Goal: Task Accomplishment & Management: Complete application form

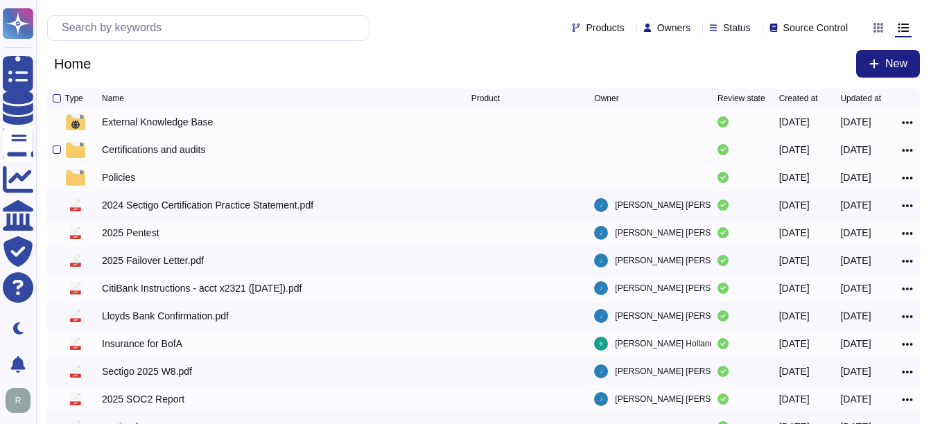
click at [177, 154] on div "Certifications and audits" at bounding box center [153, 150] width 103 height 14
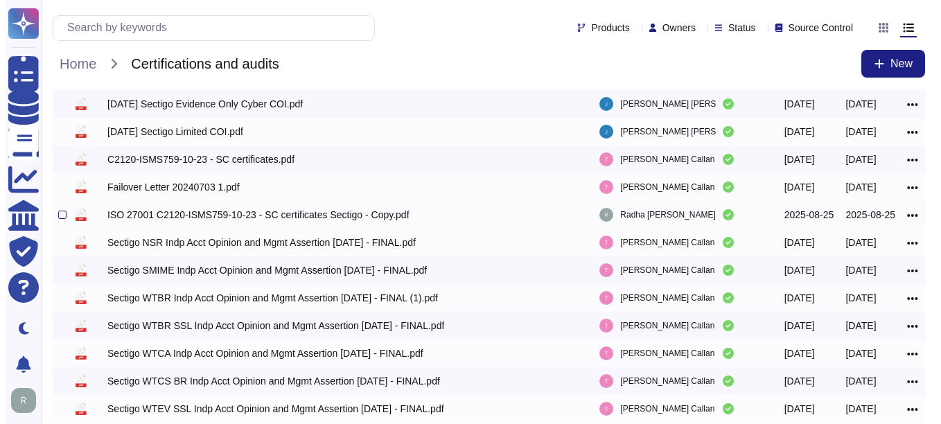
scroll to position [87, 0]
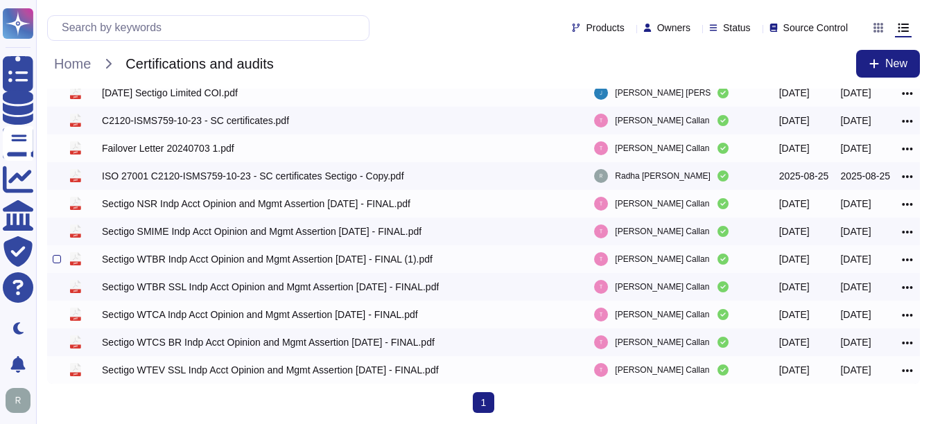
click at [202, 256] on div "Sectigo WTBR Indp Acct Opinion and Mgmt Assertion [DATE] - FINAL (1).pdf" at bounding box center [267, 259] width 331 height 14
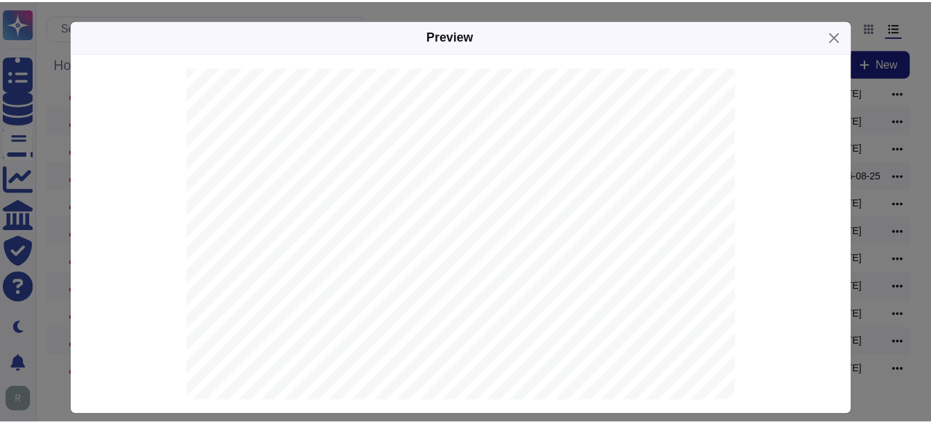
scroll to position [0, 0]
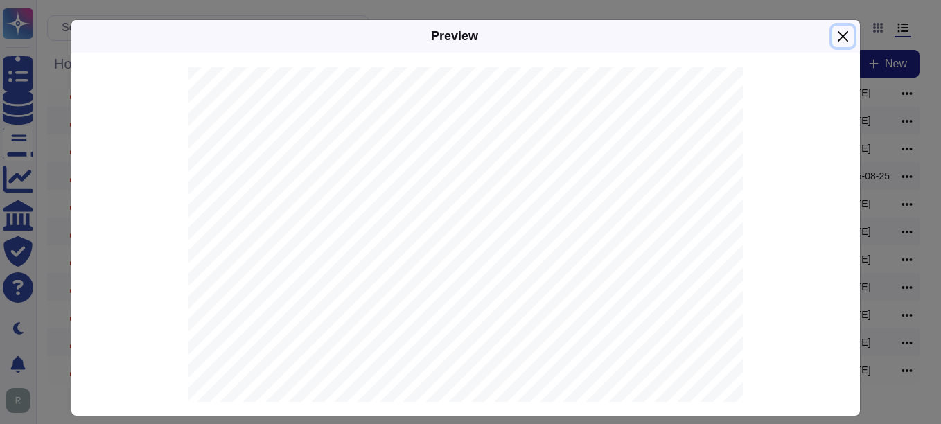
drag, startPoint x: 833, startPoint y: 31, endPoint x: 393, endPoint y: 225, distance: 481.0
click at [833, 31] on button "Close" at bounding box center [842, 36] width 21 height 21
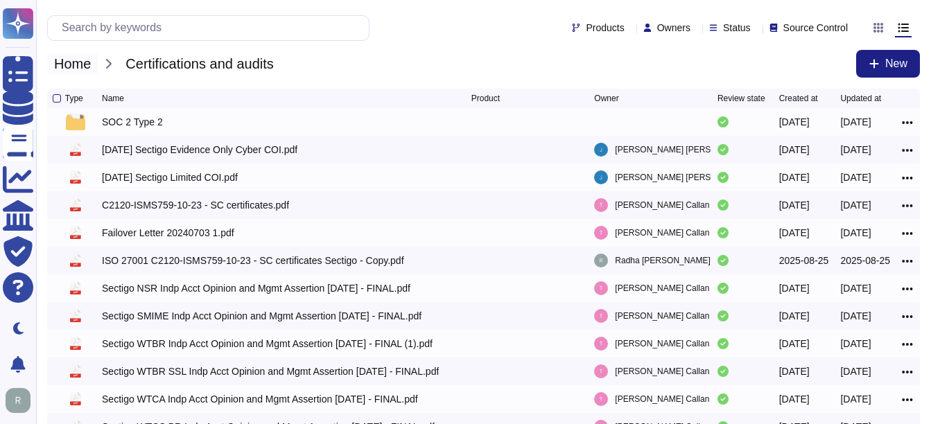
click at [80, 64] on span "Home" at bounding box center [72, 63] width 51 height 21
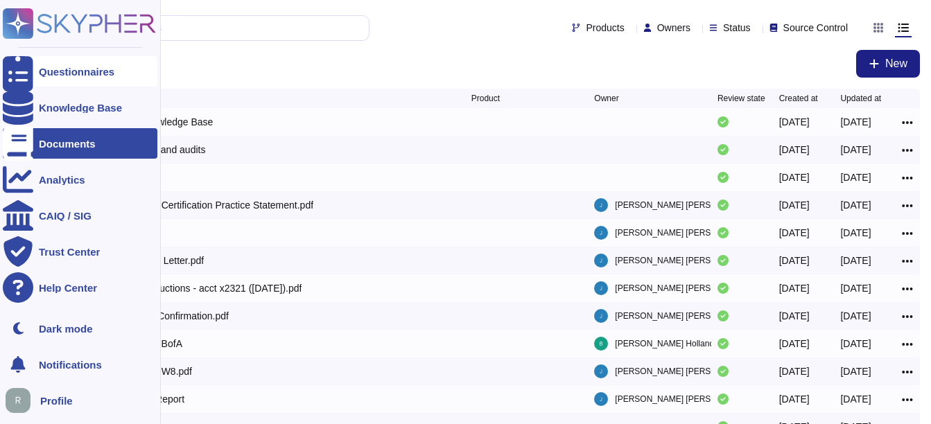
click at [77, 69] on div "Questionnaires" at bounding box center [77, 72] width 76 height 10
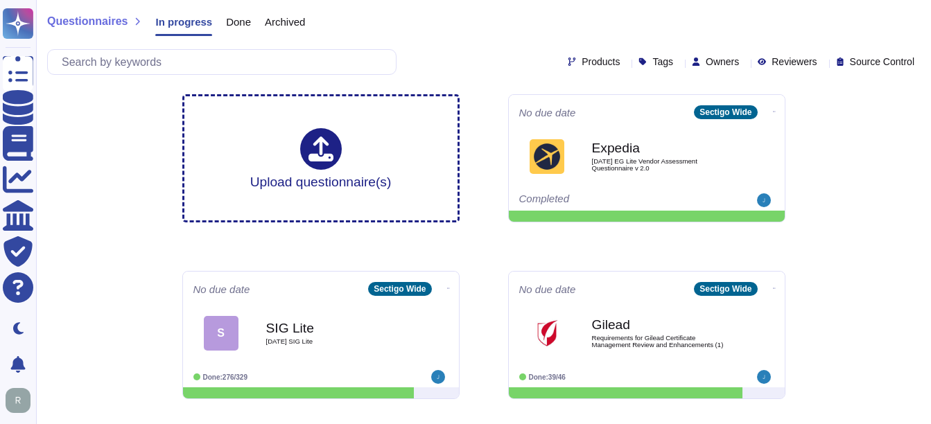
click at [267, 26] on span "Archived" at bounding box center [285, 22] width 40 height 10
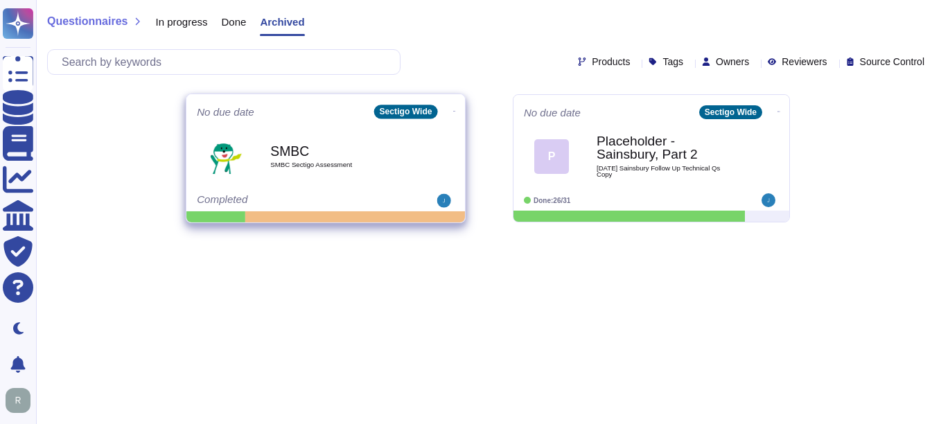
click at [299, 164] on span "SMBC Sectigo Assessment" at bounding box center [340, 164] width 140 height 7
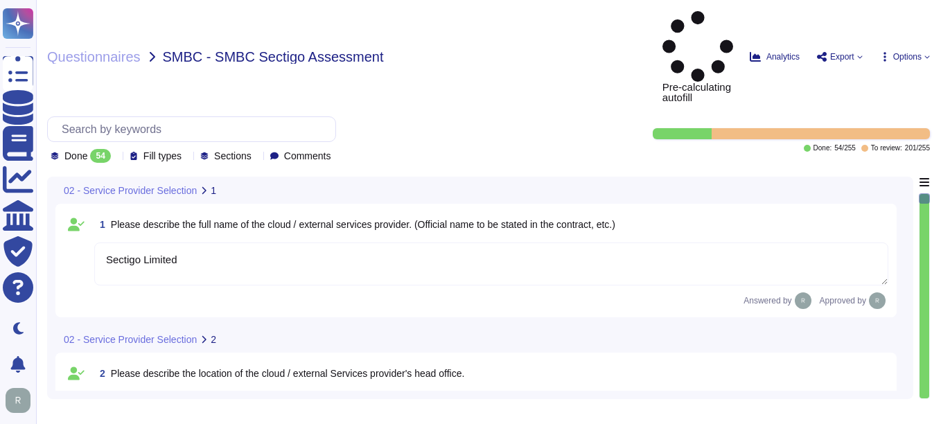
type textarea "Sectigo Limited"
type textarea "Sectigo's headquarters is located at [STREET_ADDRESS]."
type textarea "We currently have over 500 employees."
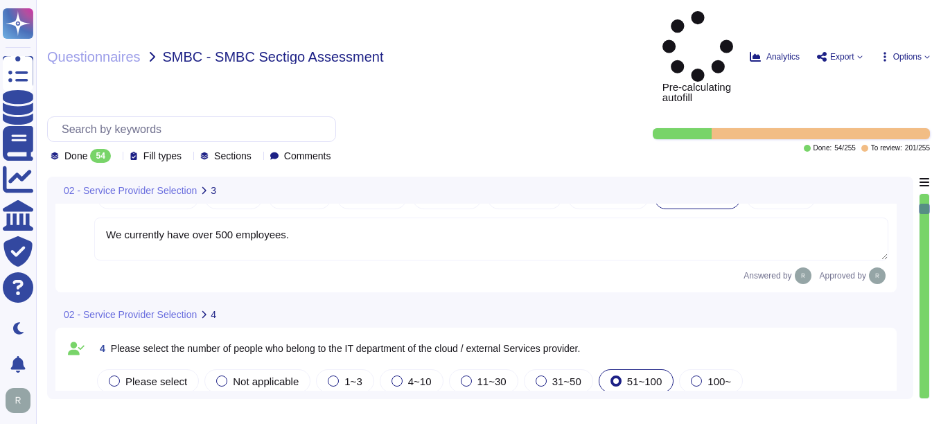
type textarea "The service to be provided is "Sectigo Certificate Manager," which offers digit…"
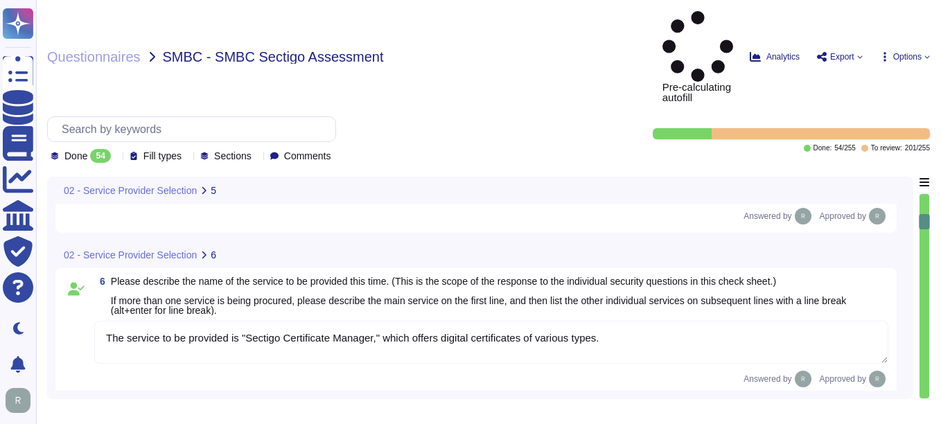
type textarea "The service provided is SaaS."
type textarea "Yes, our organization holds several security-related certifications, including …"
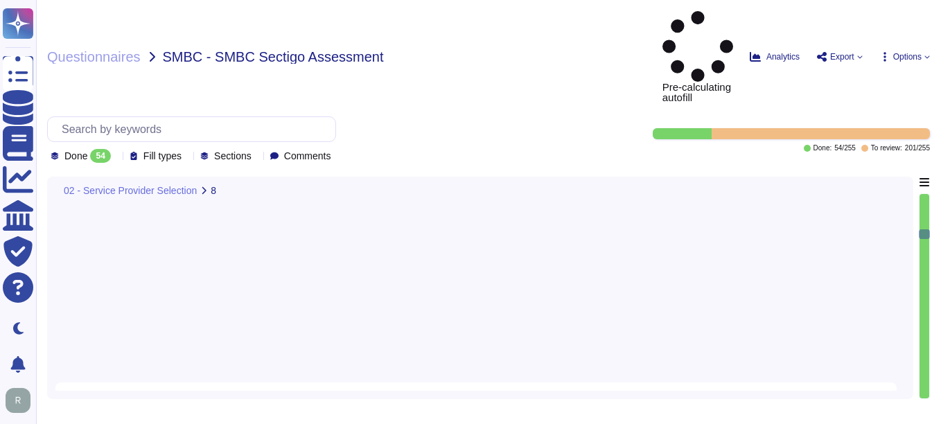
type textarea "Yes, Sectigo has a dedicated Information Security team that is part of its orga…"
type textarea "Yes, there is a person responsible for information security, specifically the C…"
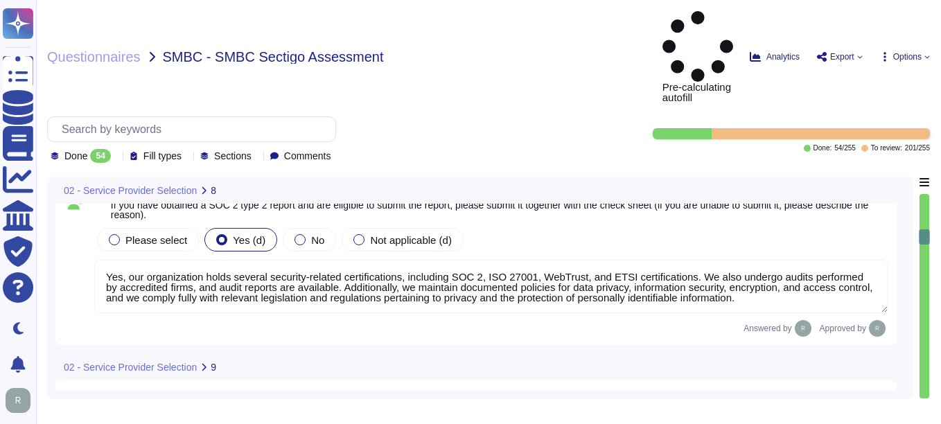
type textarea "The information security team is composed of qualified IT security staff who re…"
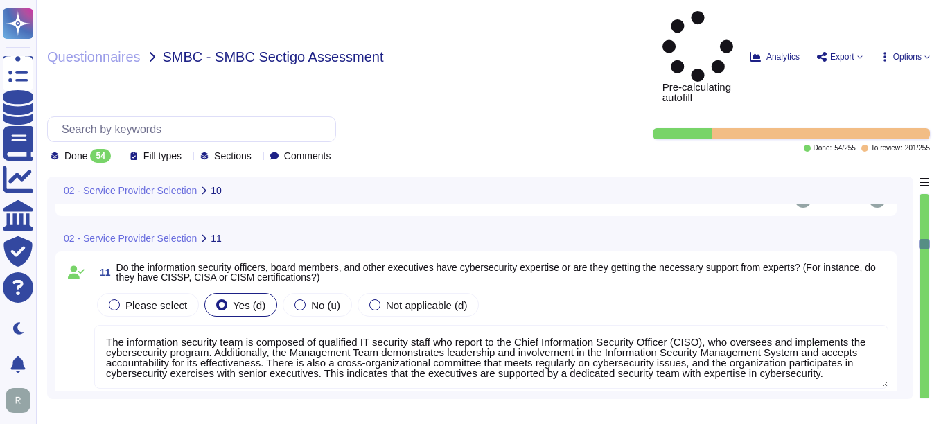
type textarea "Yes, there is a dedicated information security function responsible for securit…"
type textarea "Yes, we have an internal incident response team that is overseen by our Chief I…"
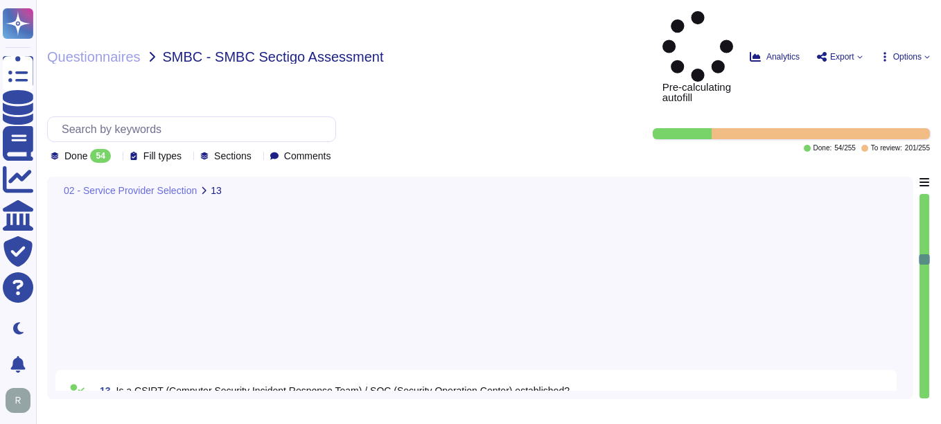
type textarea "Yes, we have documented and approved information security policies, standards, …"
type textarea "Yes, we have a Supplier & Third-Party Relationship Policy as part of our third-…"
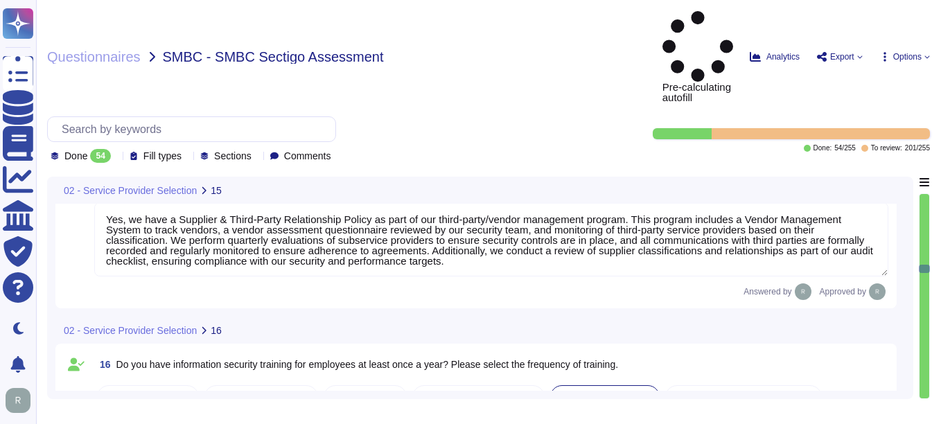
type textarea "Yes, we conduct information security training for employees at least once a yea…"
type textarea "Your Enterprise Sales representative will share."
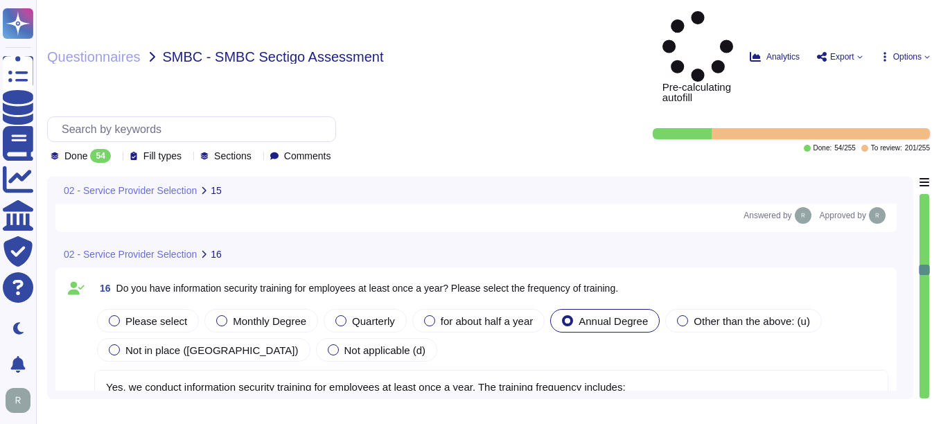
type textarea "Your Enterprise Sales representative will share."
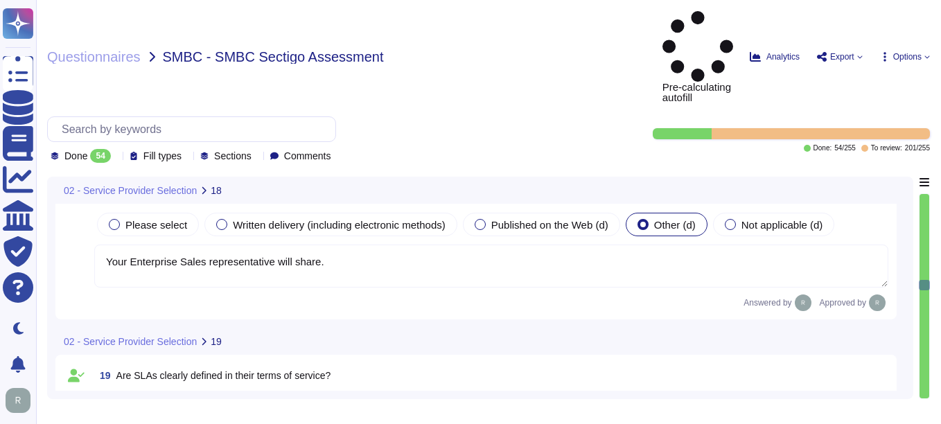
type textarea "Yes, SLAs are clearly defined in their terms of service, including specific upt…"
type textarea "No, we do not use subcontractors for this service. All development work is inte…"
type textarea "Yes, the services provided include digital identity solutions, publicly trusted…"
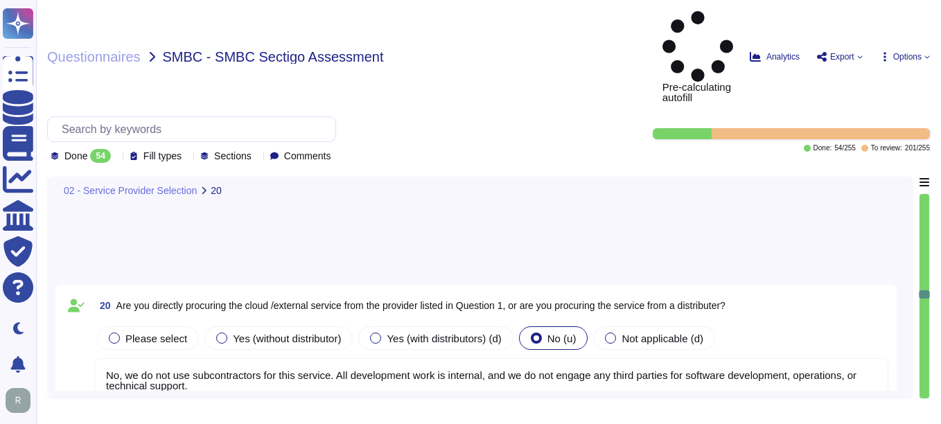
type textarea "Yes, there is a standard scheduled maintenance window for service, which occurs…"
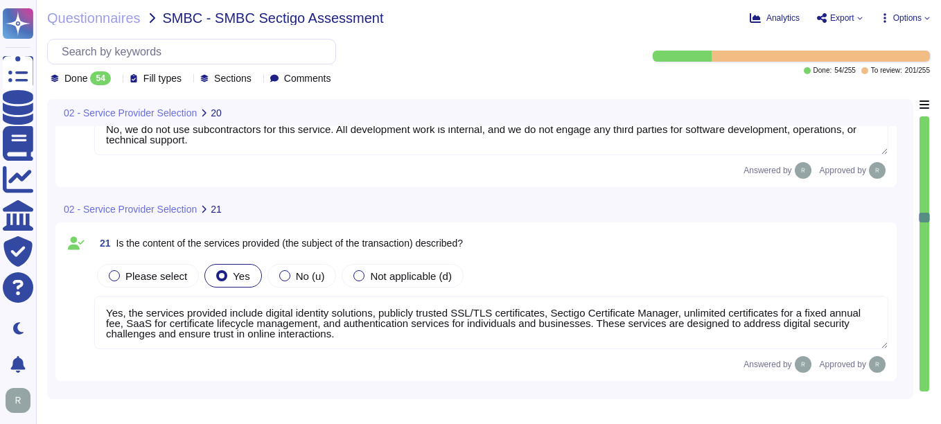
type textarea "You can discuss this with your enterprise sales representative."
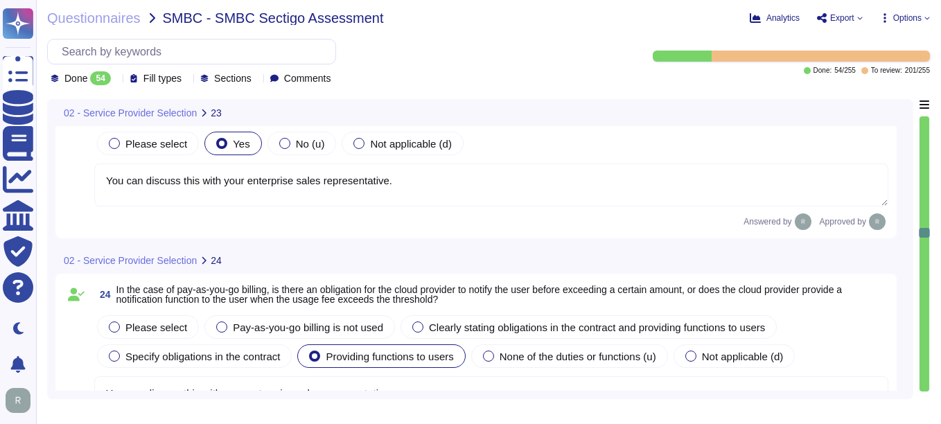
type textarea "You can discuss this with your enterprise sales representative."
type textarea "Sectigo is committed to compliance with all relevant legal, statutory, regulato…"
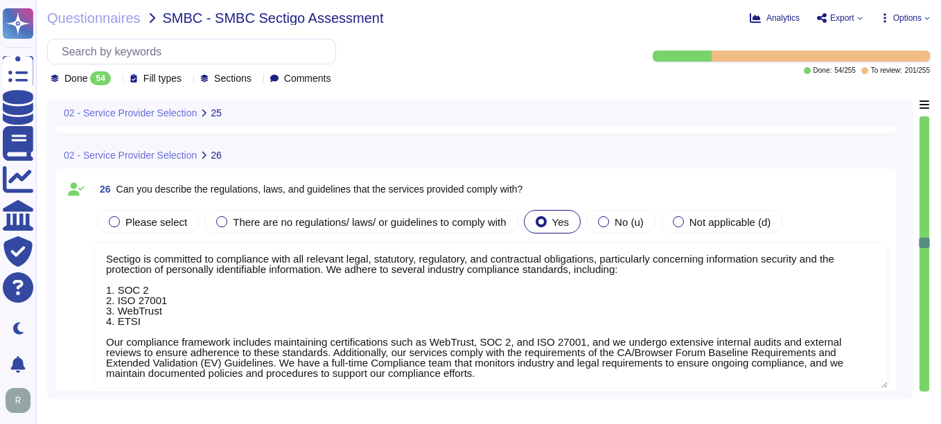
type textarea "The governing law is the law of the jurisdiction where the personnel are locate…"
type textarea "Yes. Our SCM is a SaaS offering which can be accessed through popular browsers …"
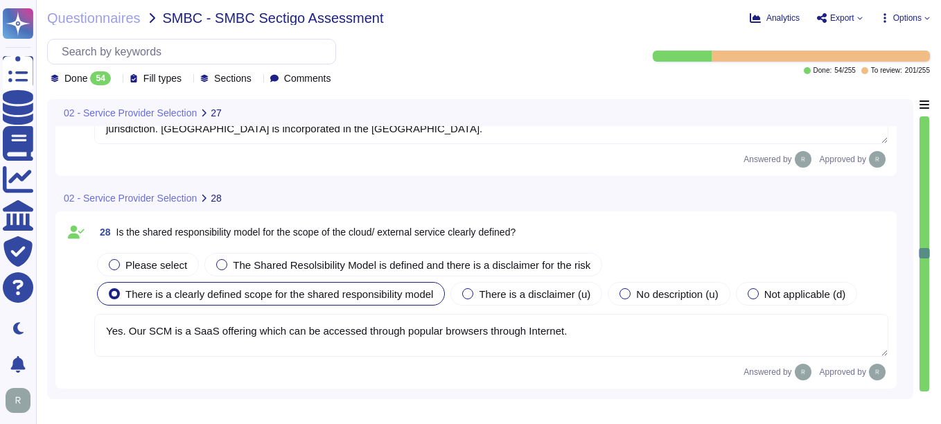
type textarea "Yes, there is a defined scope of responsibility for the management of the user.…"
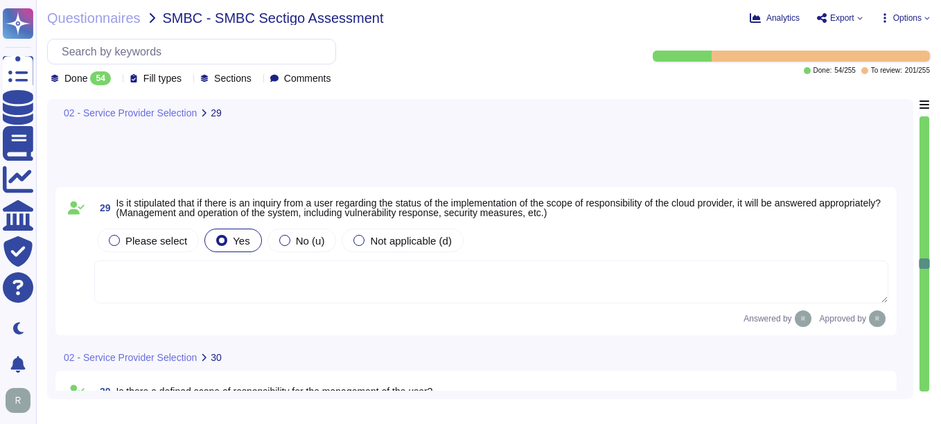
type textarea "Yes. Data is stored in colocation centers in [GEOGRAPHIC_DATA] or [GEOGRAPHIC_D…"
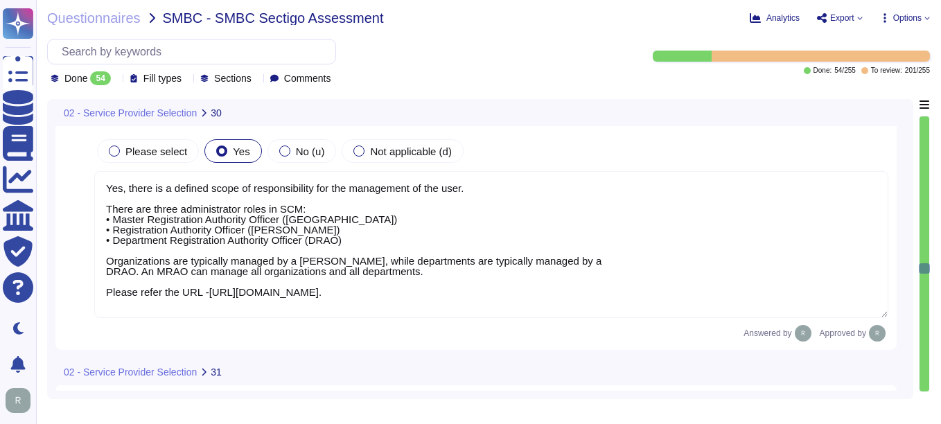
scroll to position [1, 0]
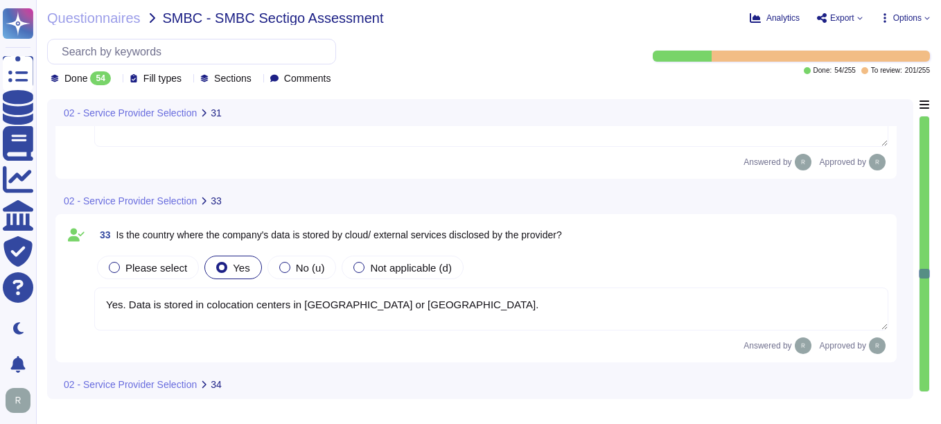
type textarea "Access to the data stored on the cloud or external service is governed by speci…"
type textarea "Yes, we maintain documented policies for data privacy, information security, en…"
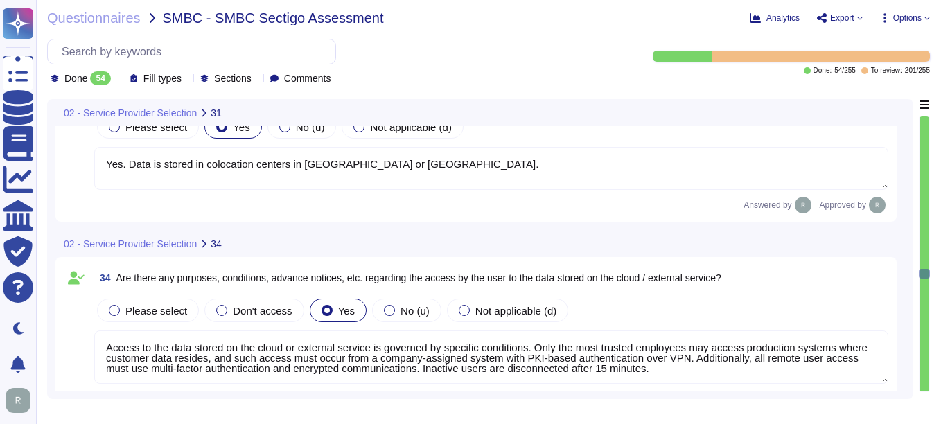
scroll to position [6168, 0]
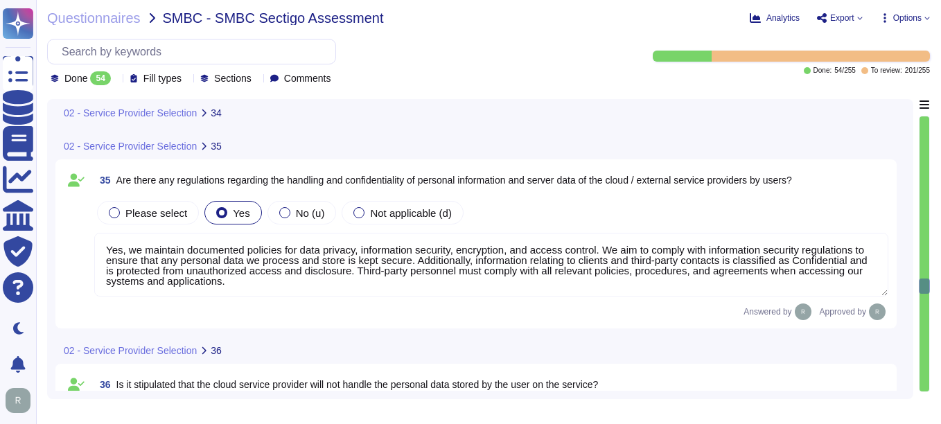
type textarea "The only personally identifiable information (PII) our system has access to inc…"
type textarea "No. We do not use subcontractors for this service."
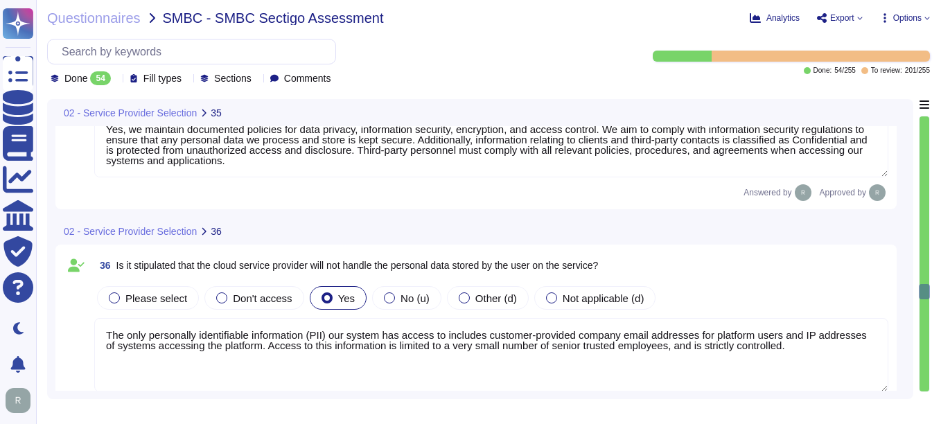
type textarea "No, we do not use subcontractors for this service."
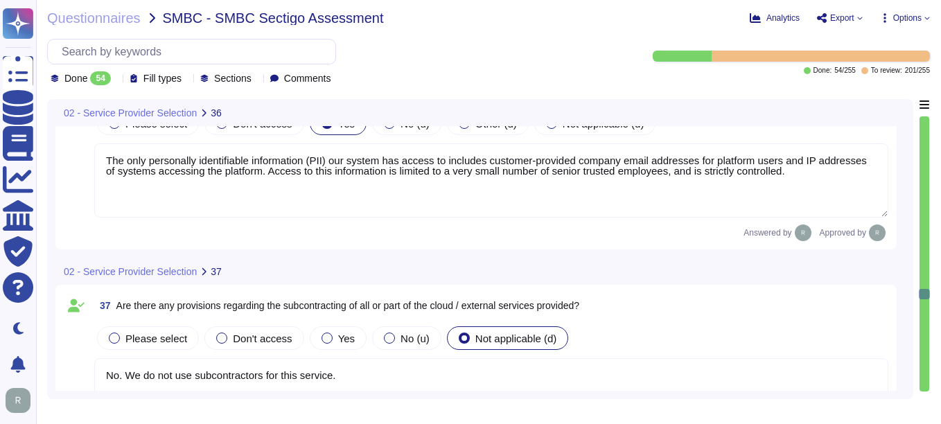
type textarea "We do not permit customers to perform their own audits. Upon request we can sup…"
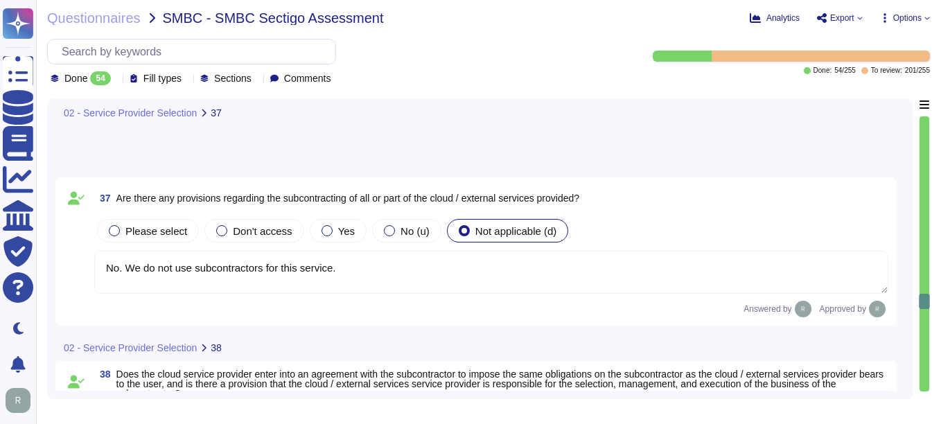
type textarea "Customers manage their own accounts and permissions in the SCM. User accounts a…"
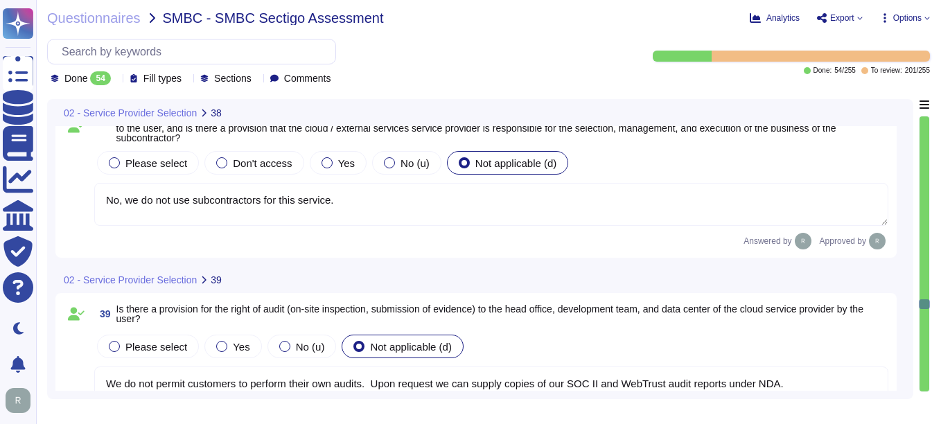
type textarea "The audit log can be downloaded from Sectigo SCM. There is an Audit API to inte…"
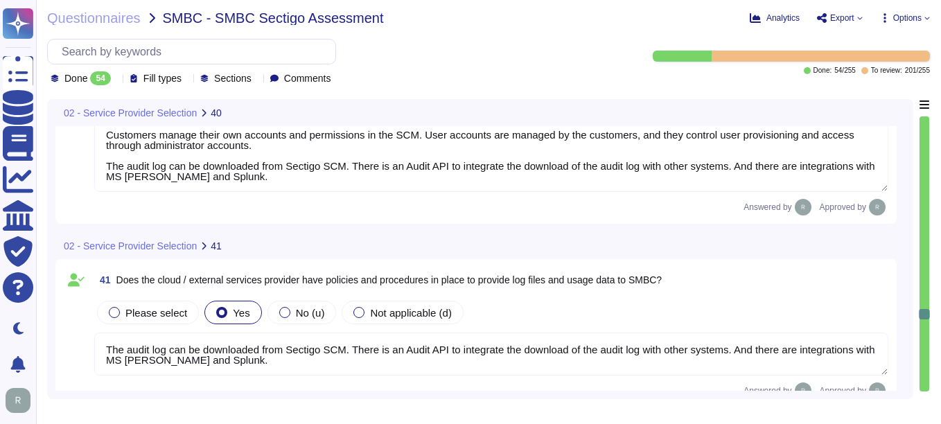
type textarea "The audit log can be downloaded from Sectigo SCM. There is an Audit API availab…"
type textarea "Yes, we have documented and approved information security policies, standards, …"
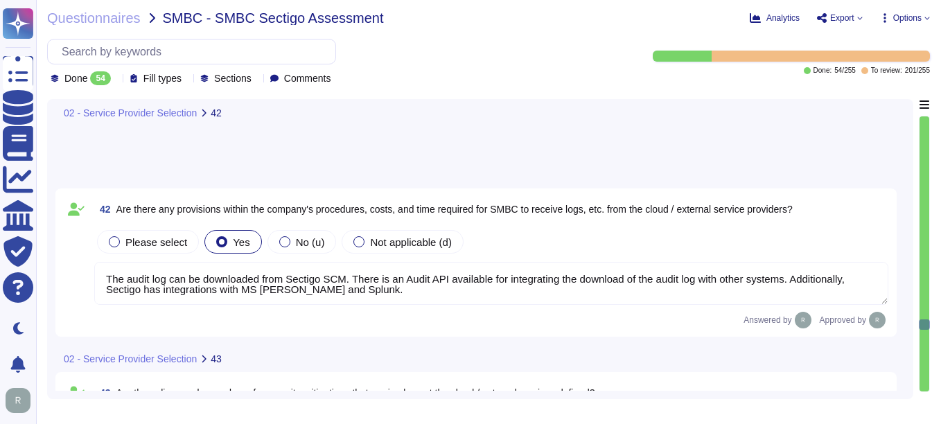
type textarea "Yes, Sectigo maintains documented policies and procedures for incident manageme…"
type textarea "Yes, there are established policies and procedures for providing information on…"
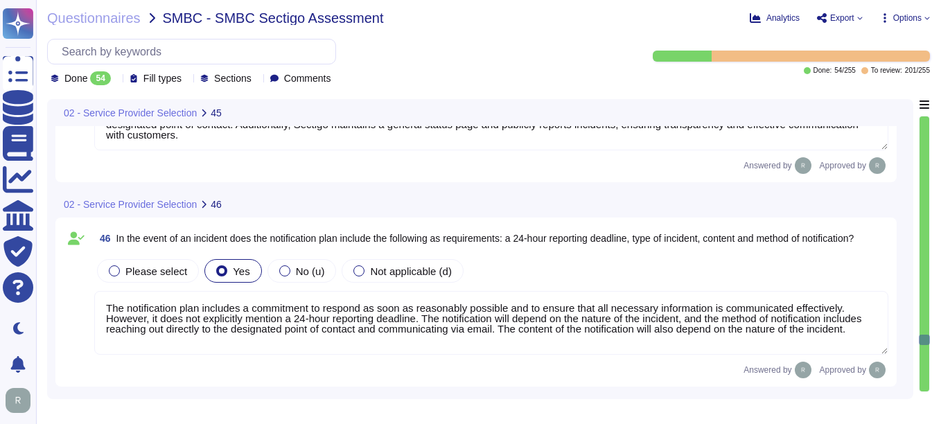
type textarea "The notification plan includes a commitment to respond as soon as reasonably po…"
type textarea "Yes, our organization has defined Recovery Time Objectives (RTO) and Recovery P…"
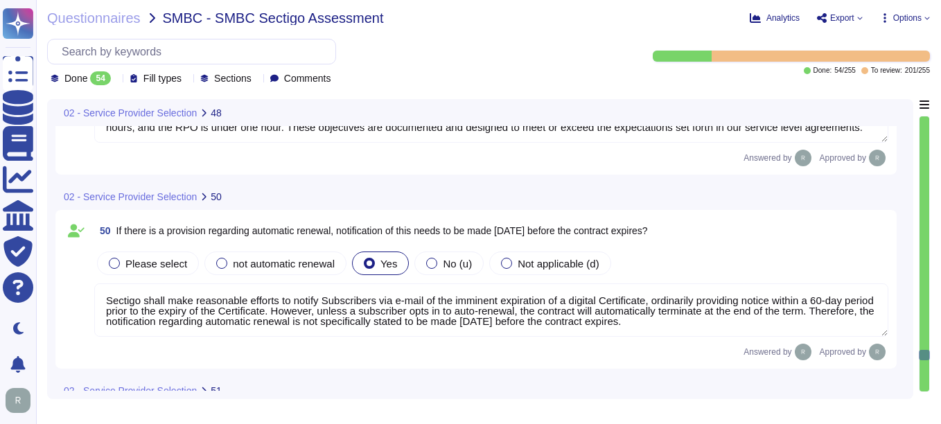
type textarea "Sectigo shall make reasonable efforts to notify Subscribers via e-mail of the i…"
type textarea "Please reach out to our Enterprise Sales representative."
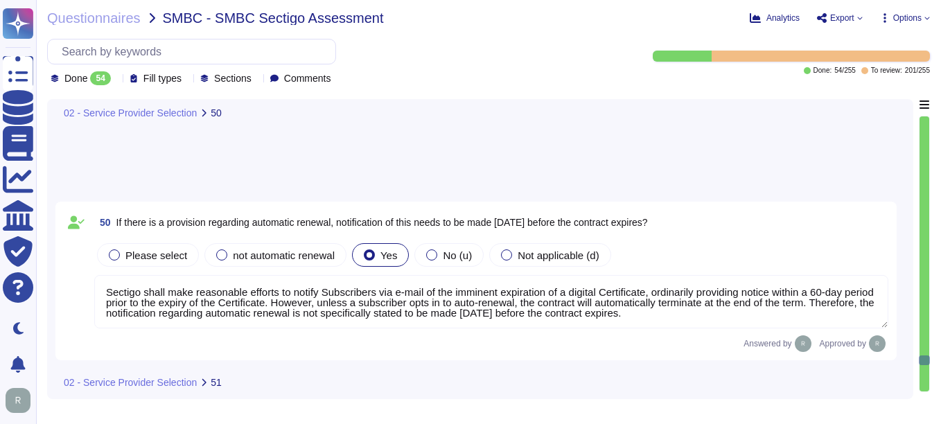
type textarea "Please contact your Enterprise sales Representative"
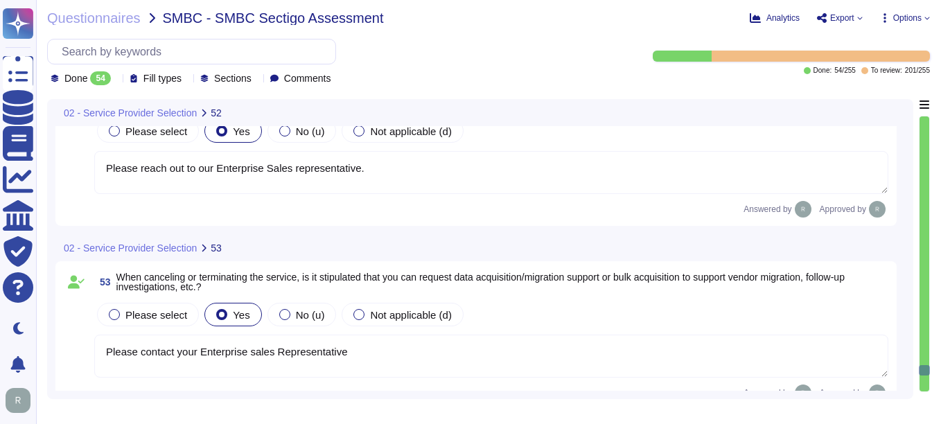
type textarea "We do not guarantee data deletion at the point of service termination. However,…"
type textarea "There are no termination penalties associated with our services, and terminatio…"
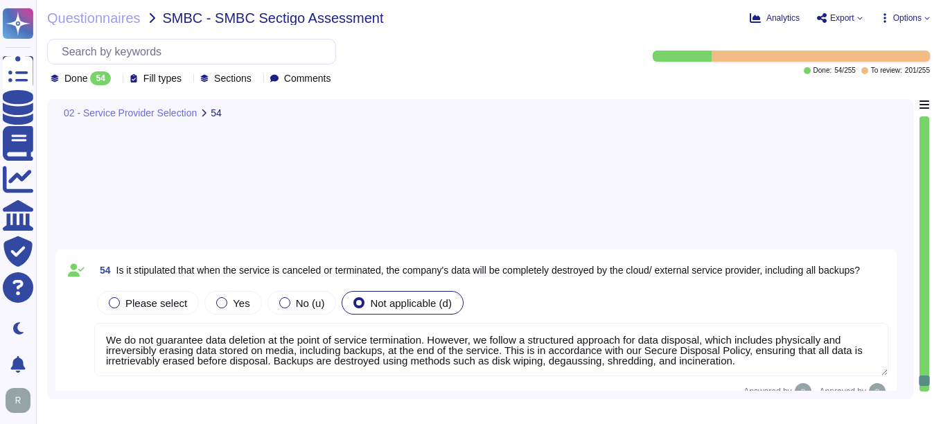
type textarea "Yes, we have a systems management and configuration strategy that encompasses s…"
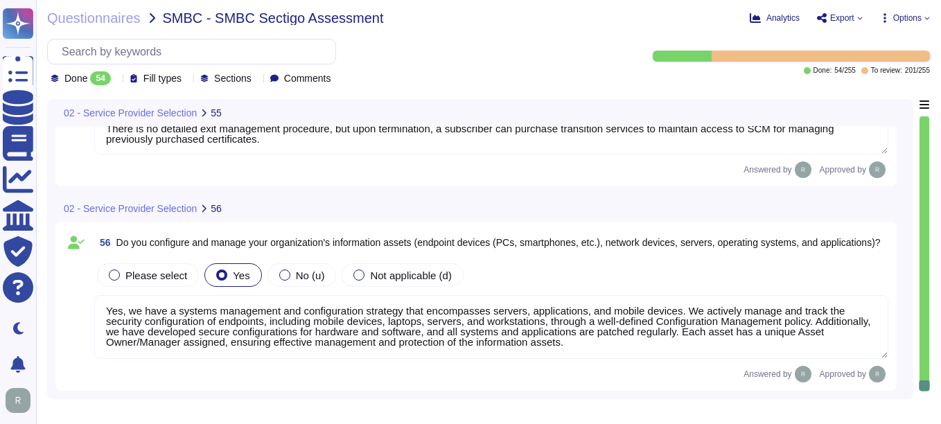
click at [116, 80] on icon at bounding box center [116, 80] width 0 height 0
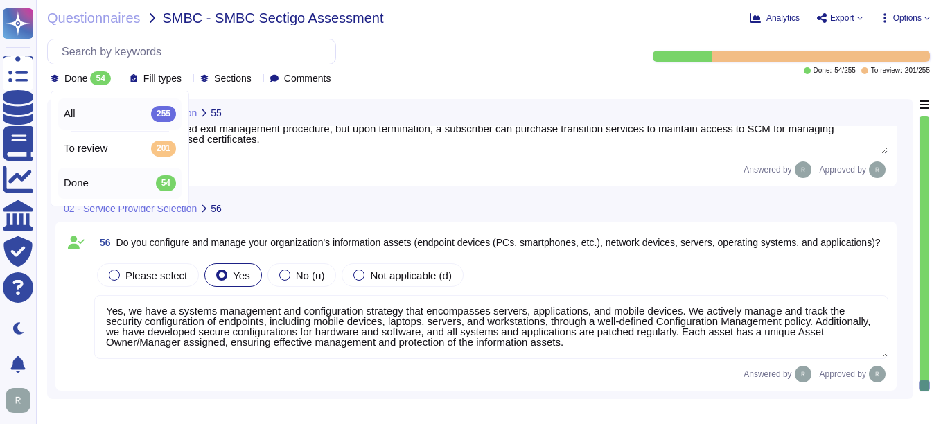
click at [76, 112] on div "All 255" at bounding box center [120, 113] width 112 height 15
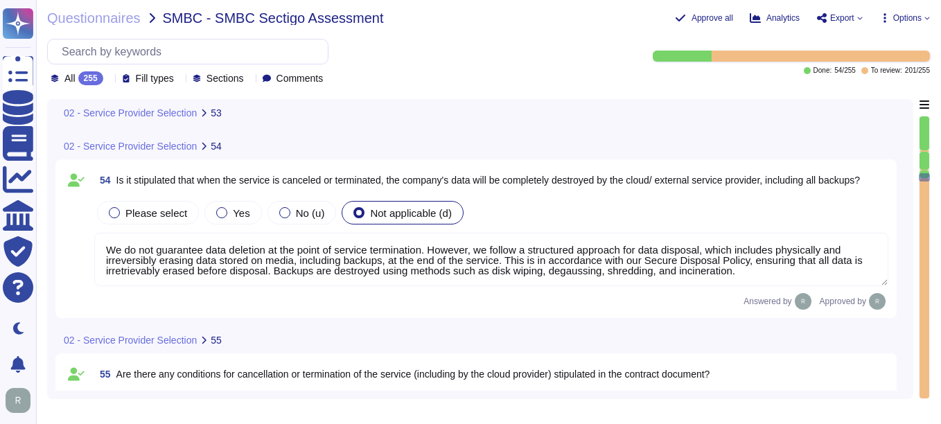
type textarea "There are no termination penalties associated with our services, and terminatio…"
type textarea "Yes, we have a systems management and configuration strategy that encompasses s…"
type textarea "Please contact your Enterprise sales Representative"
type textarea "We do not guarantee data deletion at the point of service termination. However,…"
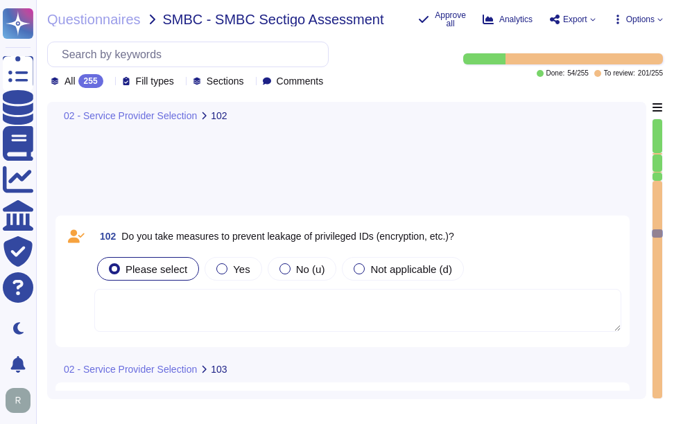
scroll to position [18103, 0]
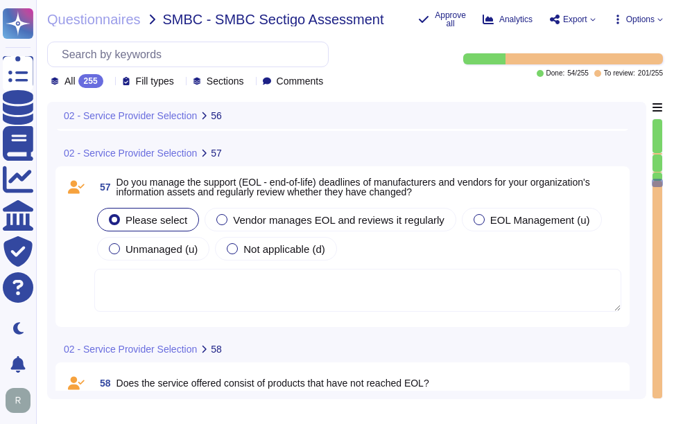
type textarea "Yes, we have a systems management and configuration strategy that encompasses s…"
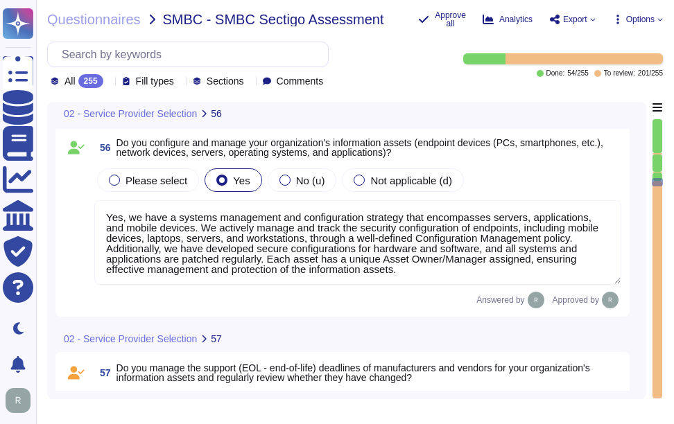
type textarea "There are no termination penalties associated with our services, and terminatio…"
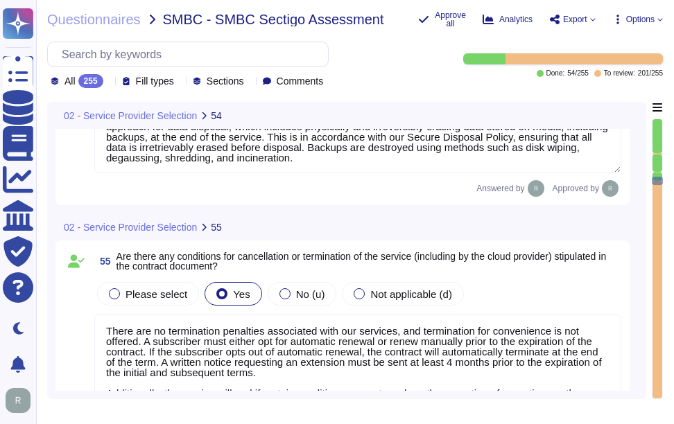
type textarea "We do not guarantee data deletion at the point of service termination. However,…"
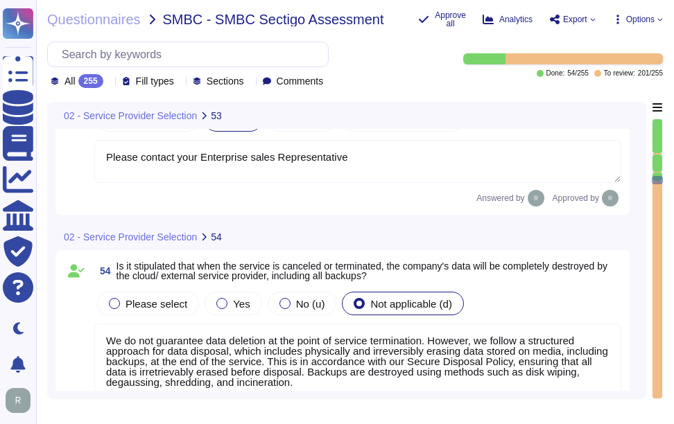
type textarea "Please contact your Enterprise sales Representative"
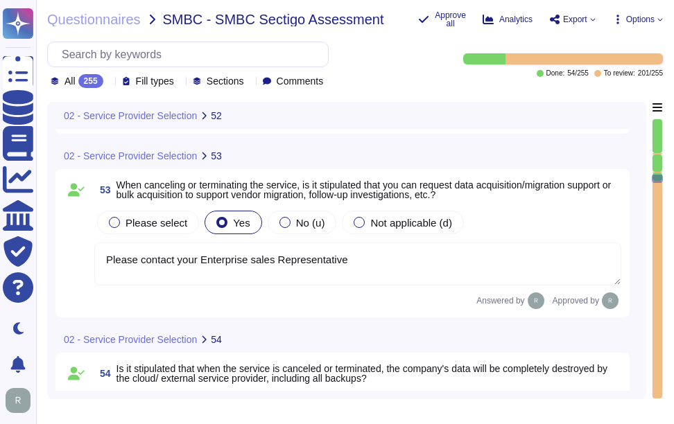
type textarea "Please reach out to our Enterprise Sales representative."
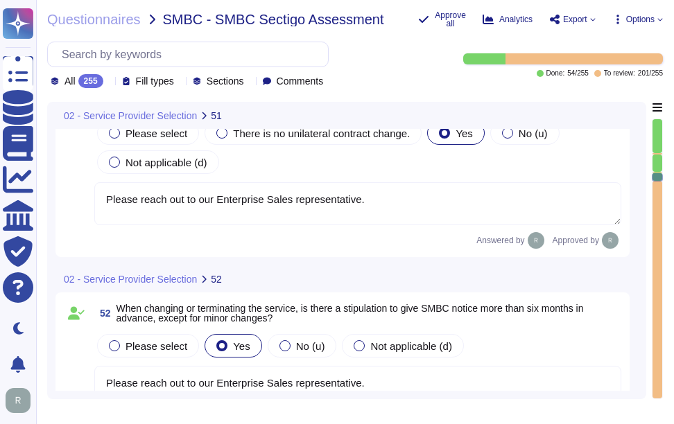
type textarea "Please reach out to our Enterprise Sales representative."
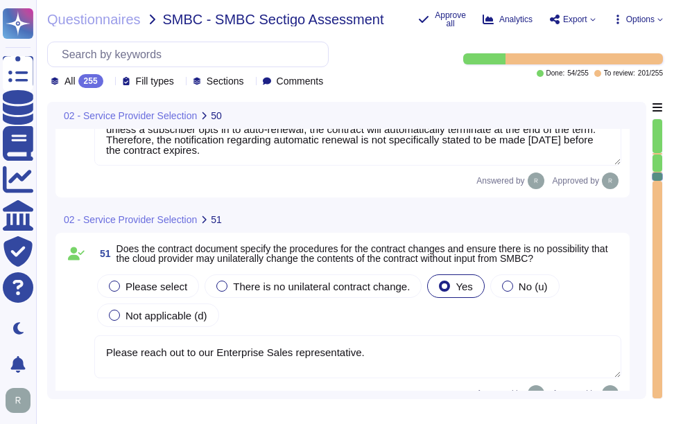
type textarea "Sectigo shall make reasonable efforts to notify Subscribers via e-mail of the i…"
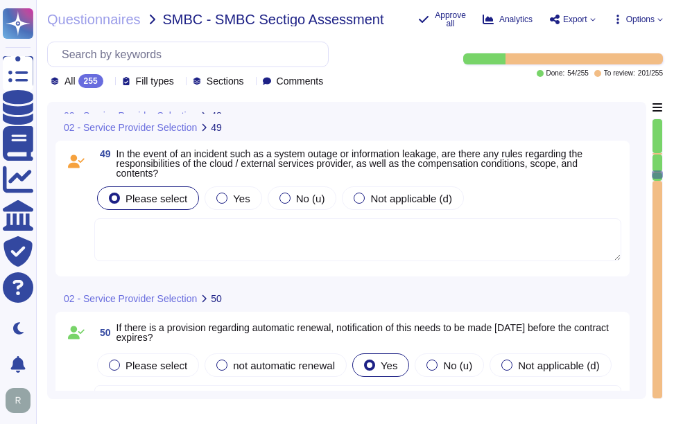
type textarea "Yes, our organization has defined Recovery Time Objectives (RTO) and Recovery P…"
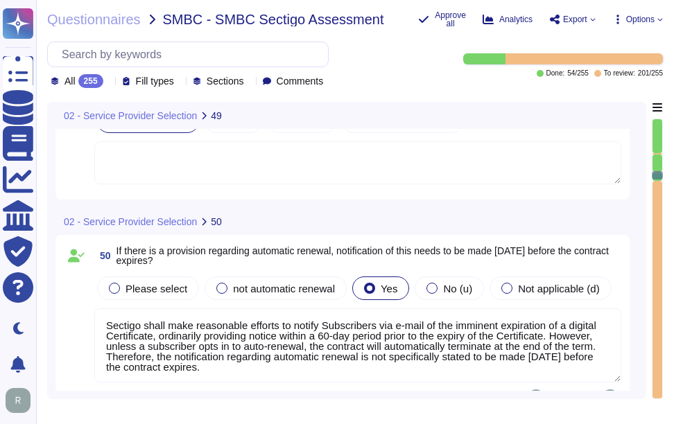
type textarea "Please reach out to our Enterprise Sales representative."
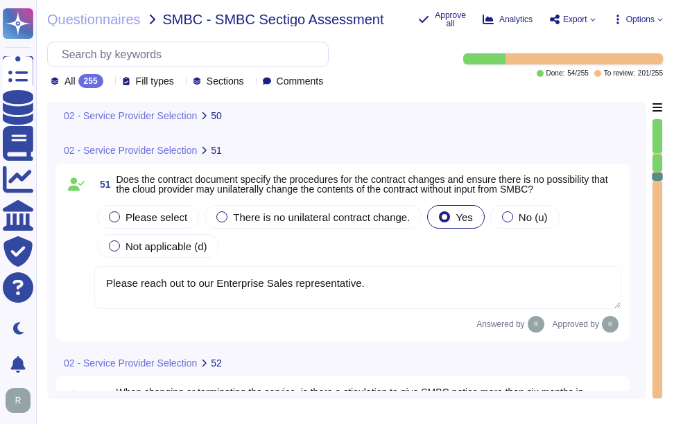
type textarea "Please contact your Enterprise sales Representative"
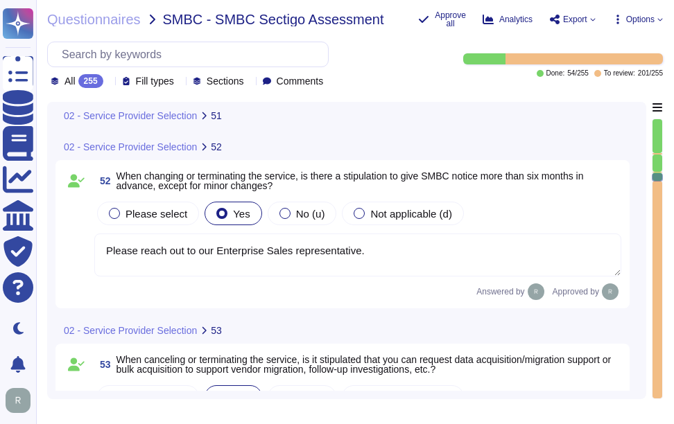
type textarea "We do not guarantee data deletion at the point of service termination. However,…"
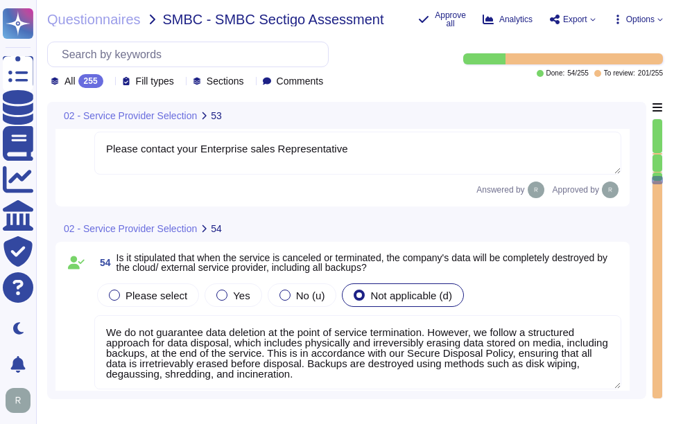
type textarea "There are no termination penalties associated with our services, and terminatio…"
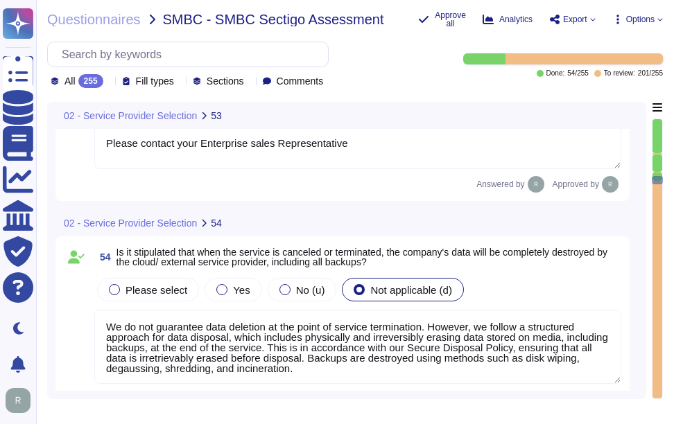
scroll to position [1, 0]
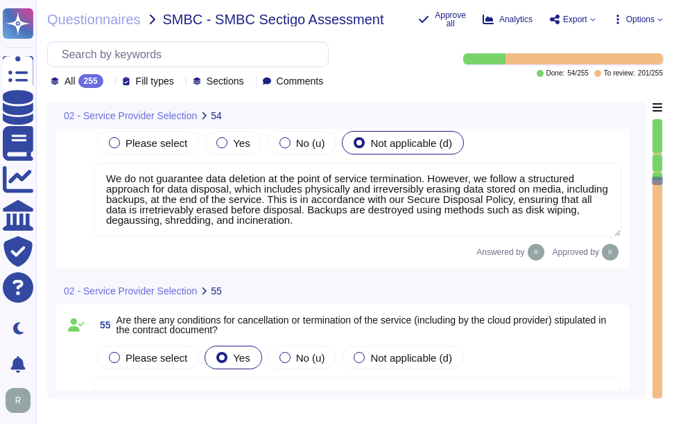
type textarea "Yes, we have a systems management and configuration strategy that encompasses s…"
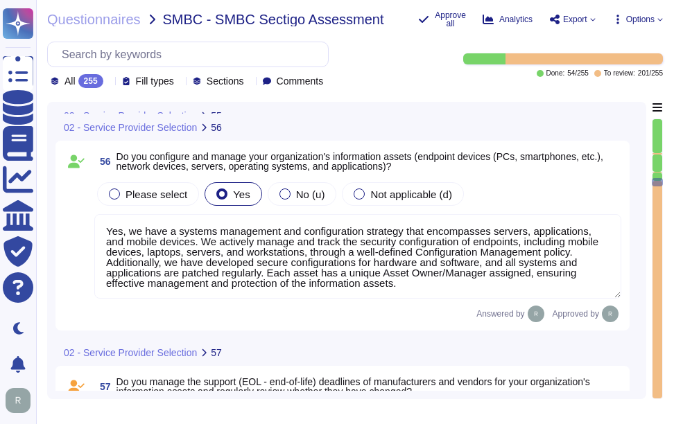
scroll to position [10317, 0]
type textarea "There are no termination penalties associated with our services, and terminatio…"
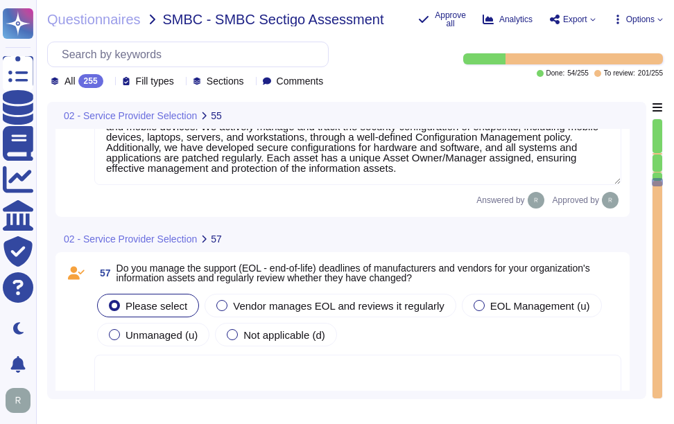
scroll to position [10525, 0]
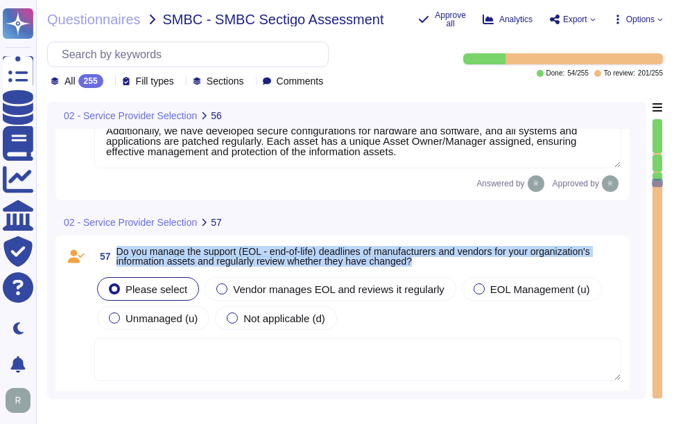
drag, startPoint x: 119, startPoint y: 249, endPoint x: 432, endPoint y: 258, distance: 314.1
click at [432, 258] on span "Do you manage the support (EOL - end-of-life) deadlines of manufacturers and ve…" at bounding box center [368, 256] width 505 height 19
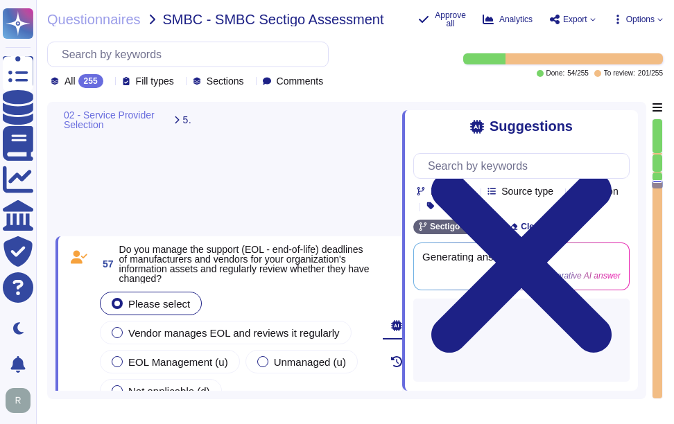
scroll to position [10758, 0]
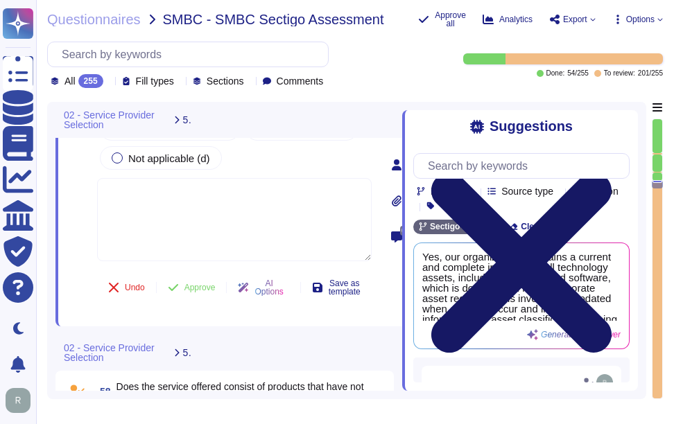
click at [616, 128] on icon at bounding box center [521, 263] width 216 height 288
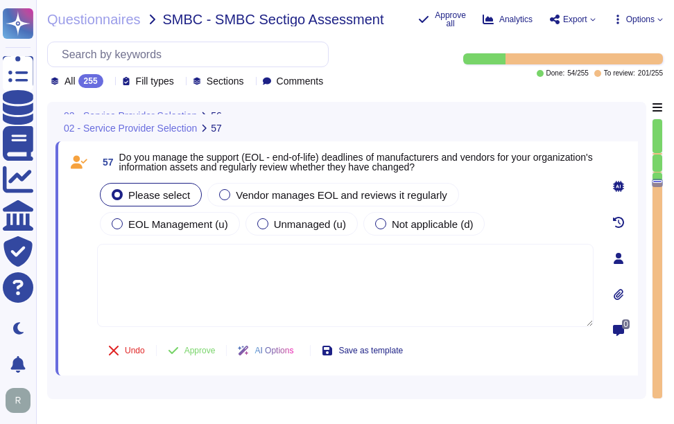
type textarea "Yes, we have a systems management and configuration strategy that encompasses s…"
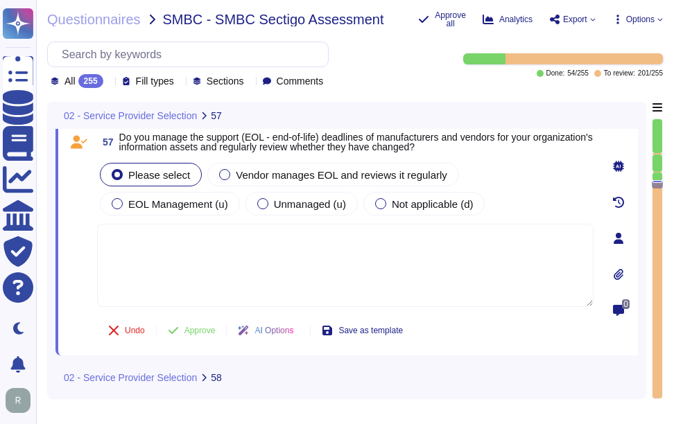
scroll to position [10619, 0]
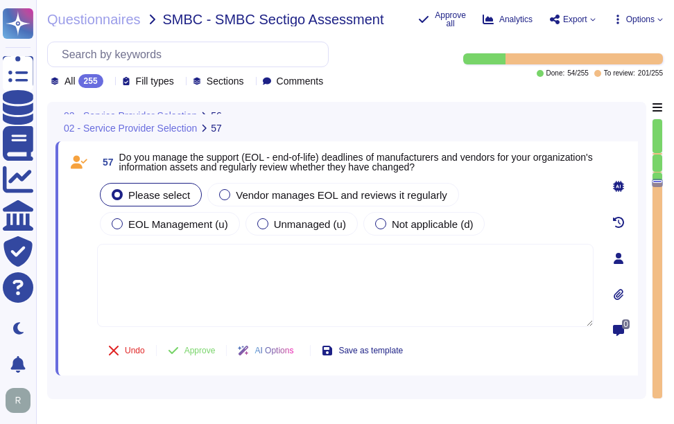
type textarea "Yes, we have a systems management and configuration strategy that encompasses s…"
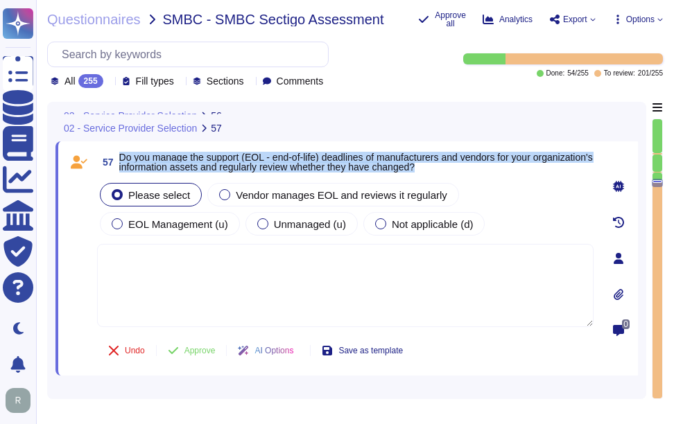
drag, startPoint x: 118, startPoint y: 154, endPoint x: 538, endPoint y: 167, distance: 420.2
click at [538, 167] on span "57 Do you manage the support (EOL - end-of-life) deadlines of manufacturers and…" at bounding box center [345, 162] width 496 height 25
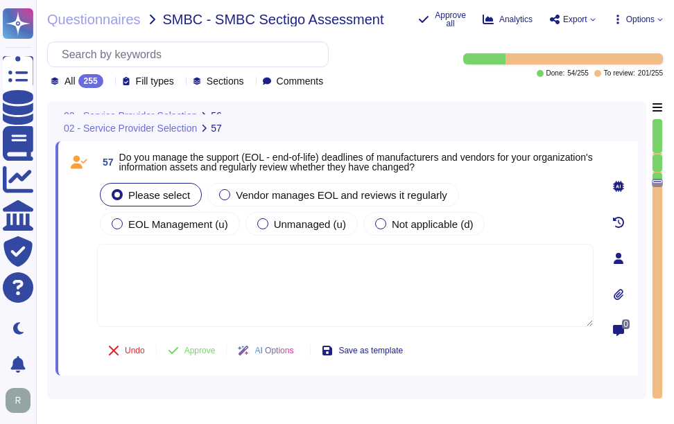
click at [271, 249] on textarea at bounding box center [345, 285] width 496 height 83
paste textarea "Yes, our organization maintains a current and complete inventory of all technol…"
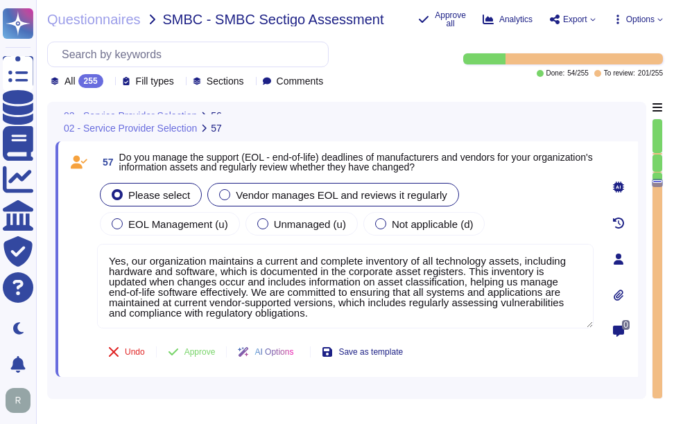
type textarea "Yes, our organization maintains a current and complete inventory of all technol…"
click at [349, 197] on span "Vendor manages EOL and reviews it regularly" at bounding box center [341, 195] width 211 height 12
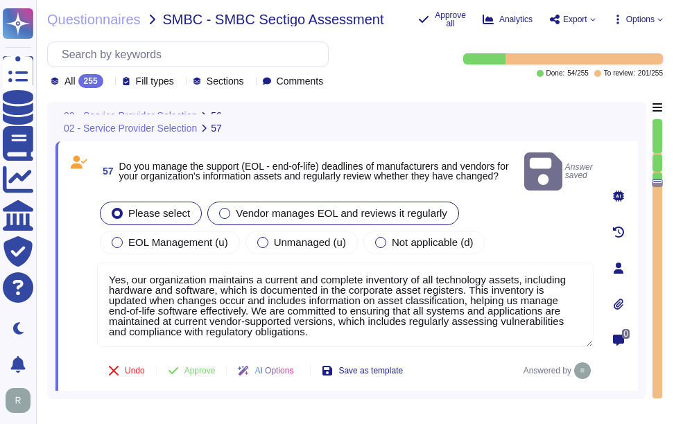
click at [221, 208] on div at bounding box center [224, 213] width 11 height 11
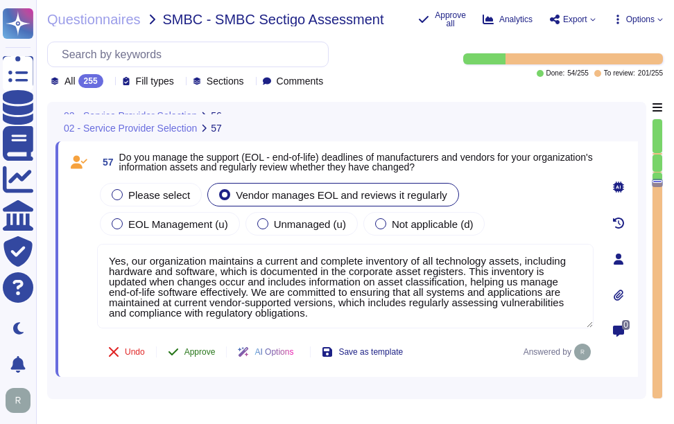
click at [211, 349] on span "Approve" at bounding box center [199, 352] width 31 height 8
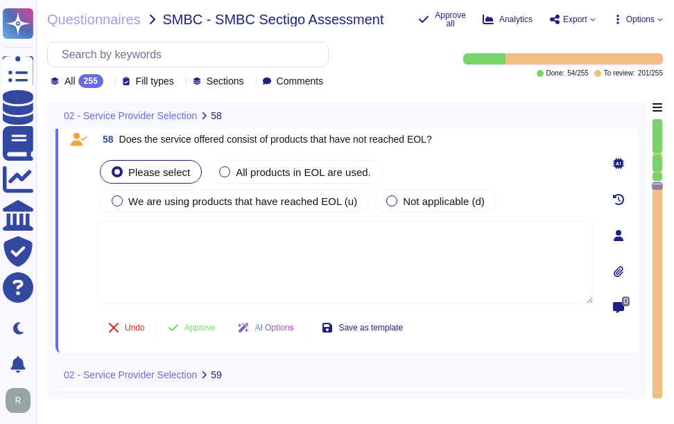
scroll to position [10870, 0]
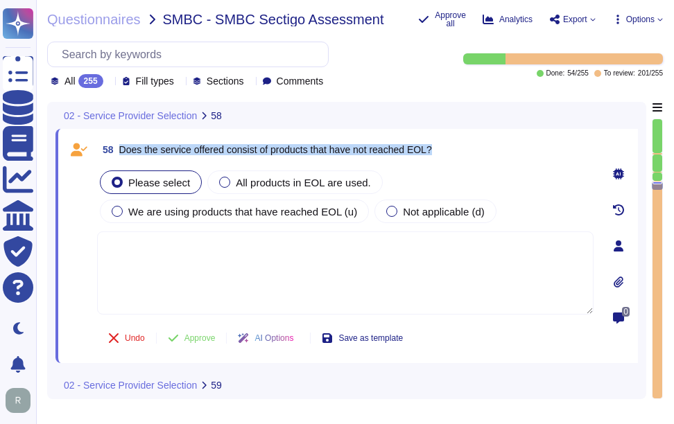
drag, startPoint x: 121, startPoint y: 150, endPoint x: 493, endPoint y: 150, distance: 372.9
click at [493, 150] on div "58 Does the service offered consist of products that have not reached EOL?" at bounding box center [345, 149] width 496 height 25
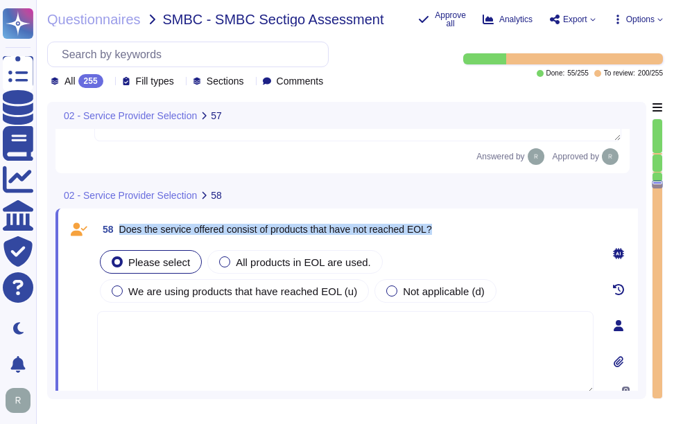
type textarea "Yes, our organization maintains a current and complete inventory of all technol…"
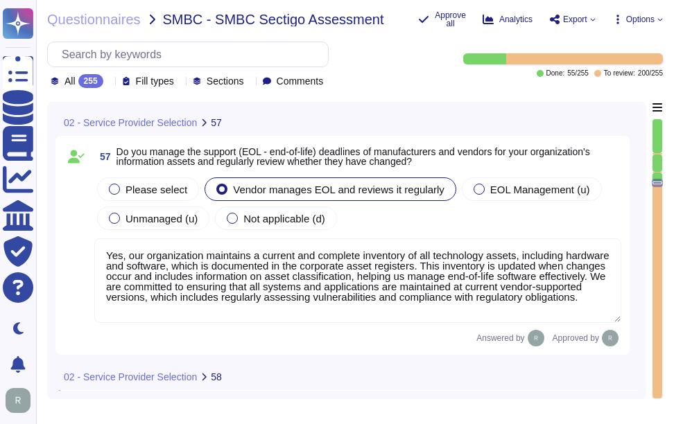
scroll to position [10592, 0]
type textarea "Yes, we have a systems management and configuration strategy that encompasses s…"
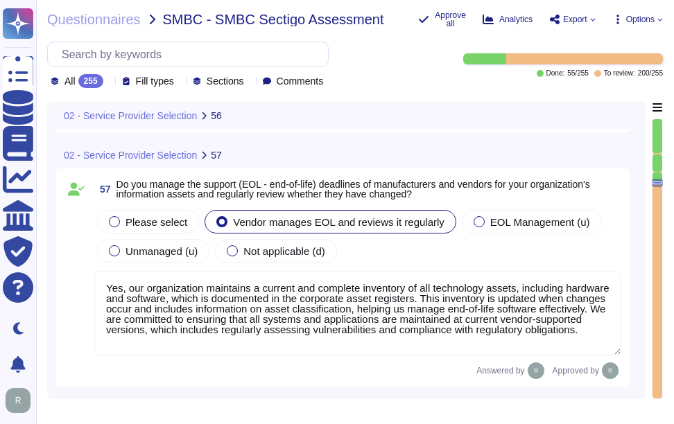
scroll to position [1, 0]
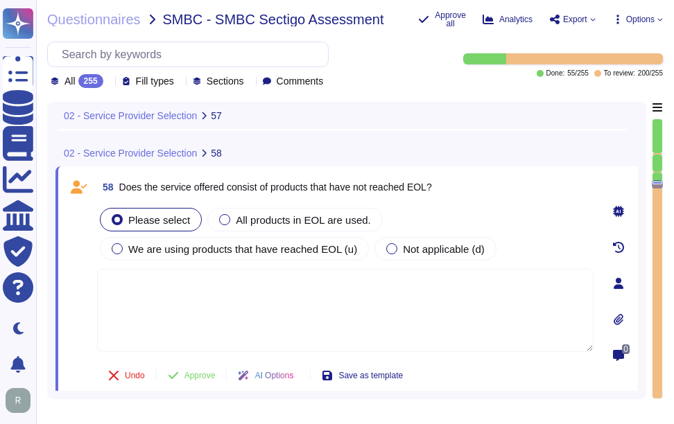
type textarea "Yes, our organization maintains a current and complete inventory of all technol…"
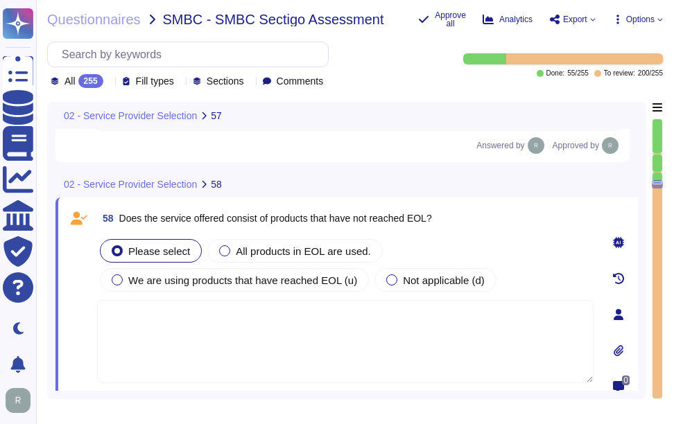
scroll to position [10840, 0]
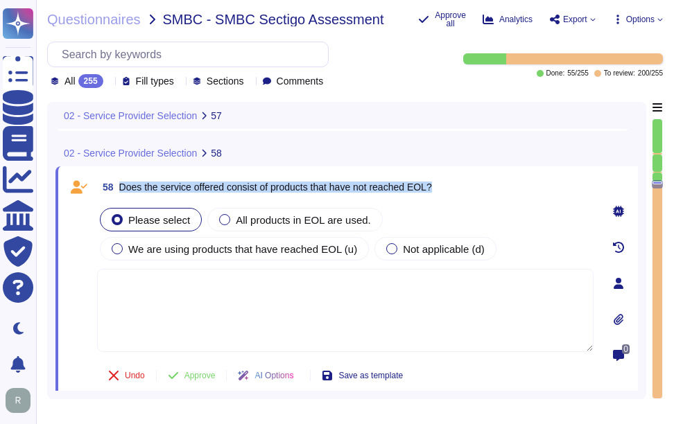
drag, startPoint x: 121, startPoint y: 188, endPoint x: 482, endPoint y: 186, distance: 360.4
click at [482, 186] on div "58 Does the service offered consist of products that have not reached EOL?" at bounding box center [345, 187] width 496 height 25
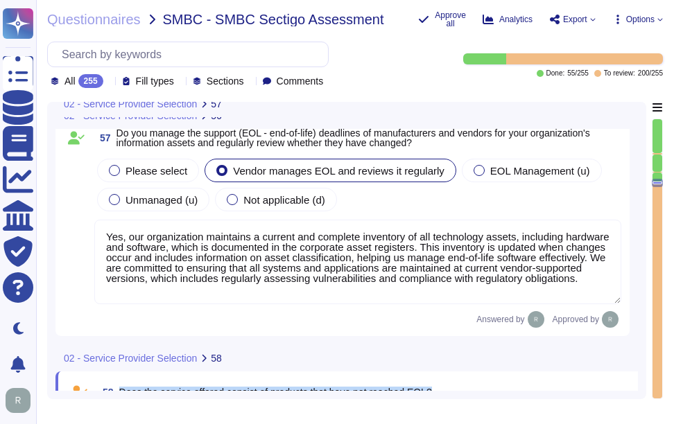
type textarea "Yes, we have a systems management and configuration strategy that encompasses s…"
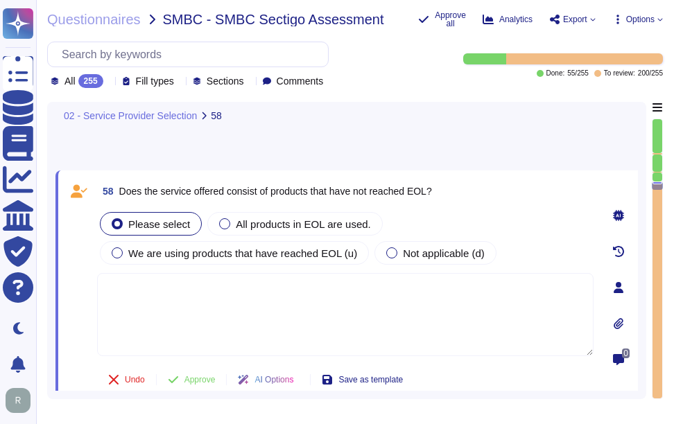
scroll to position [10816, 0]
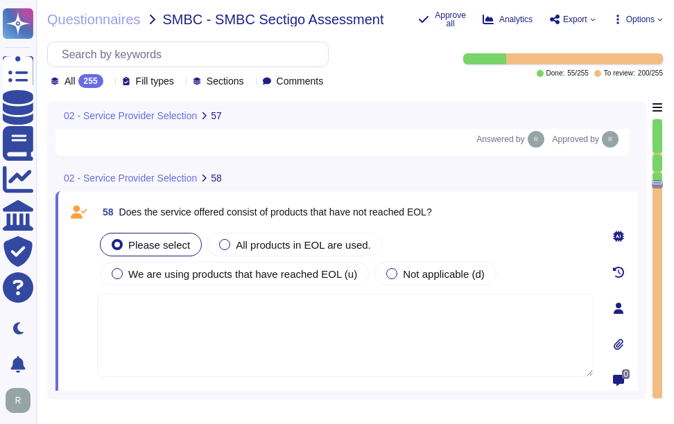
type textarea "Yes, our organization maintains a current and complete inventory of all technol…"
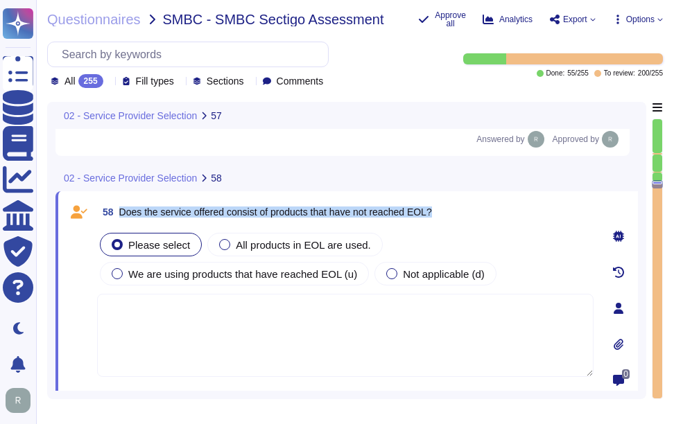
drag, startPoint x: 121, startPoint y: 208, endPoint x: 475, endPoint y: 208, distance: 353.4
click at [475, 208] on div "58 Does the service offered consist of products that have not reached EOL?" at bounding box center [345, 212] width 496 height 25
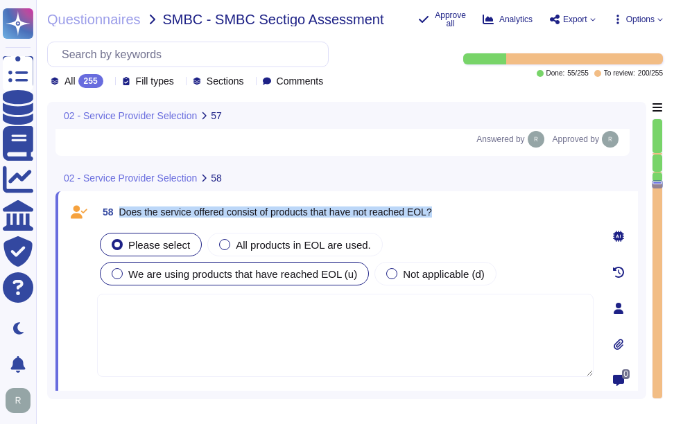
click at [130, 268] on span "We are using products that have reached EOL (u)" at bounding box center [242, 274] width 229 height 12
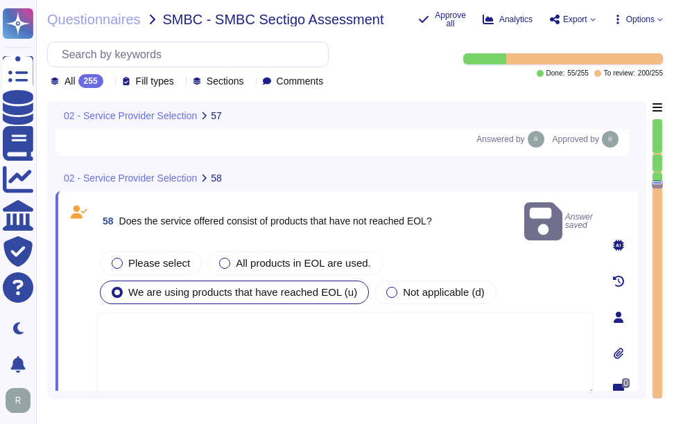
click at [238, 313] on textarea at bounding box center [345, 354] width 496 height 83
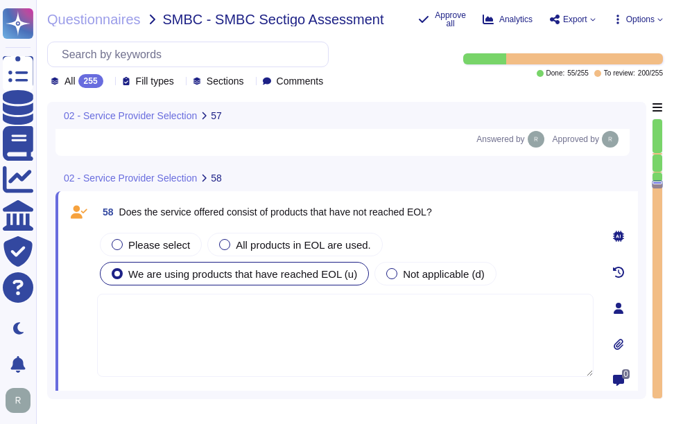
paste textarea "Yes, all Sectigo systems and applications shall be current vendor supported ver…"
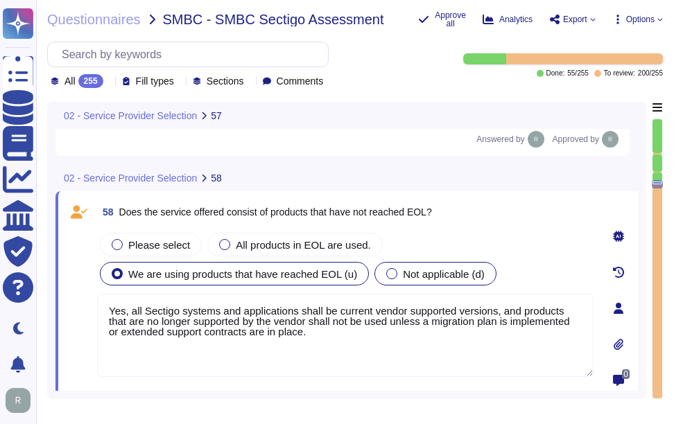
type textarea "Yes, all Sectigo systems and applications shall be current vendor supported ver…"
click at [386, 271] on div at bounding box center [391, 273] width 11 height 11
click at [403, 279] on span "Not applicable (d)" at bounding box center [444, 274] width 82 height 12
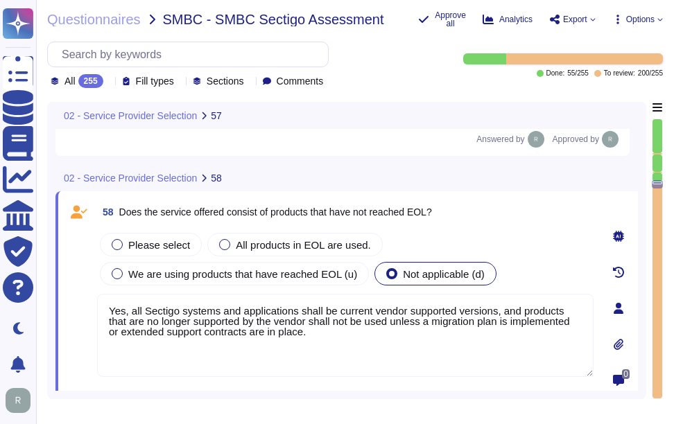
click at [342, 359] on textarea "Yes, all Sectigo systems and applications shall be current vendor supported ver…" at bounding box center [345, 335] width 496 height 83
type textarea "Yes, our organization maintains a current and complete inventory of all technol…"
click at [352, 335] on textarea "Yes, all Sectigo systems and applications shall be current vendor supported ver…" at bounding box center [345, 335] width 496 height 83
click at [481, 234] on div "Please select All products in EOL are used. We are using products that have rea…" at bounding box center [345, 259] width 496 height 58
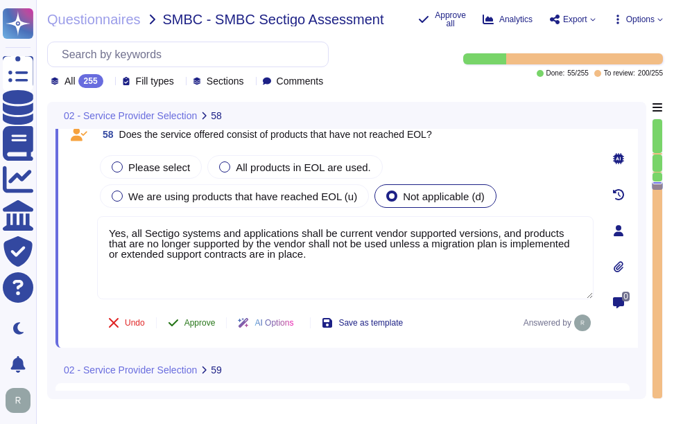
click at [202, 321] on span "Approve" at bounding box center [199, 323] width 31 height 8
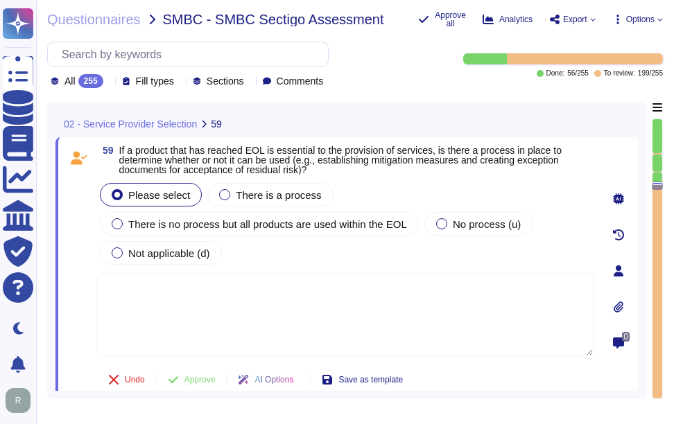
type textarea "Yes, all Sectigo systems and applications shall be current vendor supported ver…"
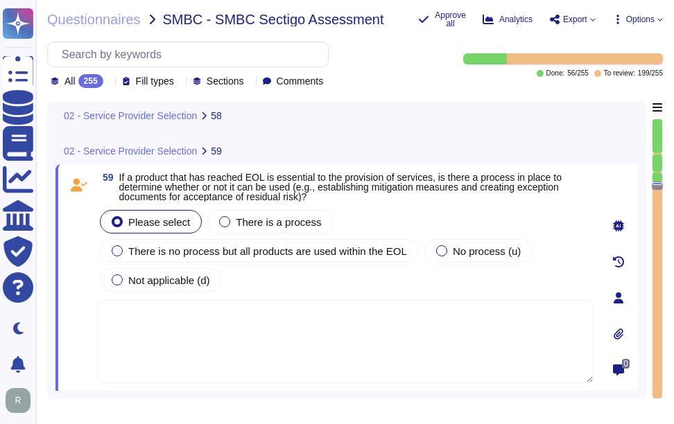
scroll to position [11015, 0]
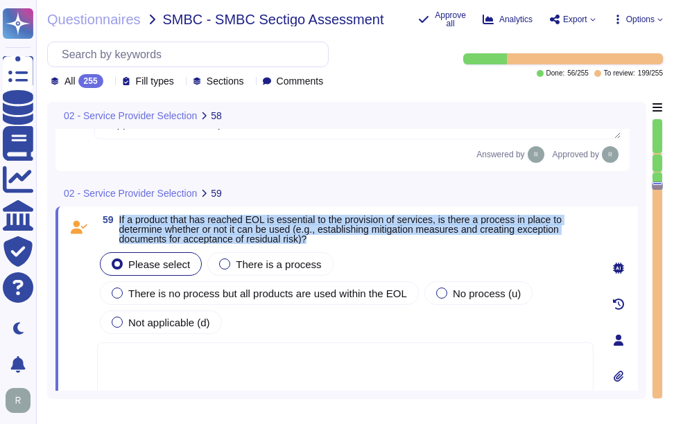
drag, startPoint x: 119, startPoint y: 216, endPoint x: 334, endPoint y: 238, distance: 215.9
click at [334, 238] on span "If a product that has reached EOL is essential to the provision of services, is…" at bounding box center [356, 229] width 474 height 29
type textarea "Yes, all Sectigo systems and applications shall be current vendor supported ver…"
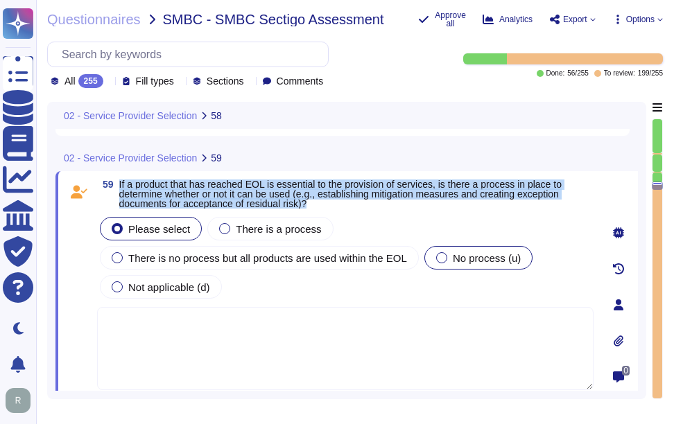
scroll to position [11084, 0]
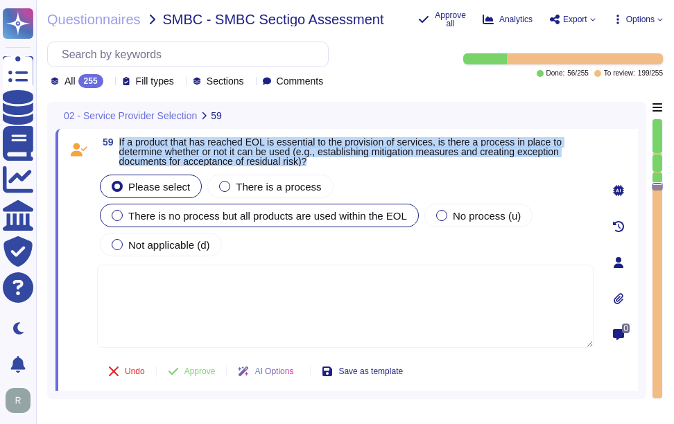
click at [199, 213] on span "There is no process but all products are used within the EOL" at bounding box center [267, 216] width 279 height 12
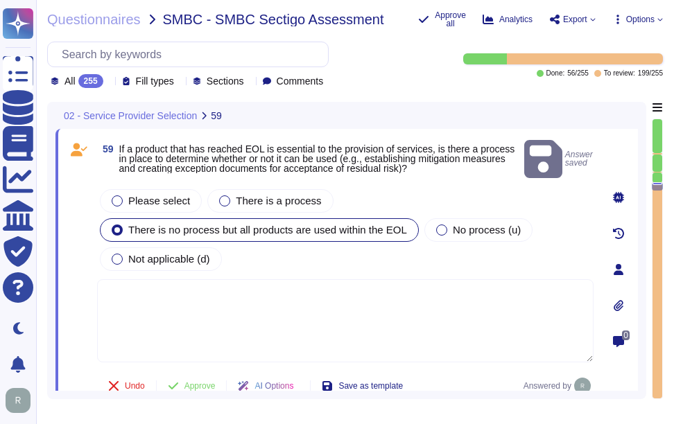
click at [240, 332] on textarea at bounding box center [345, 320] width 496 height 83
paste textarea "If a product that has reached EOL is essential to the provision of services, it…"
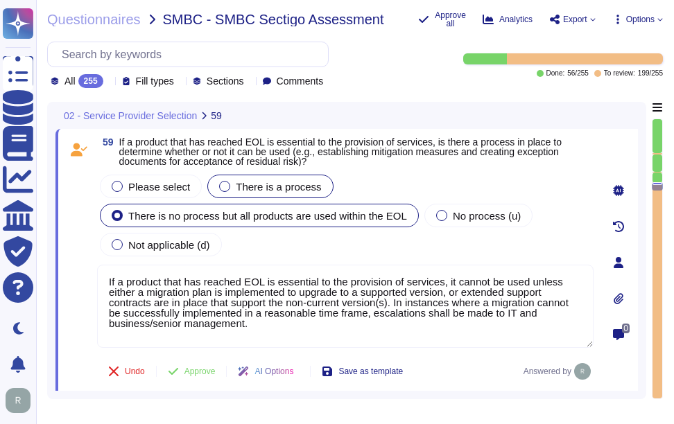
type textarea "If a product that has reached EOL is essential to the provision of services, it…"
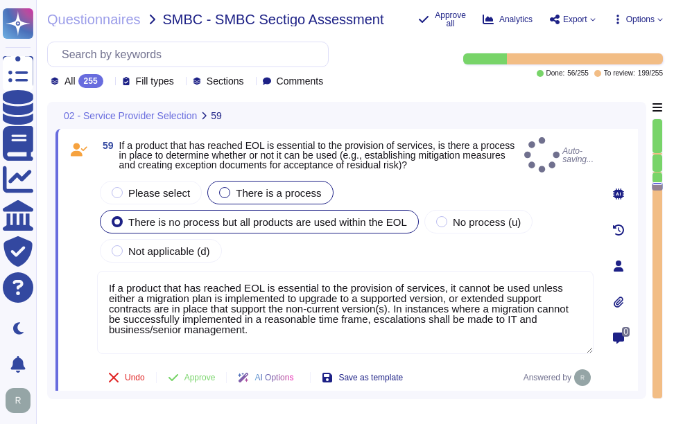
click at [272, 187] on span "There is a process" at bounding box center [278, 193] width 85 height 12
click at [225, 189] on div at bounding box center [224, 192] width 11 height 11
click at [292, 187] on span "There is a process" at bounding box center [278, 193] width 85 height 12
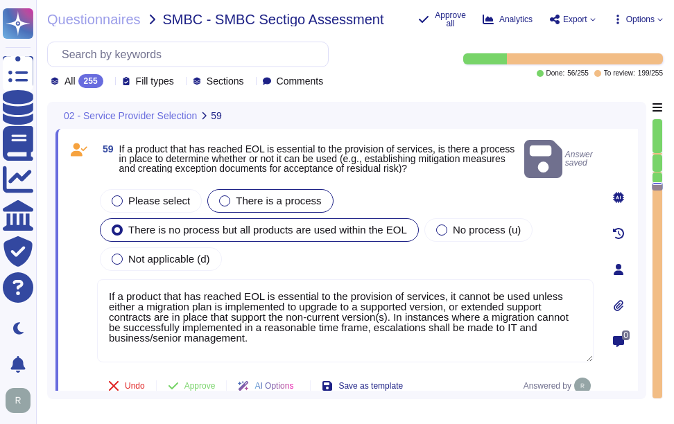
click at [238, 195] on span "There is a process" at bounding box center [278, 201] width 85 height 12
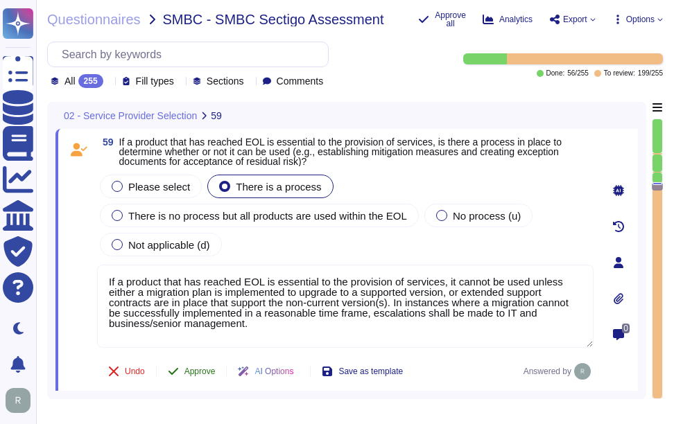
click at [198, 371] on span "Approve" at bounding box center [199, 371] width 31 height 8
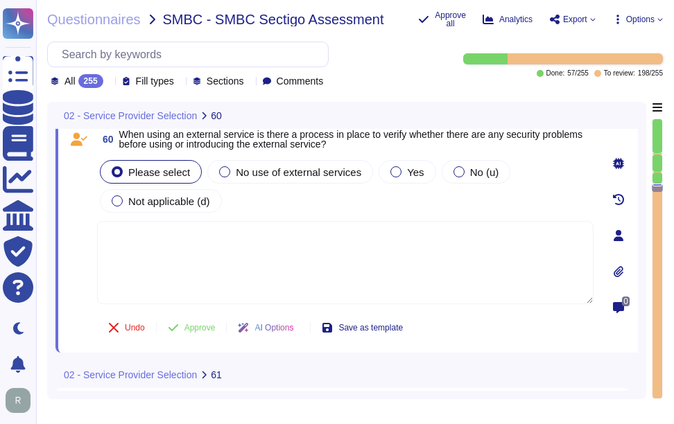
scroll to position [11361, 0]
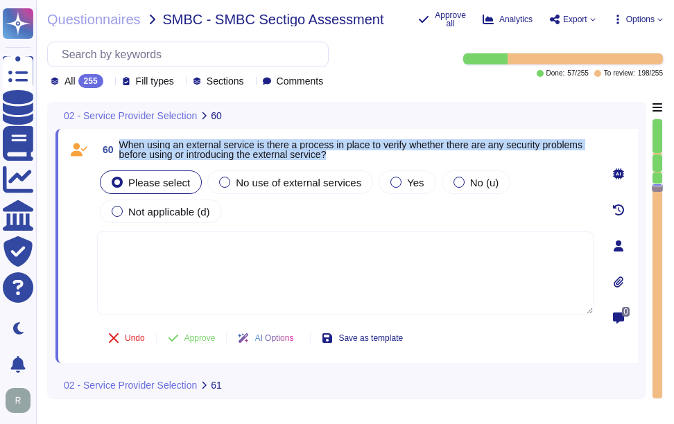
drag, startPoint x: 120, startPoint y: 143, endPoint x: 459, endPoint y: 157, distance: 339.9
click at [459, 157] on span "When using an external service is there a process in place to verify whether th…" at bounding box center [356, 149] width 474 height 19
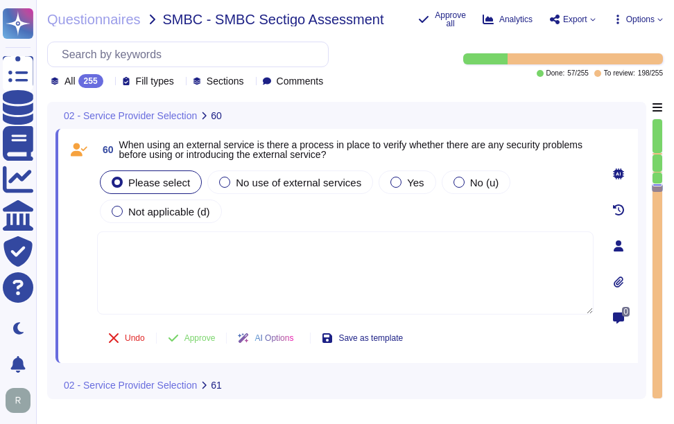
click at [330, 312] on textarea at bounding box center [345, 272] width 496 height 83
paste textarea "Yes, there is a process in place to verify security problems before using or in…"
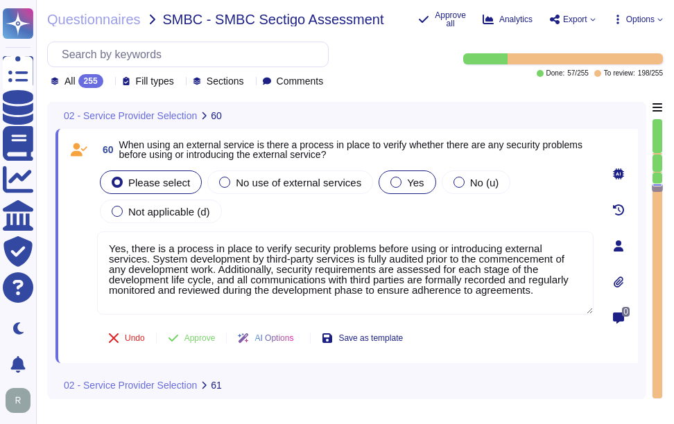
type textarea "Yes, there is a process in place to verify security problems before using or in…"
click at [390, 178] on div at bounding box center [395, 182] width 11 height 11
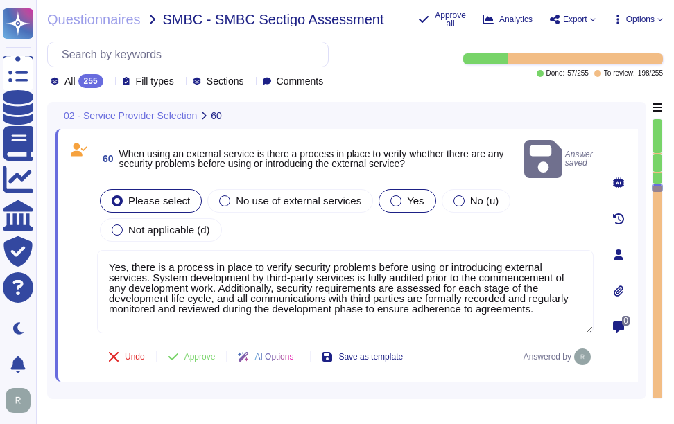
click at [410, 195] on span "Yes" at bounding box center [415, 201] width 17 height 12
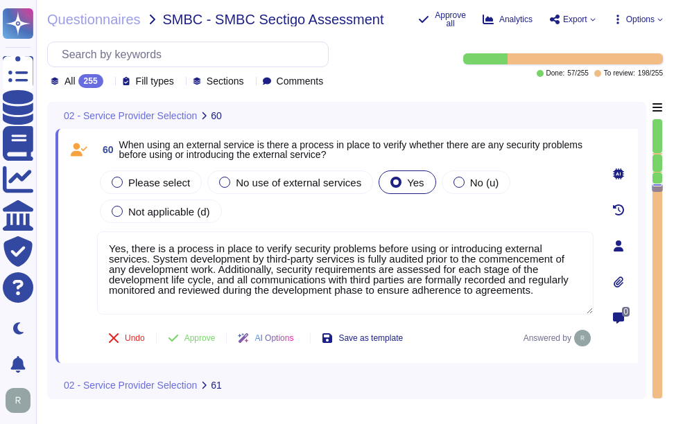
click at [206, 342] on span "Approve" at bounding box center [199, 338] width 31 height 8
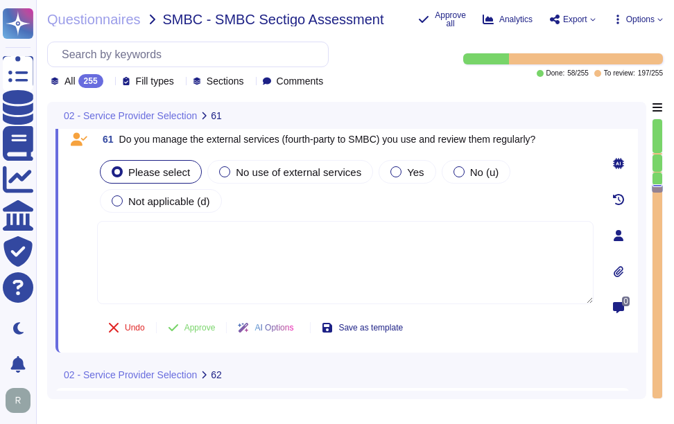
scroll to position [11604, 0]
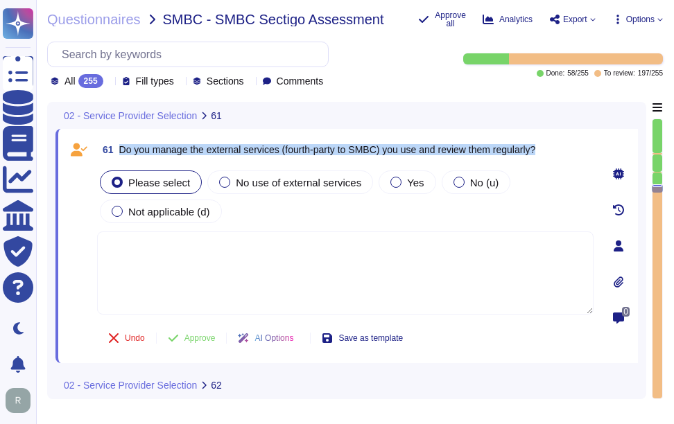
drag, startPoint x: 121, startPoint y: 148, endPoint x: 594, endPoint y: 150, distance: 473.3
click at [594, 150] on div "61 Do you manage the external services (fourth-party to SMBC) you use and revie…" at bounding box center [346, 246] width 582 height 234
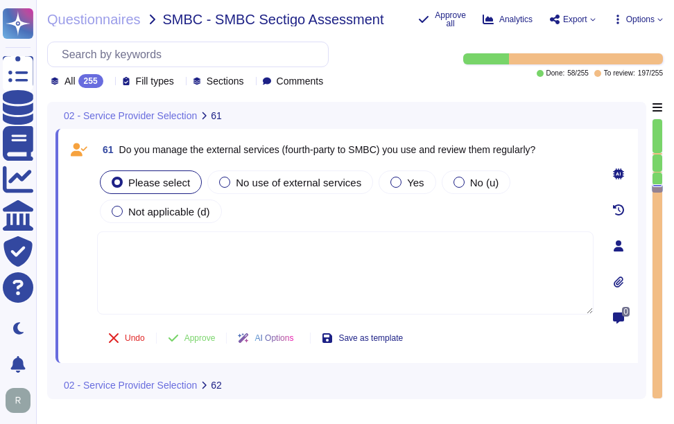
click at [270, 275] on textarea at bounding box center [345, 272] width 496 height 83
paste textarea "Yes, we maintain a supplier policy and monitor third-party service providers ba…"
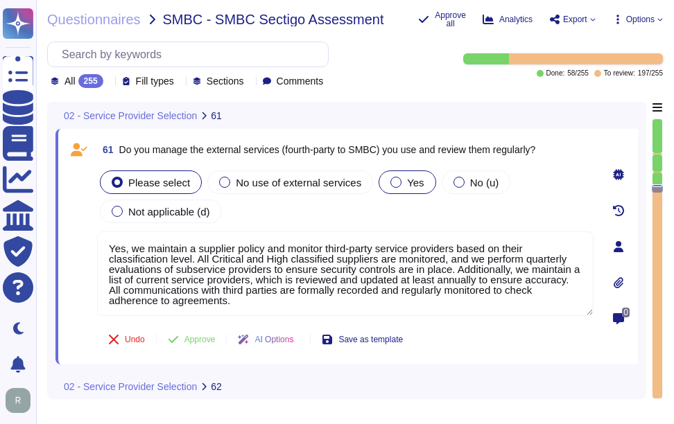
type textarea "Yes, we maintain a supplier policy and monitor third-party service providers ba…"
click at [407, 177] on span "Yes" at bounding box center [415, 183] width 17 height 12
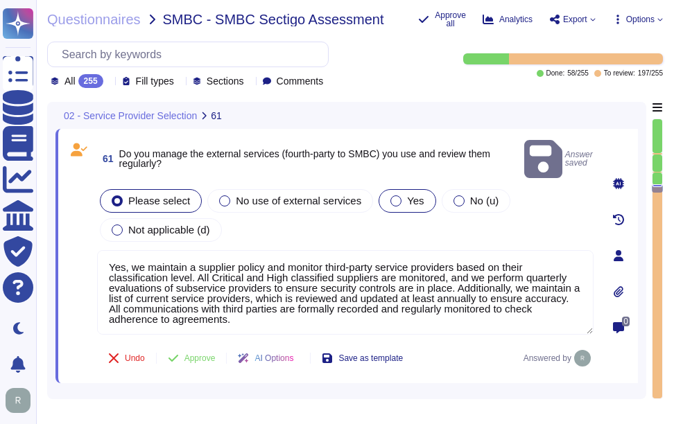
click at [408, 195] on span "Yes" at bounding box center [415, 201] width 17 height 12
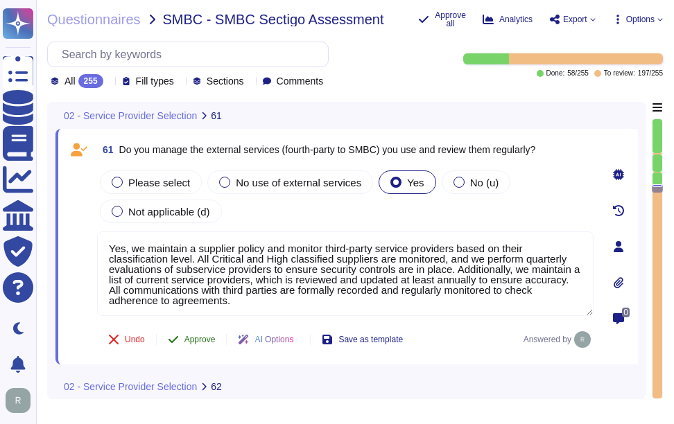
click at [204, 342] on span "Approve" at bounding box center [199, 339] width 31 height 8
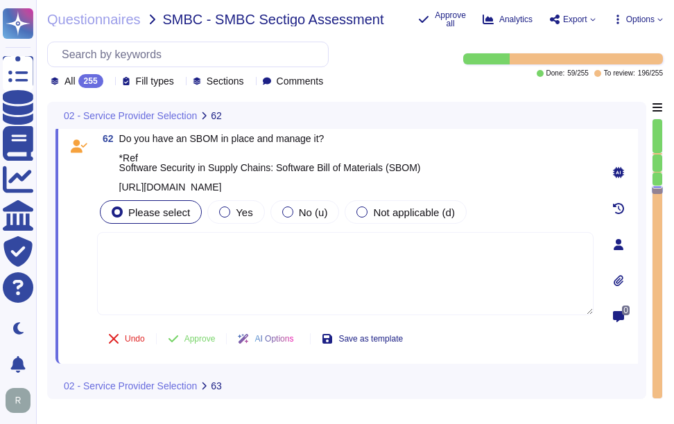
scroll to position [11831, 0]
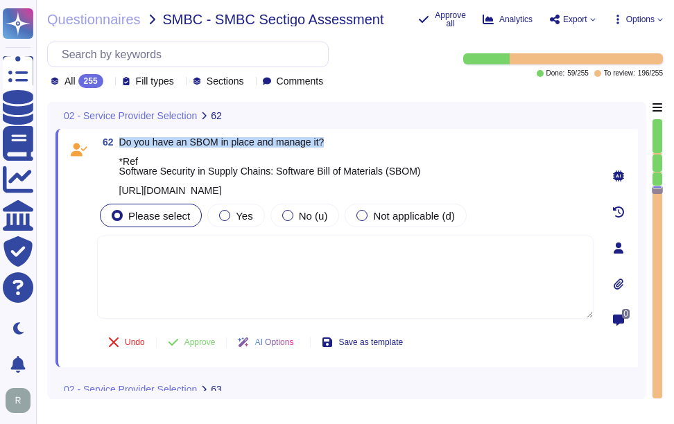
drag, startPoint x: 117, startPoint y: 139, endPoint x: 421, endPoint y: 139, distance: 303.5
click at [421, 139] on span "62 Do you have an SBOM in place and manage it? *Ref Software Security in Supply…" at bounding box center [259, 166] width 324 height 58
click at [148, 143] on span "Do you have an SBOM in place and manage it? *Ref Software Security in Supply Ch…" at bounding box center [269, 167] width 301 height 60
drag, startPoint x: 120, startPoint y: 141, endPoint x: 427, endPoint y: 156, distance: 307.4
click at [421, 156] on span "Do you have an SBOM in place and manage it? *Ref Software Security in Supply Ch…" at bounding box center [269, 166] width 301 height 58
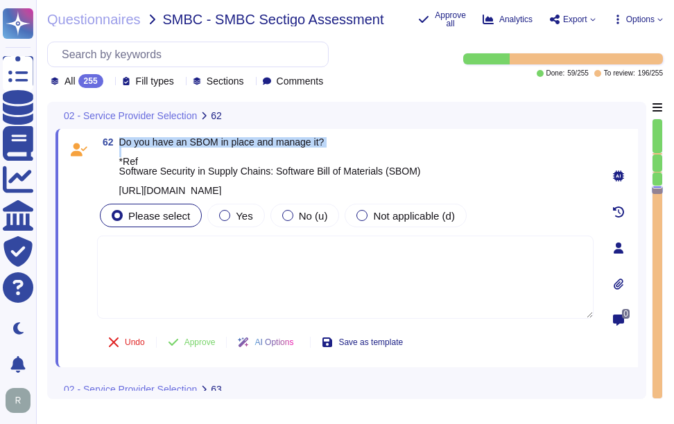
click at [144, 144] on span "Do you have an SBOM in place and manage it? *Ref Software Security in Supply Ch…" at bounding box center [269, 167] width 301 height 60
click at [114, 134] on div "62 Do you have an SBOM in place and manage it? *Ref Software Security in Supply…" at bounding box center [346, 248] width 582 height 238
drag, startPoint x: 120, startPoint y: 139, endPoint x: 399, endPoint y: 140, distance: 279.3
click at [399, 140] on span "Do you have an SBOM in place and manage it? *Ref Software Security in Supply Ch…" at bounding box center [269, 166] width 301 height 58
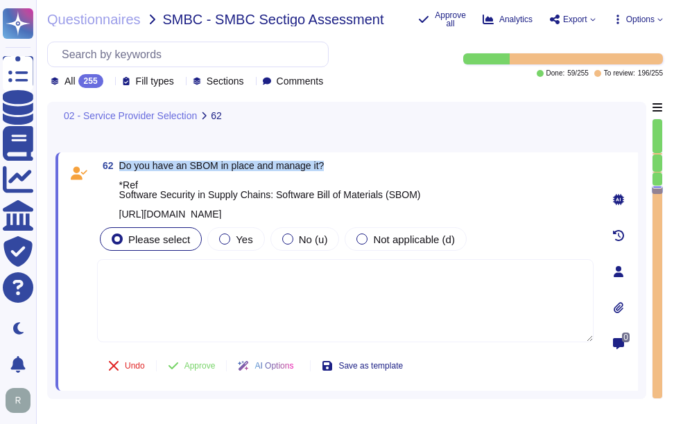
scroll to position [11773, 0]
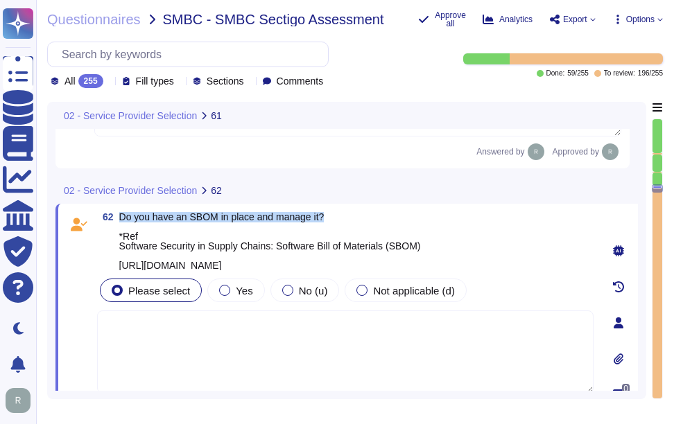
type textarea "Yes, we maintain a supplier policy and monitor third-party service providers ba…"
copy span "Do you have an SBOM in place and manage it?"
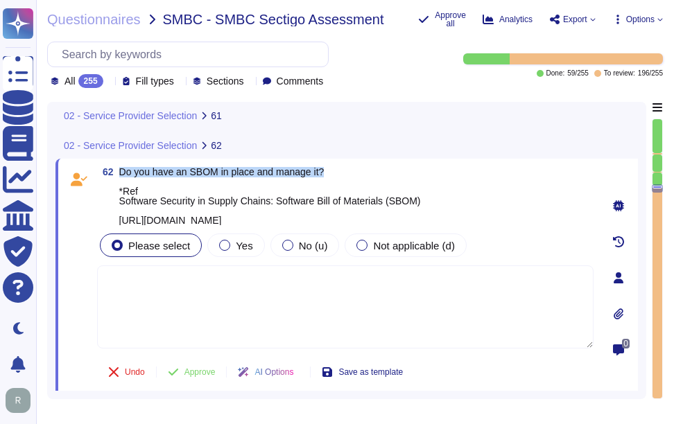
scroll to position [11843, 0]
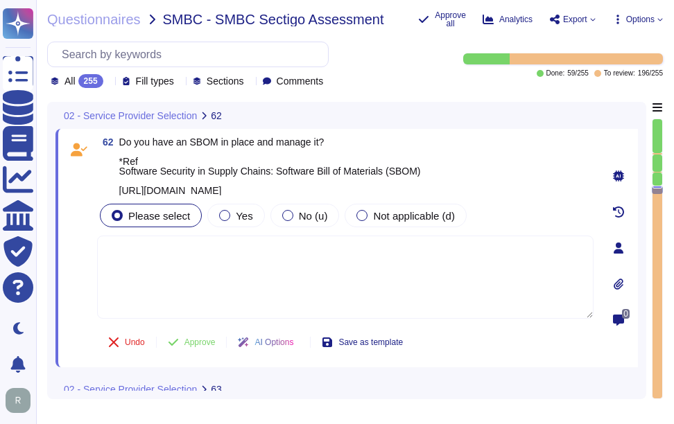
click at [198, 157] on span "Do you have an SBOM in place and manage it? *Ref Software Security in Supply Ch…" at bounding box center [269, 166] width 301 height 58
drag, startPoint x: 191, startPoint y: 140, endPoint x: 216, endPoint y: 140, distance: 24.9
click at [216, 140] on span "Do you have an SBOM in place and manage it? *Ref Software Security in Supply Ch…" at bounding box center [269, 167] width 301 height 60
copy span "SBOM"
click at [243, 292] on textarea at bounding box center [345, 277] width 496 height 83
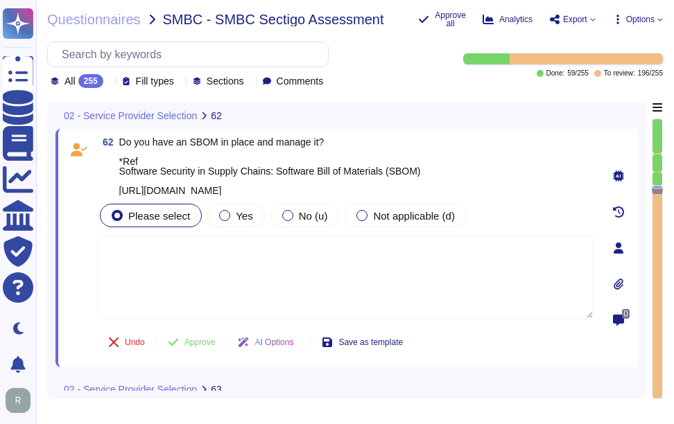
paste textarea "The software involved in SCM includes: - Linux-based systems - Junos network op…"
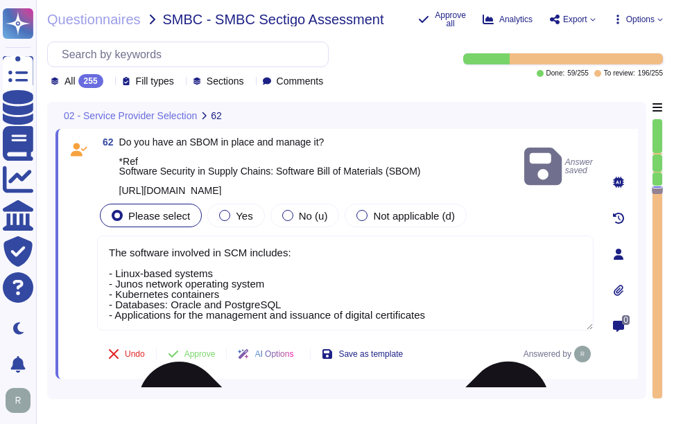
click at [112, 265] on textarea "The software involved in SCM includes: - Linux-based systems - Junos network op…" at bounding box center [345, 283] width 496 height 95
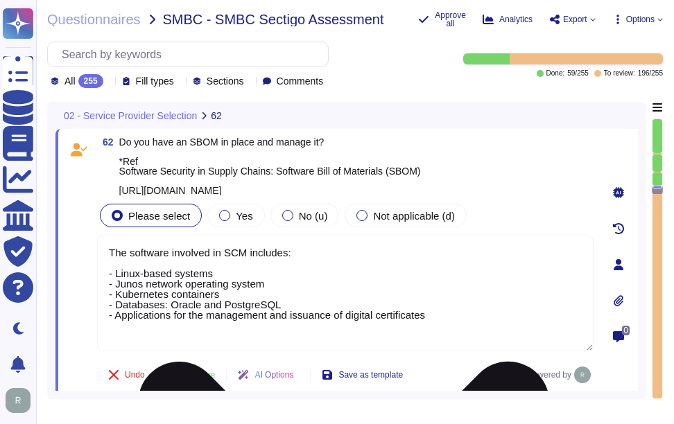
paste textarea "Our solution is a SaaS, that can be accessed via popular browsers through Inter…"
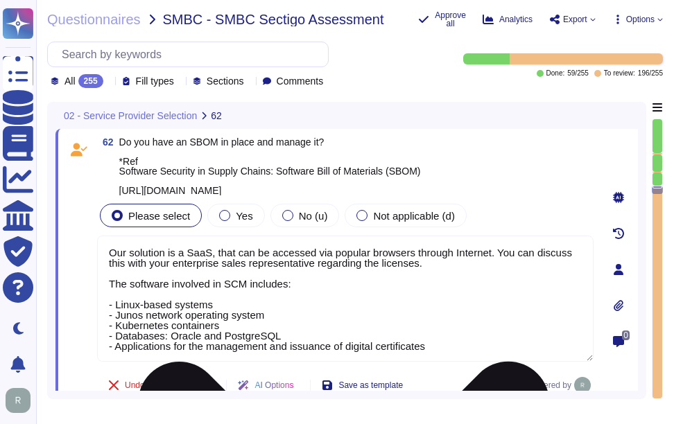
drag, startPoint x: 491, startPoint y: 259, endPoint x: 505, endPoint y: 284, distance: 28.9
click at [505, 284] on textarea "Our solution is a SaaS, that can be accessed via popular browsers through Inter…" at bounding box center [345, 299] width 496 height 126
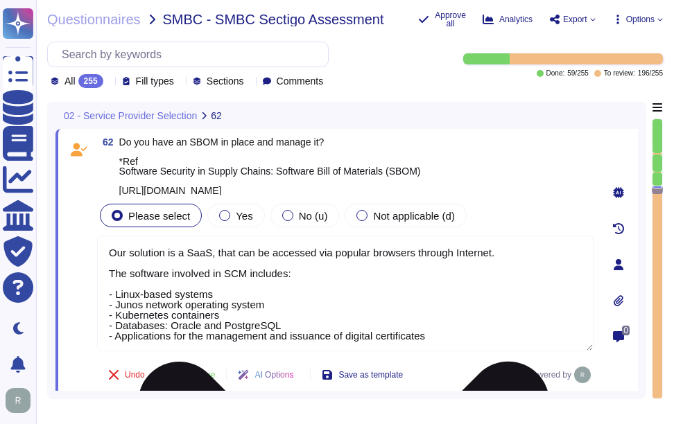
scroll to position [1, 0]
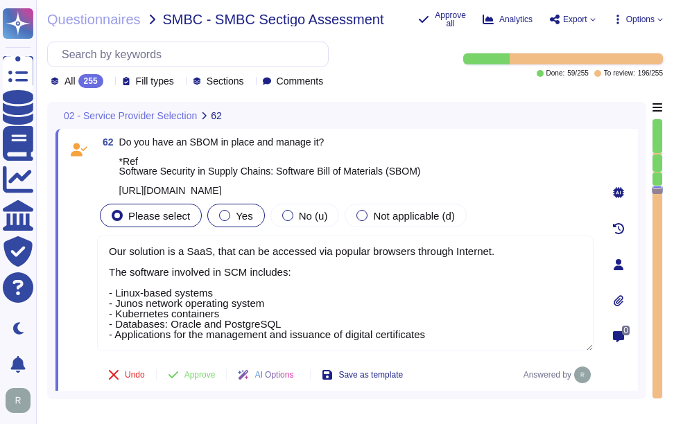
type textarea "Our solution is a SaaS, that can be accessed via popular browsers through Inter…"
click at [229, 221] on label "Yes" at bounding box center [235, 215] width 33 height 11
click at [225, 221] on div at bounding box center [224, 215] width 11 height 11
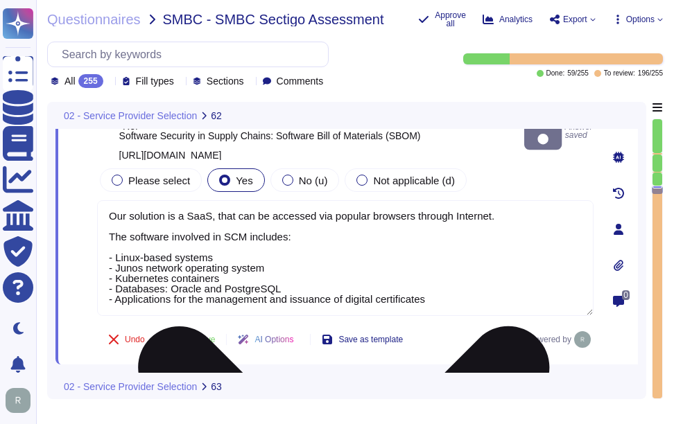
scroll to position [11912, 0]
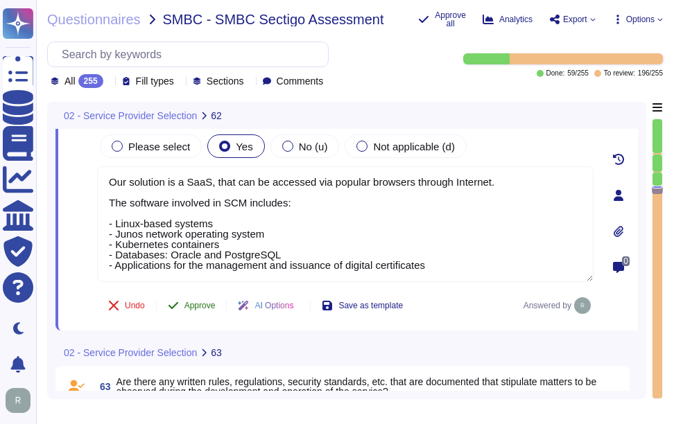
click at [201, 310] on span "Approve" at bounding box center [199, 305] width 31 height 8
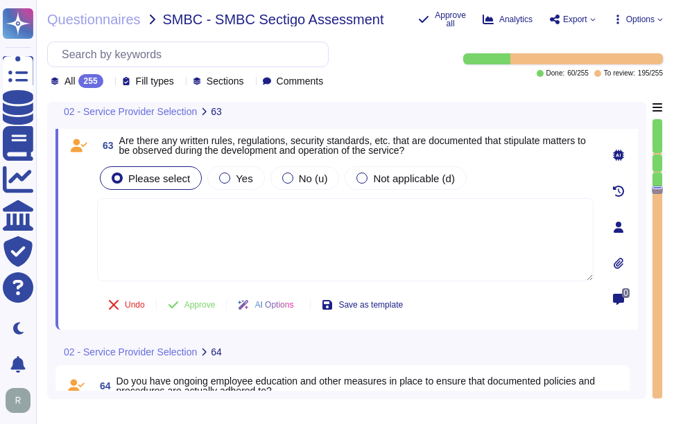
type textarea "Our solution is a SaaS, that can be accessed via popular browsers through Inter…"
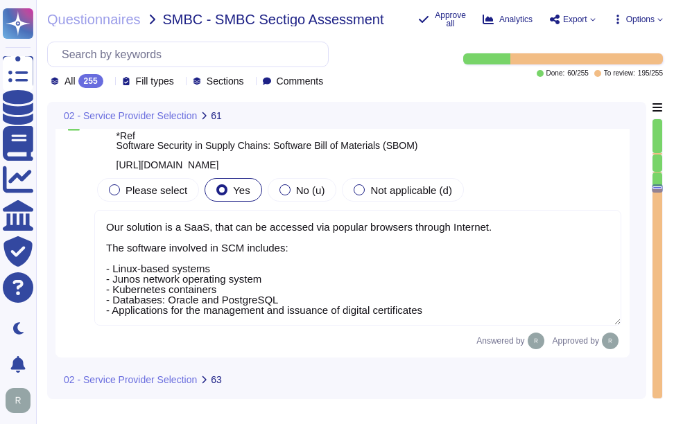
scroll to position [11841, 0]
type textarea "Yes, we maintain a supplier policy and monitor third-party service providers ba…"
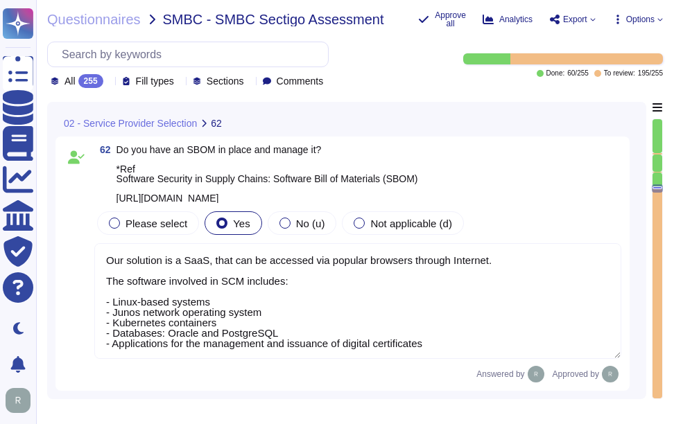
scroll to position [1, 0]
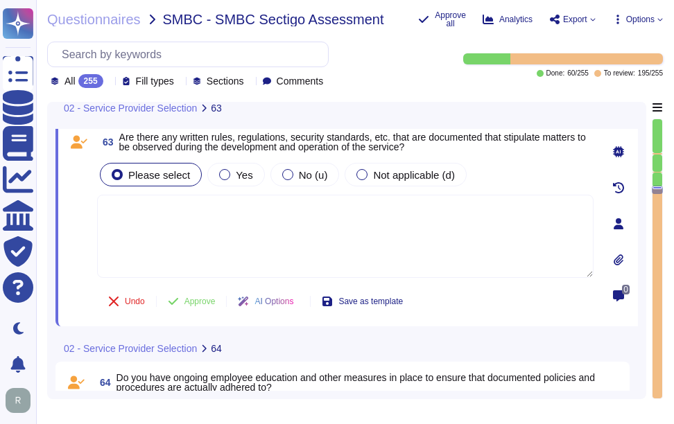
type textarea "Our solution is a SaaS, that can be accessed via popular browsers through Inter…"
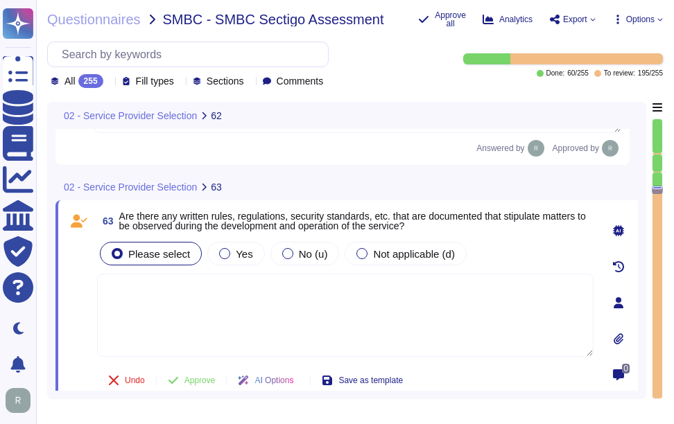
scroll to position [12060, 0]
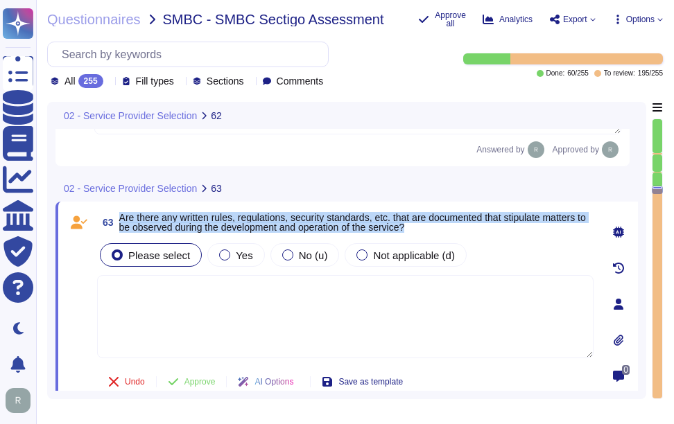
drag, startPoint x: 120, startPoint y: 229, endPoint x: 474, endPoint y: 239, distance: 354.3
click at [474, 232] on span "Are there any written rules, regulations, security standards, etc. that are doc…" at bounding box center [356, 222] width 474 height 19
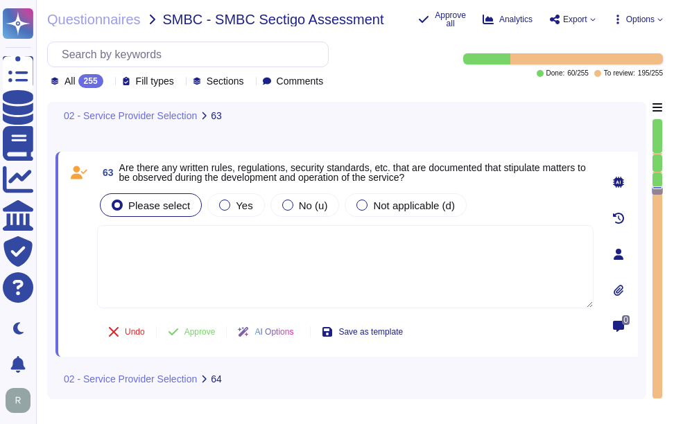
scroll to position [12078, 0]
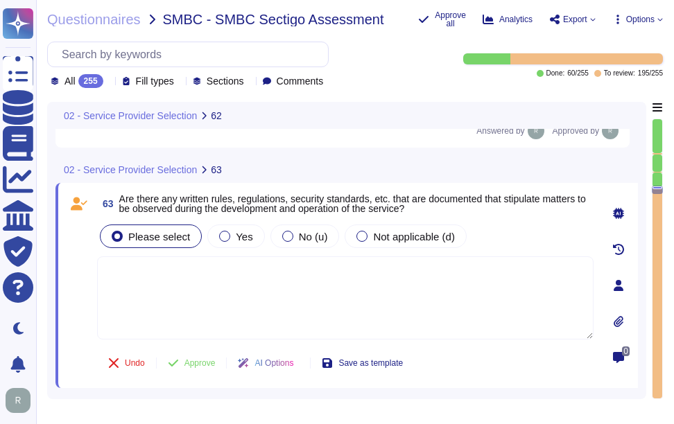
type textarea "Our solution is a SaaS, that can be accessed via popular browsers through Inter…"
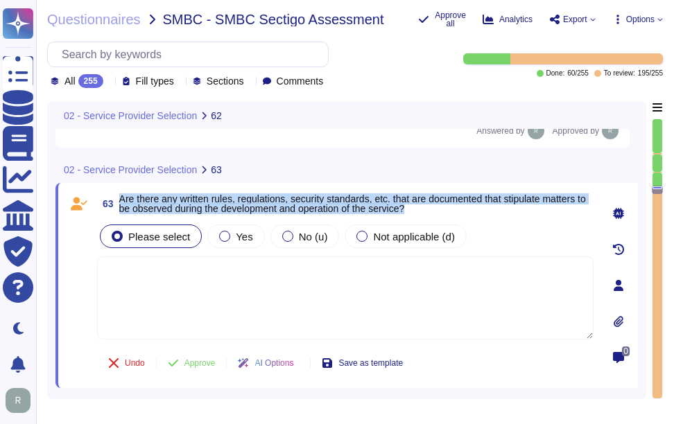
drag, startPoint x: 122, startPoint y: 209, endPoint x: 509, endPoint y: 221, distance: 387.6
click at [509, 213] on span "Are there any written rules, regulations, security standards, etc. that are doc…" at bounding box center [356, 203] width 474 height 19
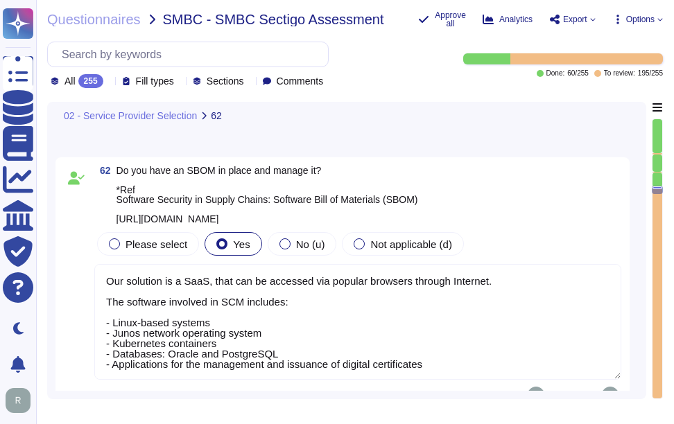
scroll to position [11790, 0]
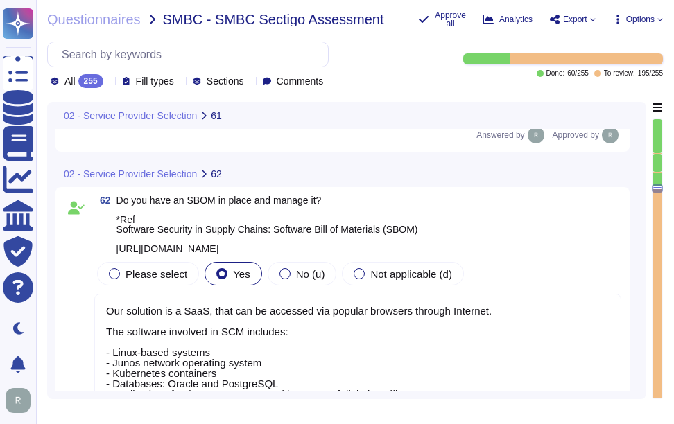
type textarea "Yes, we maintain a supplier policy and monitor third-party service providers ba…"
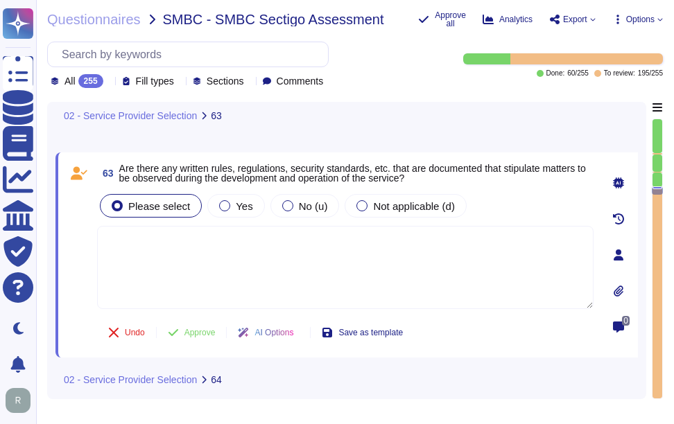
scroll to position [12091, 0]
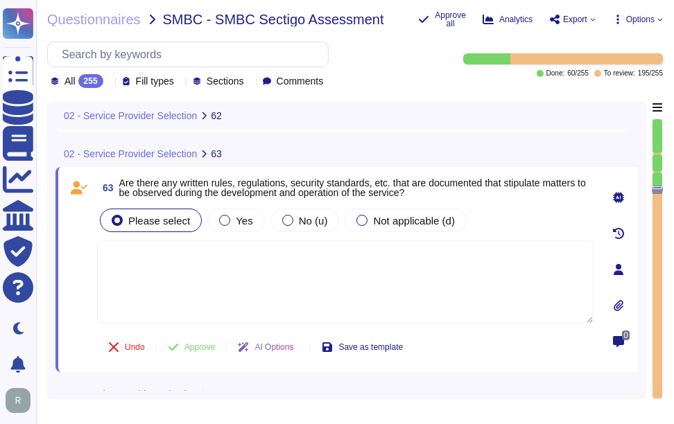
type textarea "Our solution is a SaaS, that can be accessed via popular browsers through Inter…"
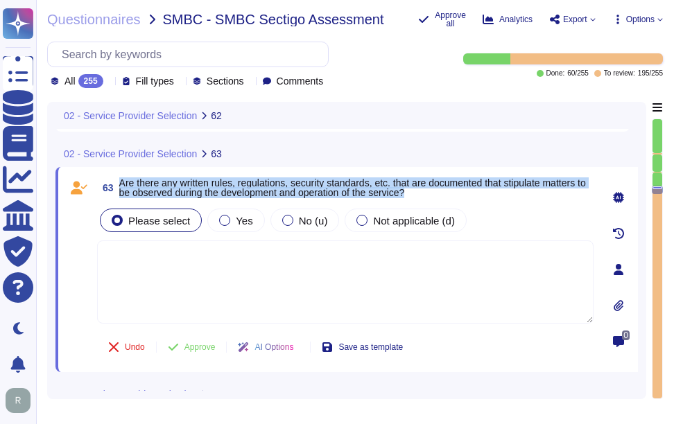
drag, startPoint x: 121, startPoint y: 189, endPoint x: 438, endPoint y: 200, distance: 316.9
click at [438, 198] on span "Are there any written rules, regulations, security standards, etc. that are doc…" at bounding box center [356, 187] width 474 height 19
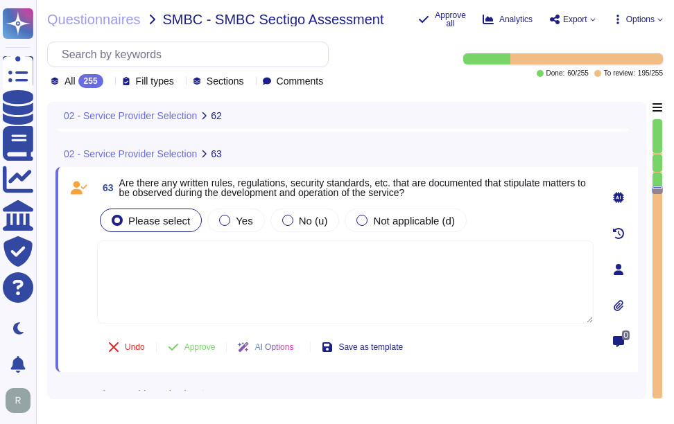
click at [109, 82] on icon at bounding box center [109, 82] width 0 height 0
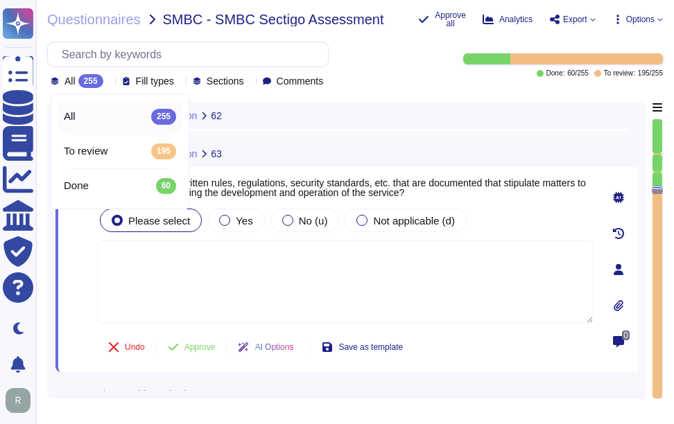
click at [109, 82] on icon at bounding box center [109, 82] width 0 height 0
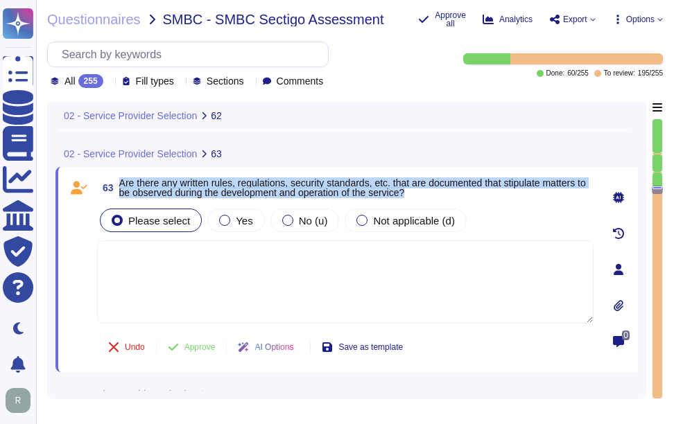
drag, startPoint x: 117, startPoint y: 189, endPoint x: 435, endPoint y: 201, distance: 317.7
click at [435, 200] on span "63 Are there any written rules, regulations, security standards, etc. that are …" at bounding box center [345, 187] width 496 height 25
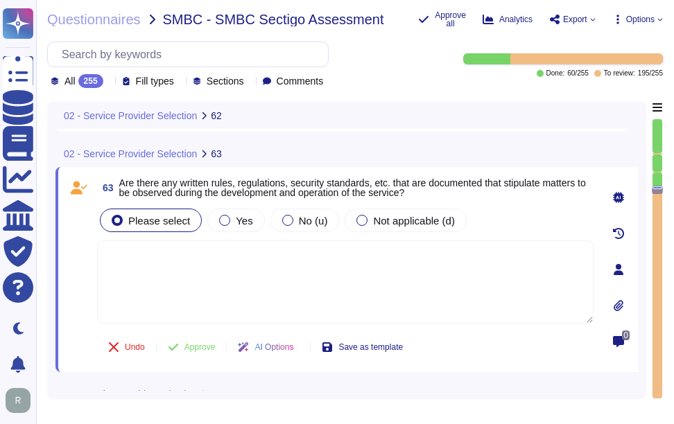
click at [292, 310] on textarea at bounding box center [345, 281] width 496 height 83
paste textarea "Yes, there are documented policies, standards, and procedures related to inform…"
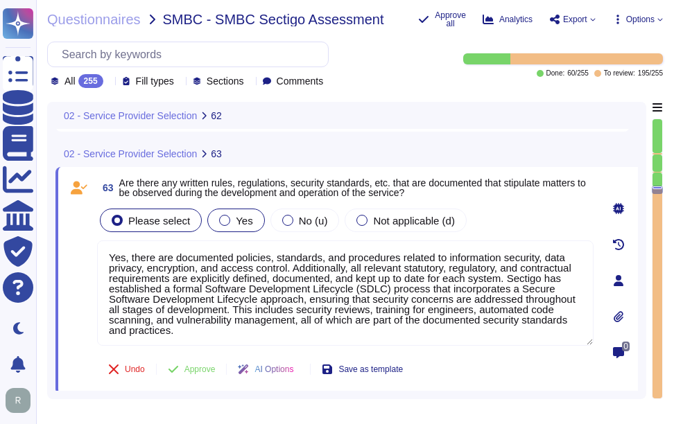
type textarea "Yes, there are documented policies, standards, and procedures related to inform…"
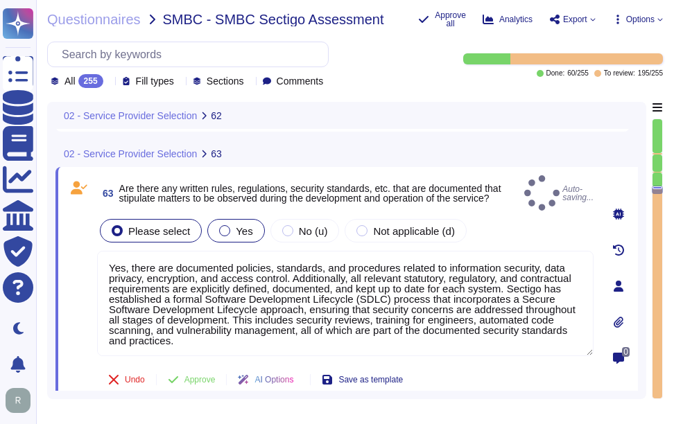
click at [227, 236] on div "Yes" at bounding box center [235, 231] width 57 height 24
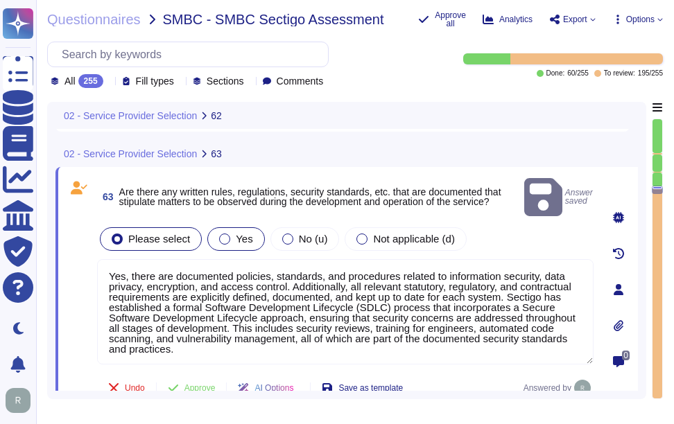
click at [219, 234] on div at bounding box center [224, 239] width 11 height 11
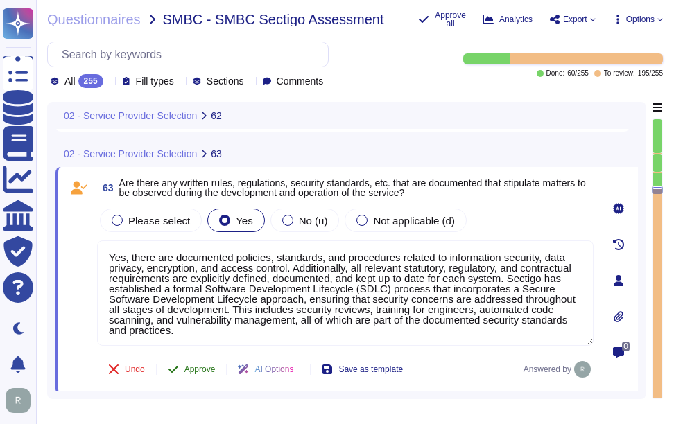
click at [205, 374] on span "Approve" at bounding box center [199, 369] width 31 height 8
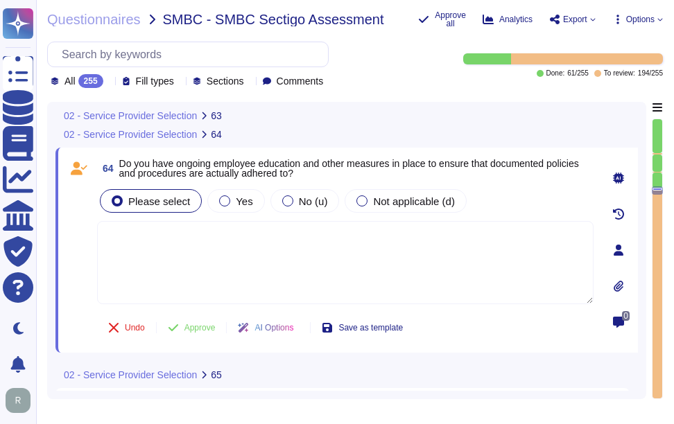
scroll to position [12369, 0]
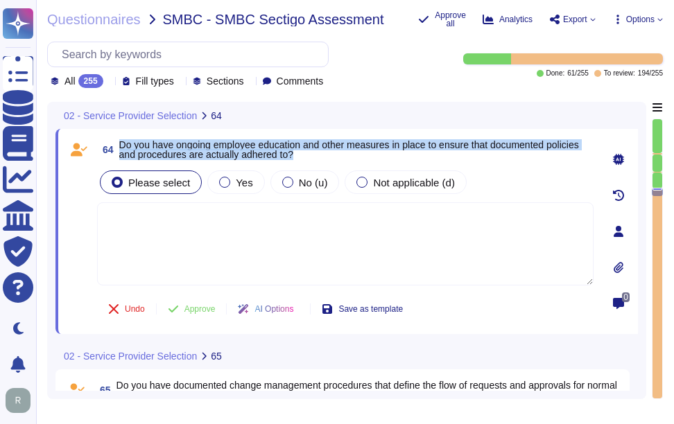
drag, startPoint x: 122, startPoint y: 147, endPoint x: 302, endPoint y: 153, distance: 180.3
click at [302, 153] on span "Do you have ongoing employee education and other measures in place to ensure th…" at bounding box center [356, 149] width 474 height 19
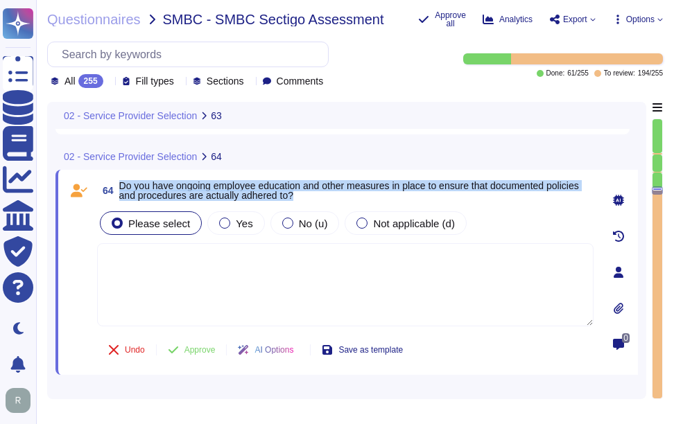
type textarea "Yes, there are documented policies, standards, and procedures related to inform…"
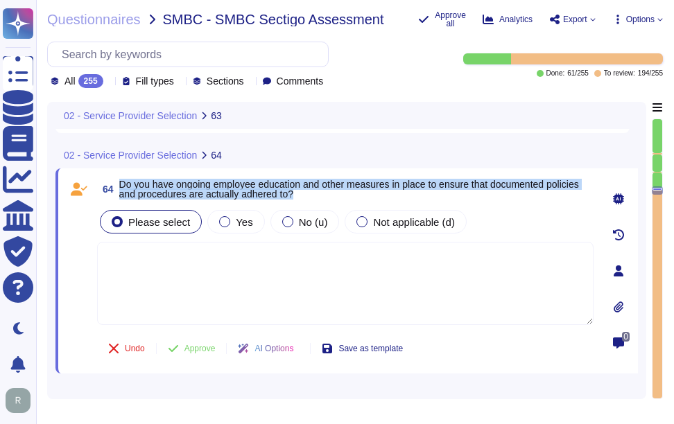
scroll to position [12361, 0]
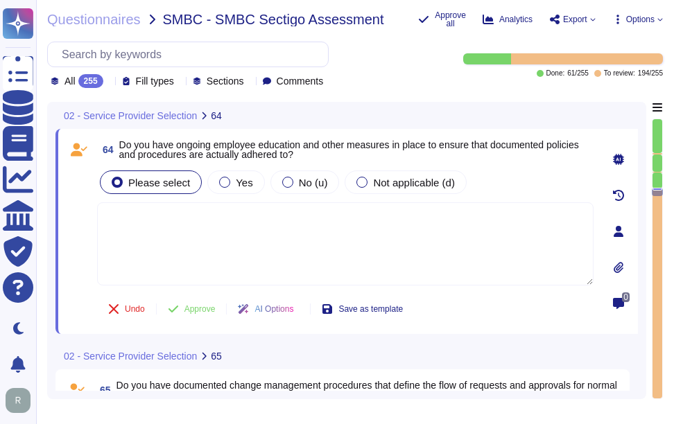
click at [225, 252] on textarea at bounding box center [345, 243] width 496 height 83
paste textarea "Yes, we have established ongoing employee education and measures to ensure adhe…"
type textarea "Yes, we have established ongoing employee education and measures to ensure adhe…"
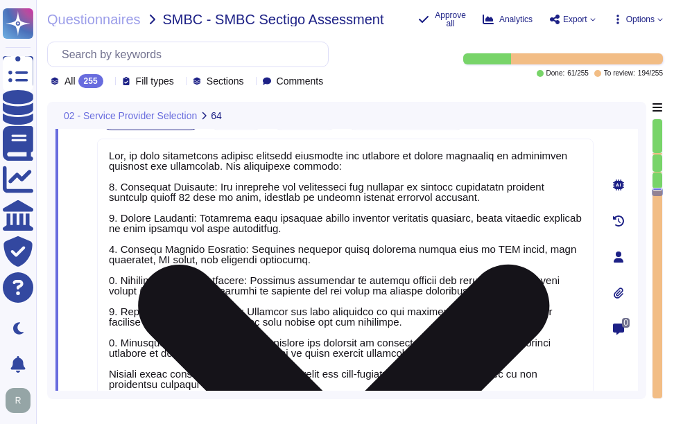
scroll to position [1, 0]
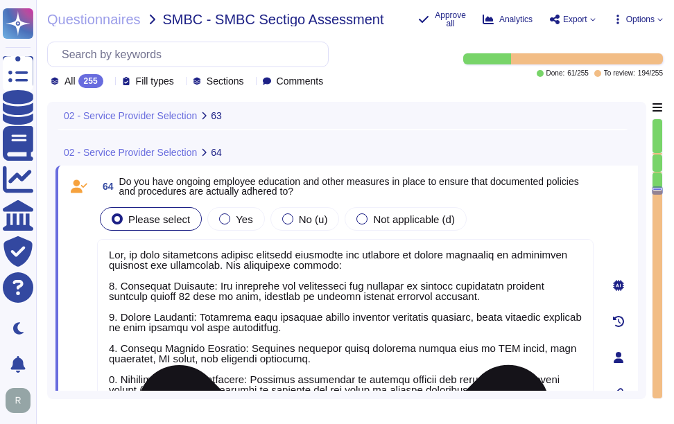
type textarea "Yes, there are documented policies, standards, and procedures related to inform…"
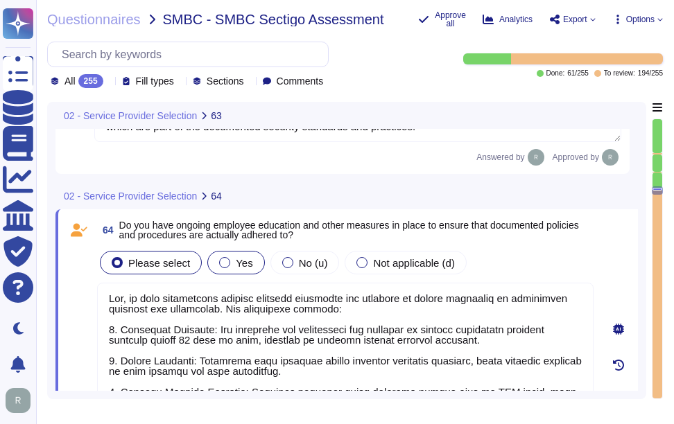
type textarea "Yes, we have established ongoing employee education and measures to ensure adhe…"
click at [220, 263] on div at bounding box center [224, 262] width 11 height 11
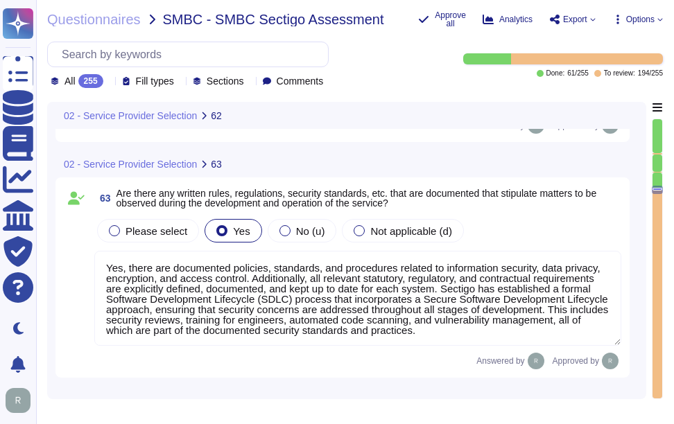
type textarea "Our solution is a SaaS, that can be accessed via popular browsers through Inter…"
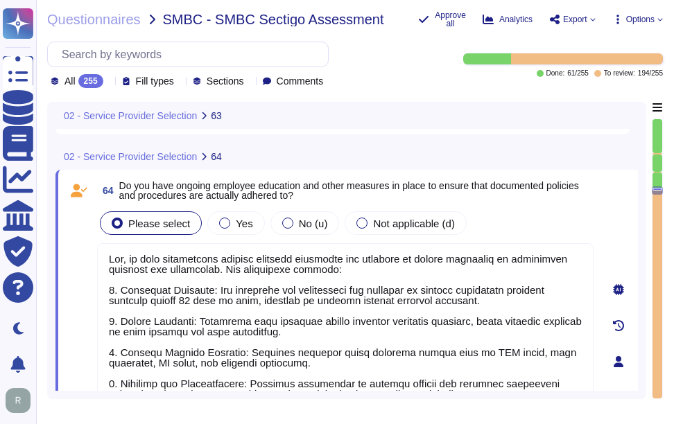
type textarea "Yes, there are documented policies, standards, and procedures related to inform…"
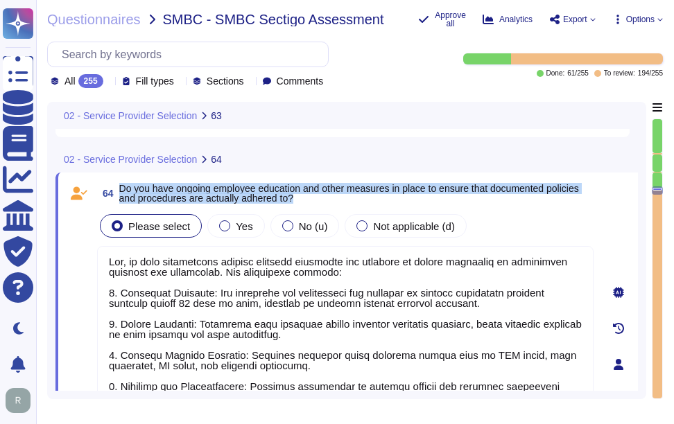
drag, startPoint x: 120, startPoint y: 189, endPoint x: 335, endPoint y: 198, distance: 215.0
click at [335, 198] on span "Do you have ongoing employee education and other measures in place to ensure th…" at bounding box center [356, 193] width 474 height 19
click at [244, 231] on span "Yes" at bounding box center [244, 226] width 17 height 12
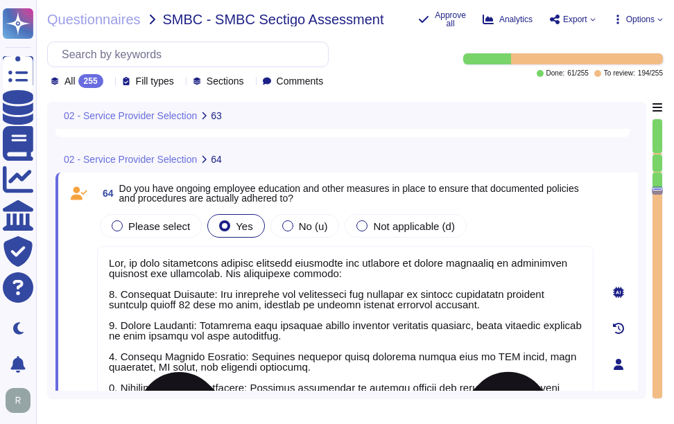
type textarea "Yes, there are documented policies, standards, and procedures related to inform…"
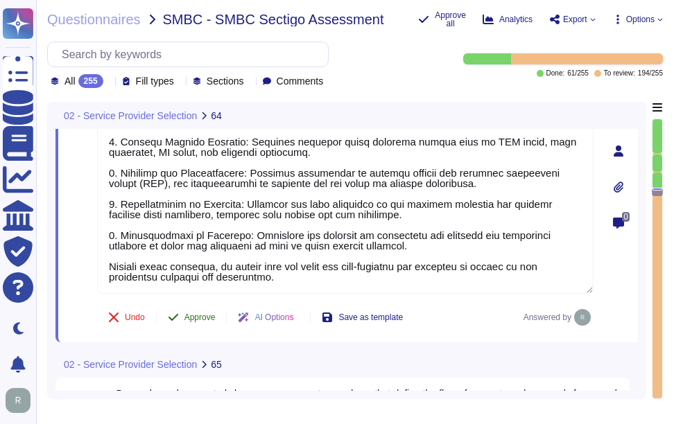
click at [198, 317] on span "Approve" at bounding box center [199, 317] width 31 height 8
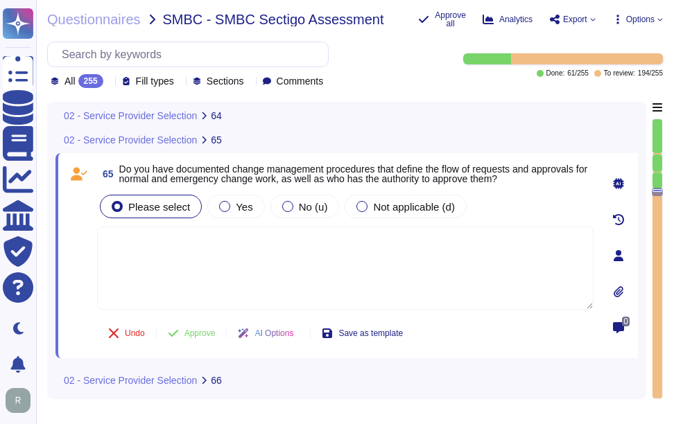
scroll to position [12760, 0]
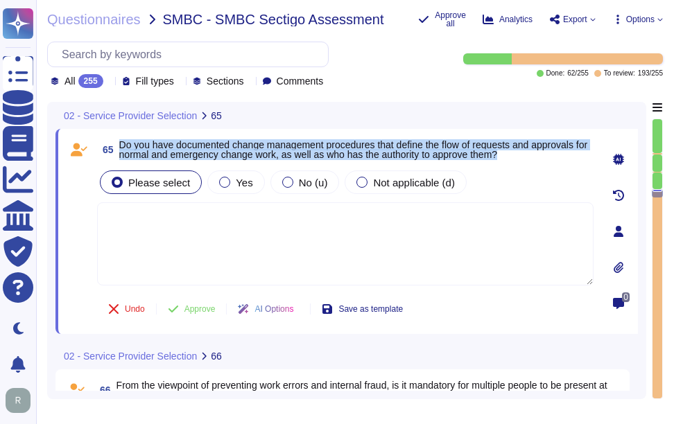
drag, startPoint x: 120, startPoint y: 141, endPoint x: 528, endPoint y: 159, distance: 408.6
click at [528, 159] on span "65 Do you have documented change management procedures that define the flow of …" at bounding box center [345, 149] width 496 height 25
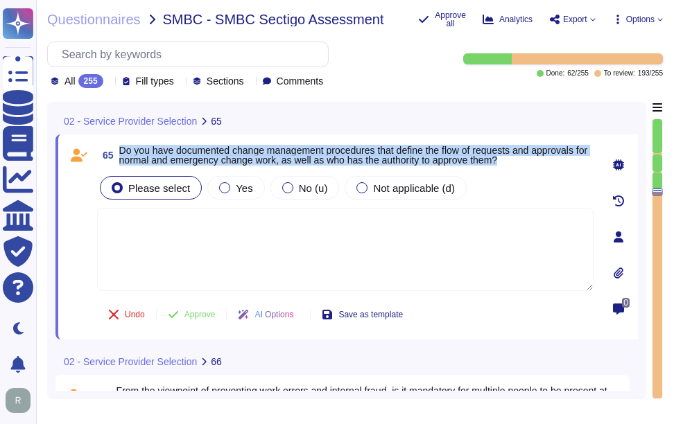
scroll to position [12691, 0]
type textarea "Yes, we have established ongoing employee education and measures to ensure adhe…"
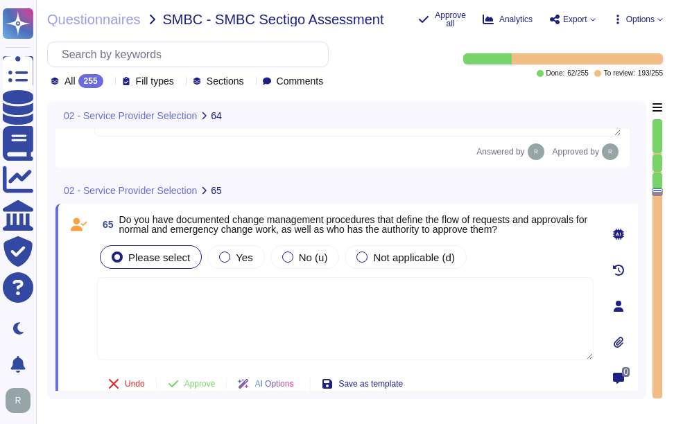
click at [109, 82] on icon at bounding box center [109, 82] width 0 height 0
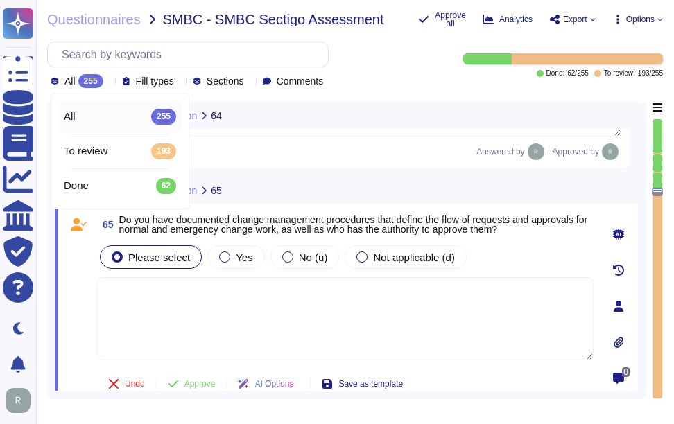
click at [109, 82] on icon at bounding box center [109, 82] width 0 height 0
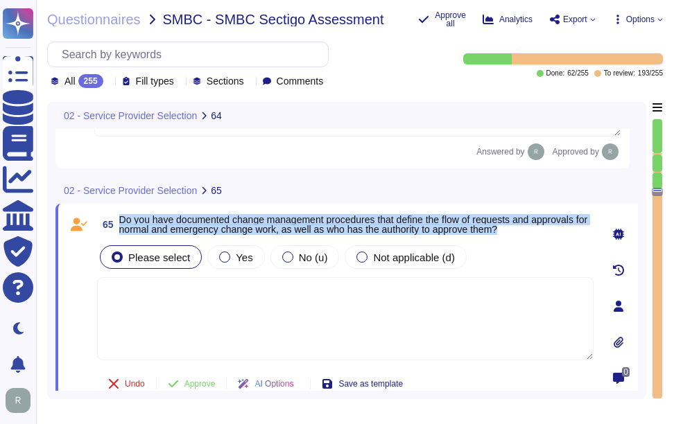
drag, startPoint x: 120, startPoint y: 221, endPoint x: 540, endPoint y: 230, distance: 420.1
click at [540, 230] on span "Do you have documented change management procedures that define the flow of req…" at bounding box center [356, 224] width 474 height 19
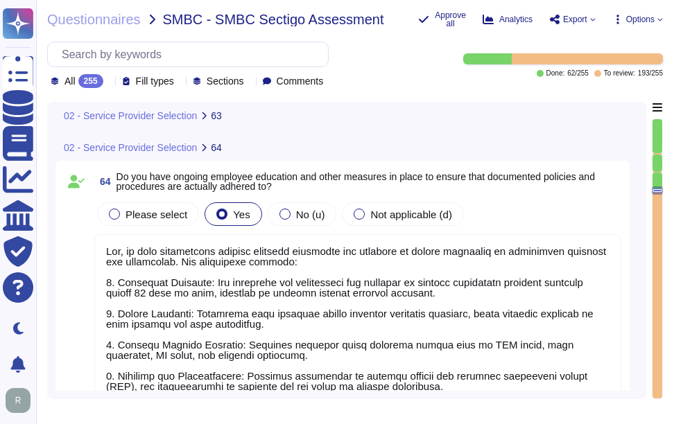
type textarea "Yes, there are documented policies, standards, and procedures related to inform…"
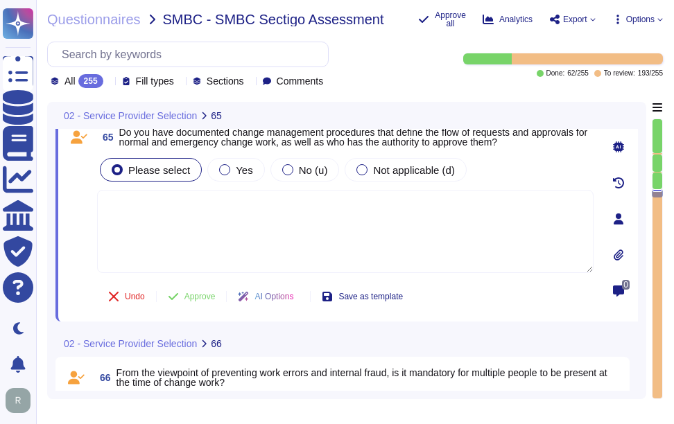
scroll to position [12711, 0]
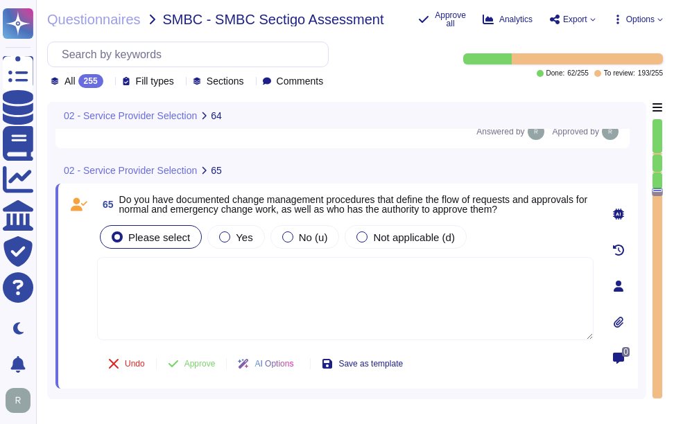
type textarea "Yes, we have established ongoing employee education and measures to ensure adhe…"
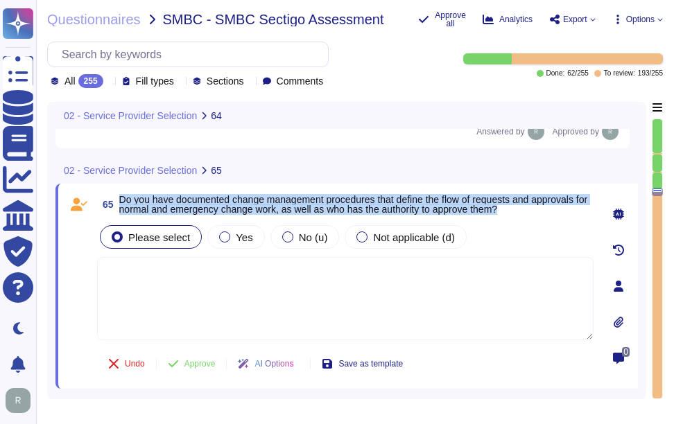
drag, startPoint x: 121, startPoint y: 199, endPoint x: 545, endPoint y: 214, distance: 425.1
click at [545, 214] on span "Do you have documented change management procedures that define the flow of req…" at bounding box center [356, 204] width 474 height 19
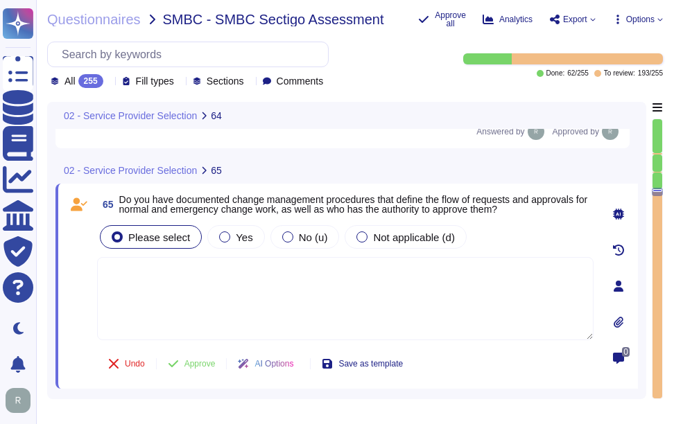
click at [277, 297] on textarea at bounding box center [345, 298] width 496 height 83
paste textarea "Yes, we have documented change management procedures that define the flow of re…"
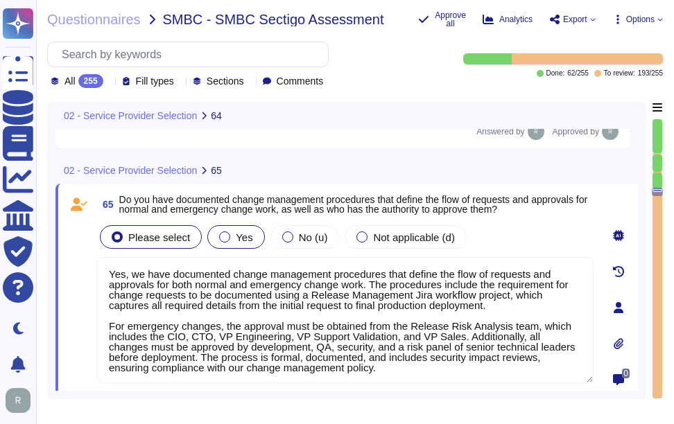
type textarea "Yes, we have documented change management procedures that define the flow of re…"
click at [228, 237] on div "Yes" at bounding box center [235, 237] width 57 height 24
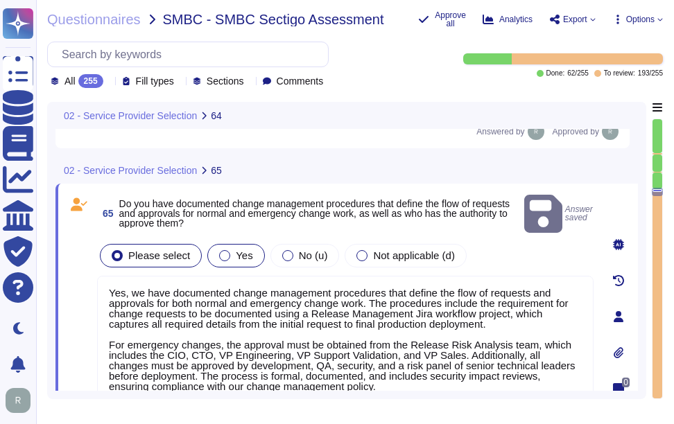
click at [244, 249] on span "Yes" at bounding box center [244, 255] width 17 height 12
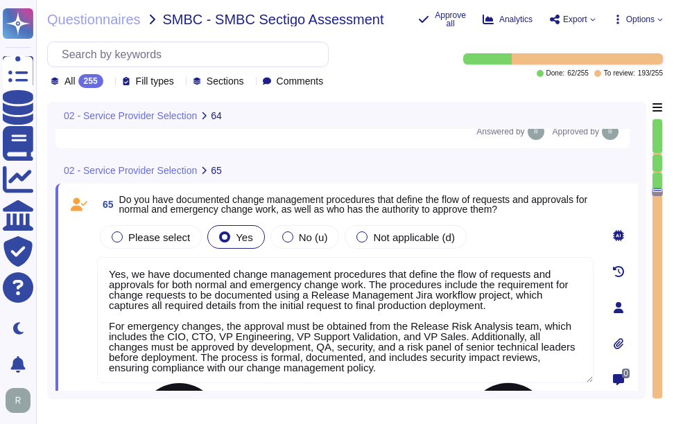
scroll to position [1, 0]
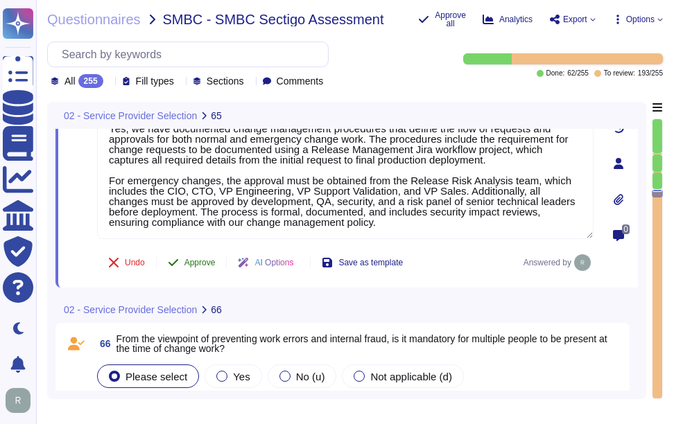
click at [215, 261] on span "Approve" at bounding box center [199, 263] width 31 height 8
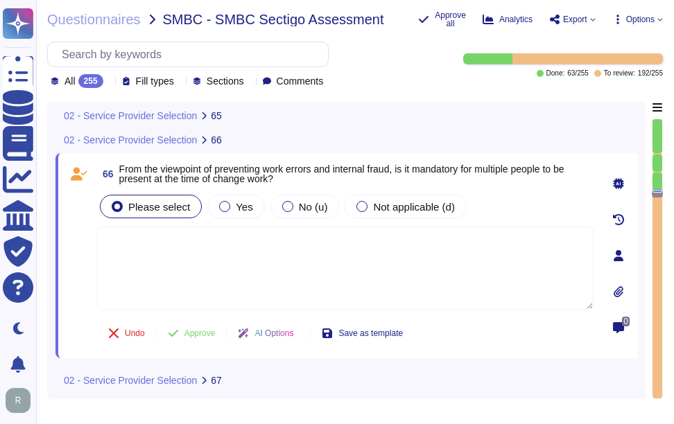
scroll to position [13021, 0]
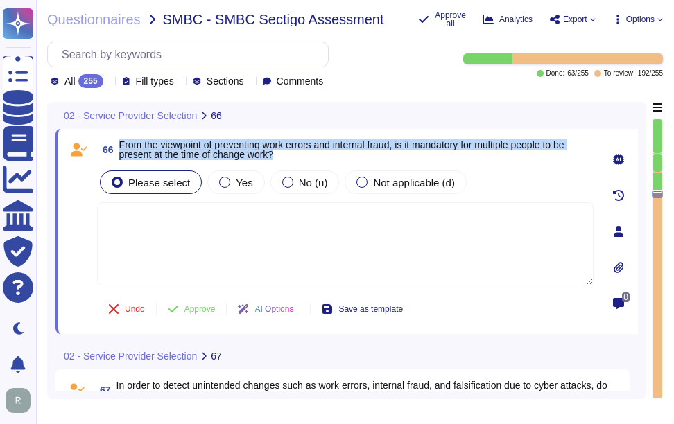
drag, startPoint x: 119, startPoint y: 142, endPoint x: 283, endPoint y: 157, distance: 164.9
click at [283, 157] on span "From the viewpoint of preventing work errors and internal fraud, is it mandator…" at bounding box center [356, 149] width 474 height 19
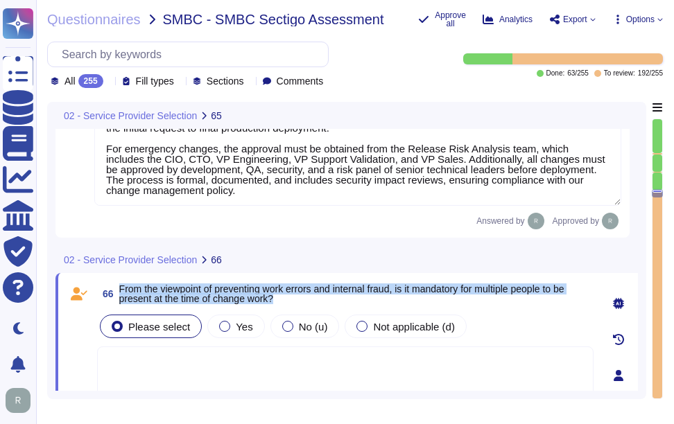
type textarea "Yes, we have documented change management procedures that define the flow of re…"
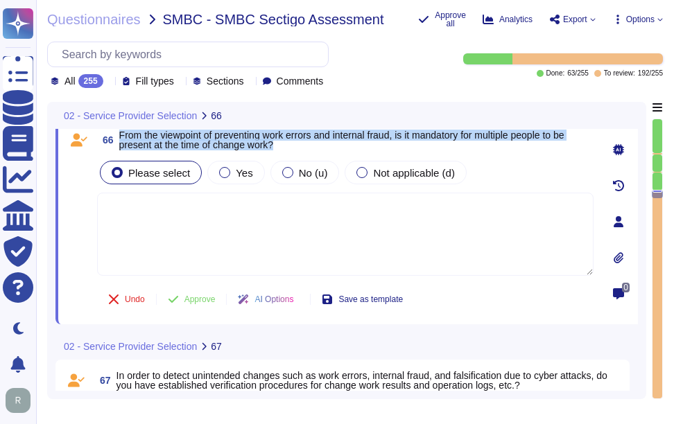
scroll to position [12999, 0]
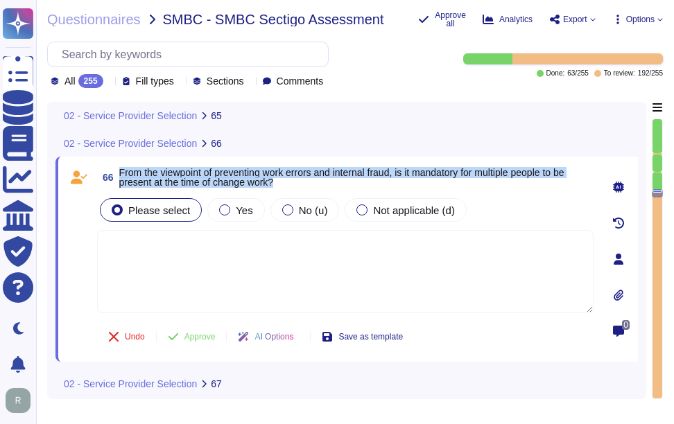
type textarea "Yes, we have documented change management procedures that define the flow of re…"
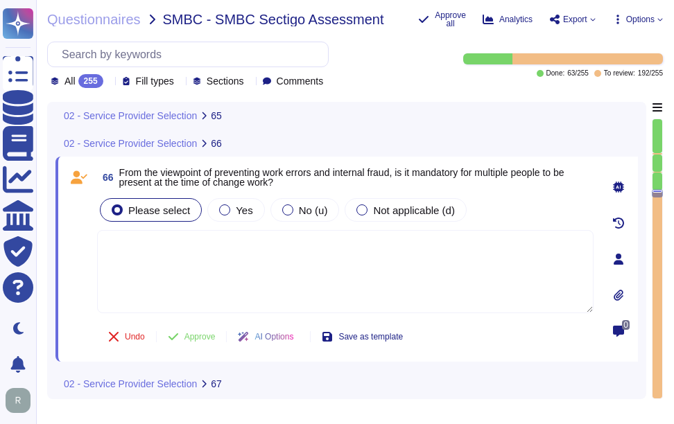
click at [184, 255] on textarea at bounding box center [345, 271] width 496 height 83
paste textarea "It is not explicitly stated that multiple people must be present at the time of…"
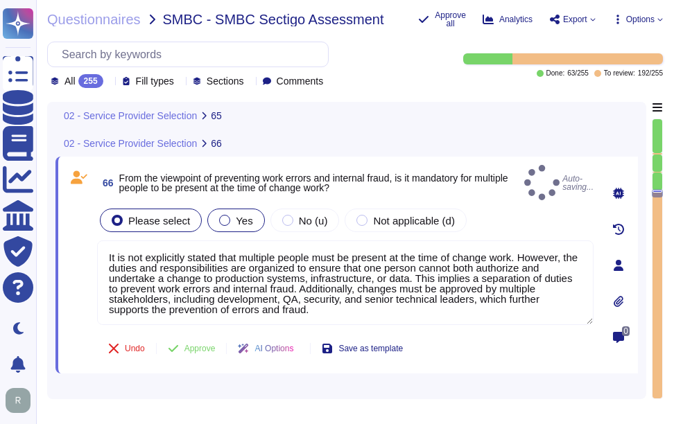
type textarea "It is not explicitly stated that multiple people must be present at the time of…"
click at [225, 215] on div at bounding box center [224, 220] width 11 height 11
click at [234, 218] on div "Yes" at bounding box center [235, 221] width 57 height 24
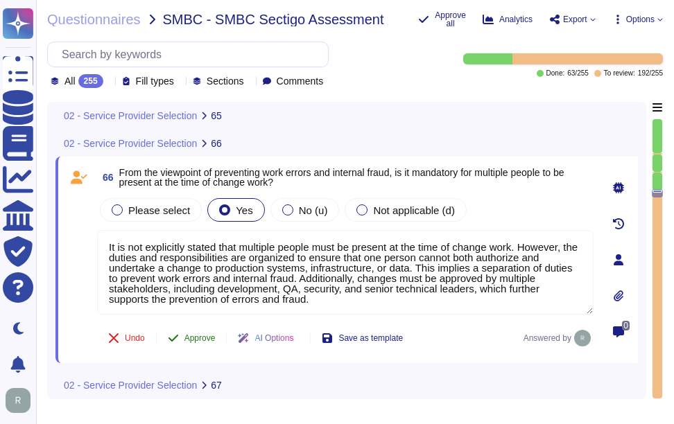
click at [202, 340] on span "Approve" at bounding box center [199, 338] width 31 height 8
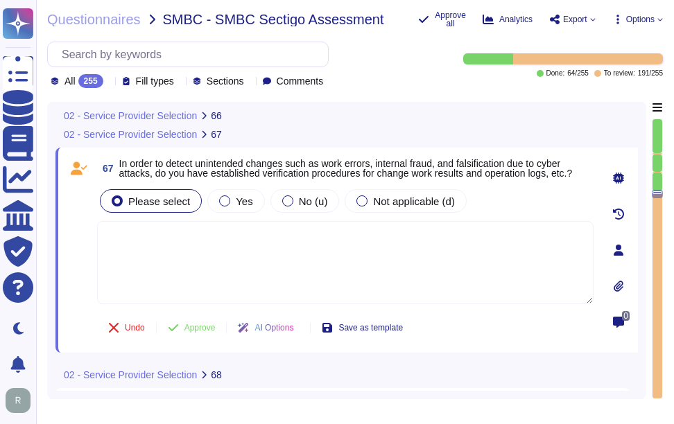
scroll to position [13236, 0]
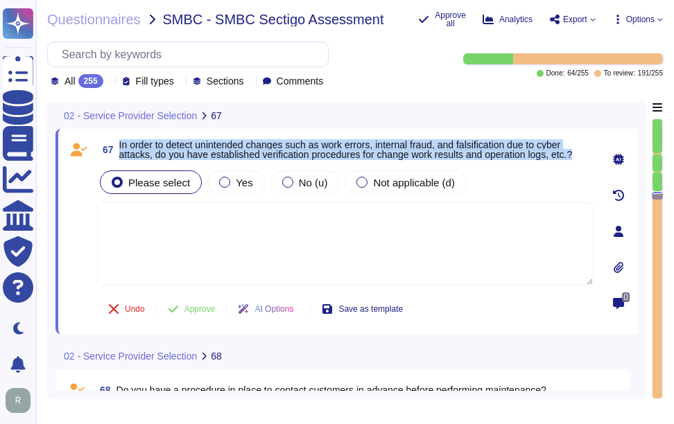
drag, startPoint x: 119, startPoint y: 141, endPoint x: 582, endPoint y: 157, distance: 463.2
click at [582, 157] on span "In order to detect unintended changes such as work errors, internal fraud, and …" at bounding box center [356, 149] width 474 height 19
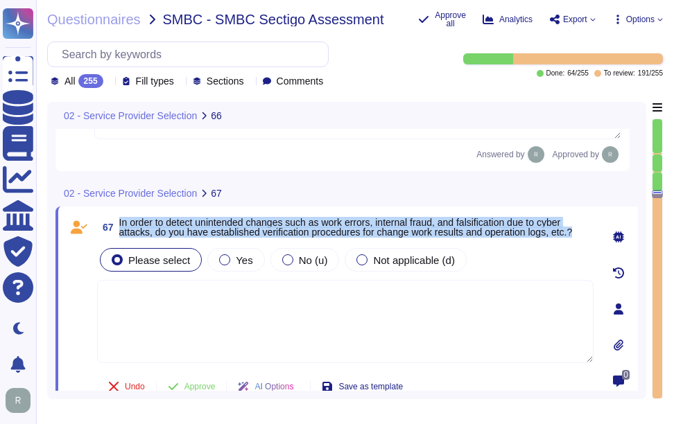
type textarea "It is not explicitly stated that multiple people must be present at the time of…"
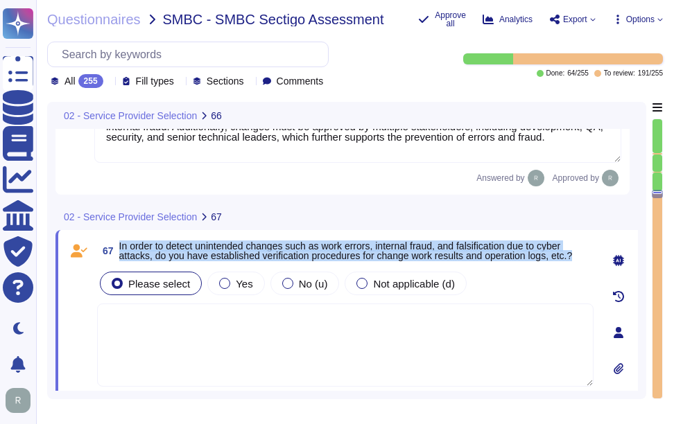
scroll to position [13166, 0]
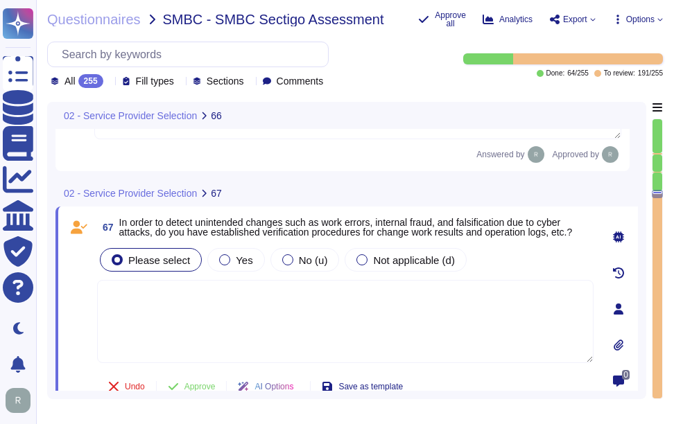
click at [191, 309] on textarea at bounding box center [345, 321] width 496 height 83
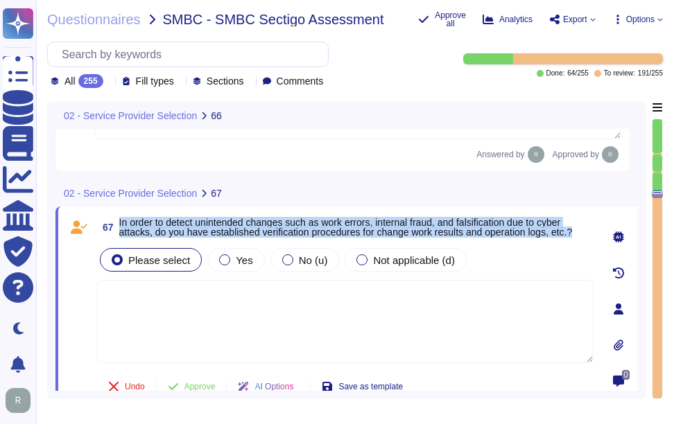
drag, startPoint x: 117, startPoint y: 219, endPoint x: 586, endPoint y: 236, distance: 469.5
click at [586, 236] on span "67 In order to detect unintended changes such as work errors, internal fraud, a…" at bounding box center [345, 227] width 496 height 25
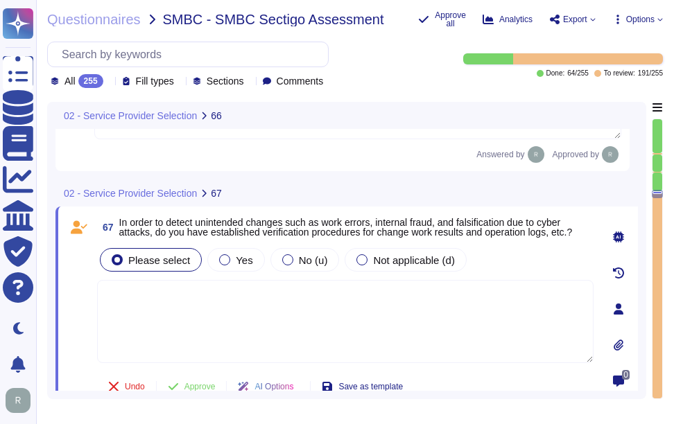
click at [262, 328] on textarea at bounding box center [345, 321] width 496 height 83
paste textarea "Yes, we have established verification procedures to detect unintended changes, …"
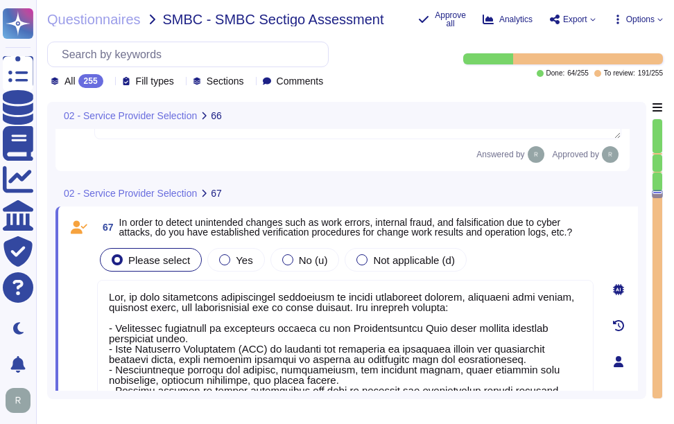
scroll to position [13235, 0]
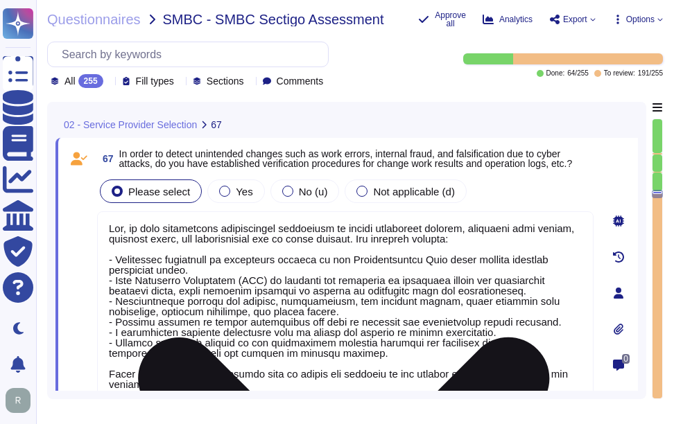
type textarea "Yes, we have established verification procedures to detect unintended changes, …"
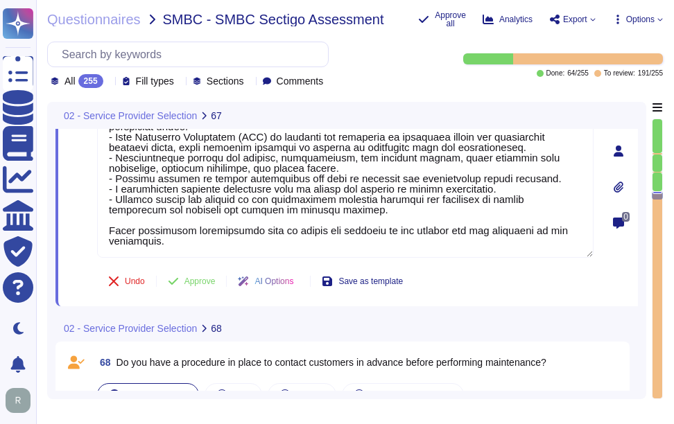
scroll to position [13374, 0]
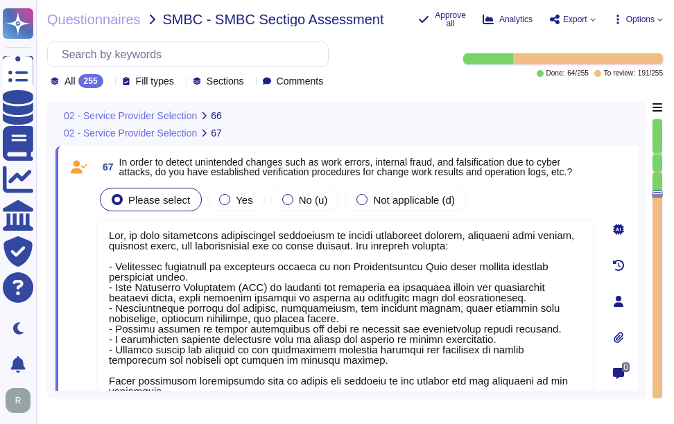
type textarea "It is not explicitly stated that multiple people must be present at the time of…"
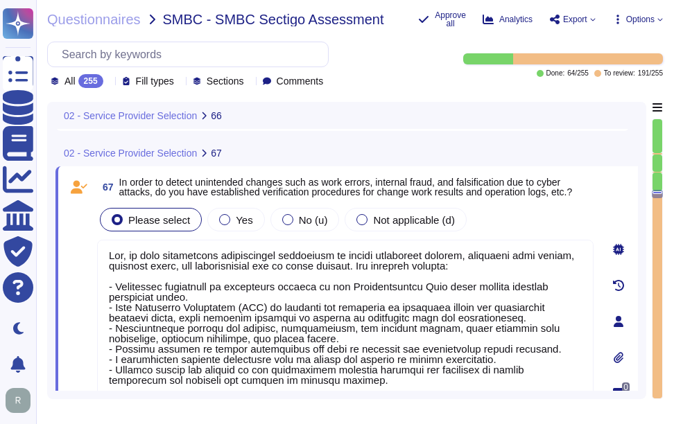
scroll to position [13227, 0]
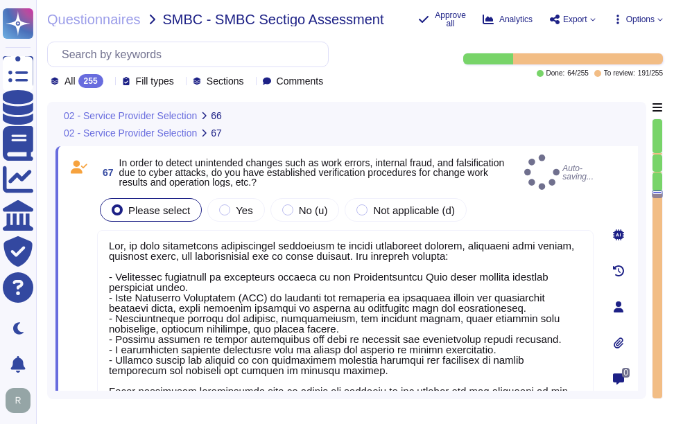
type textarea "Yes, we have established verification procedures to detect unintended changes, …"
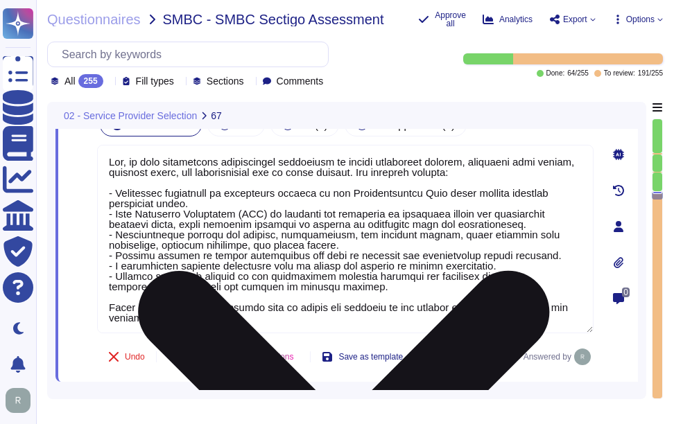
scroll to position [13215, 0]
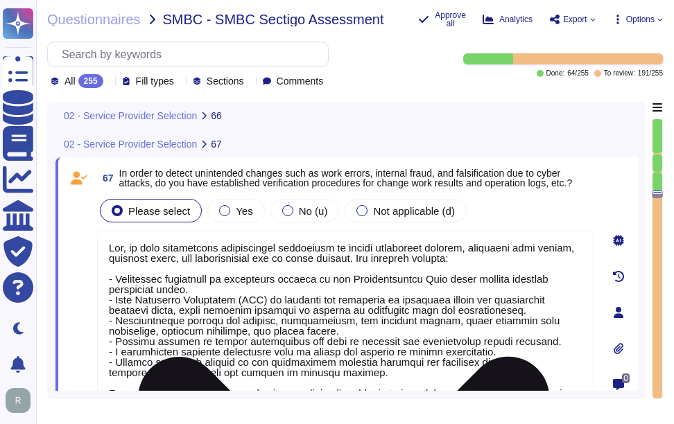
type textarea "It is not explicitly stated that multiple people must be present at the time of…"
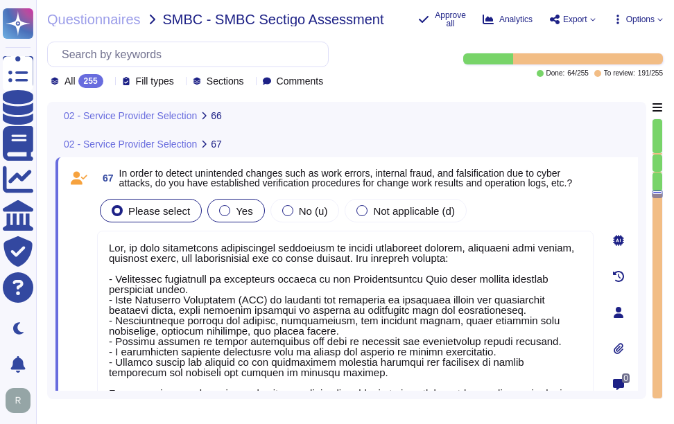
click at [242, 209] on span "Yes" at bounding box center [244, 211] width 17 height 12
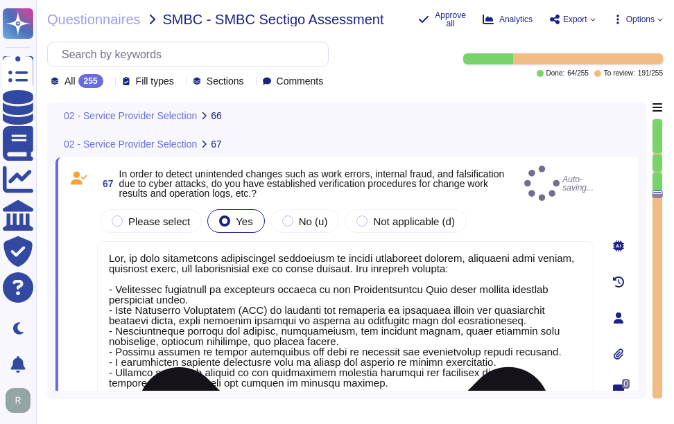
scroll to position [1, 0]
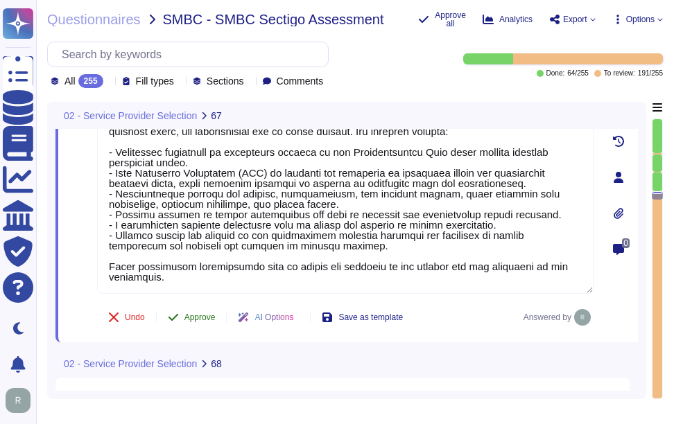
click at [199, 313] on span "Approve" at bounding box center [199, 317] width 31 height 8
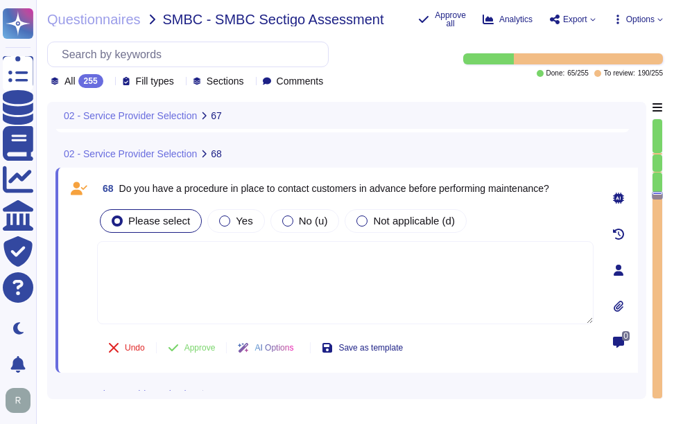
scroll to position [13566, 0]
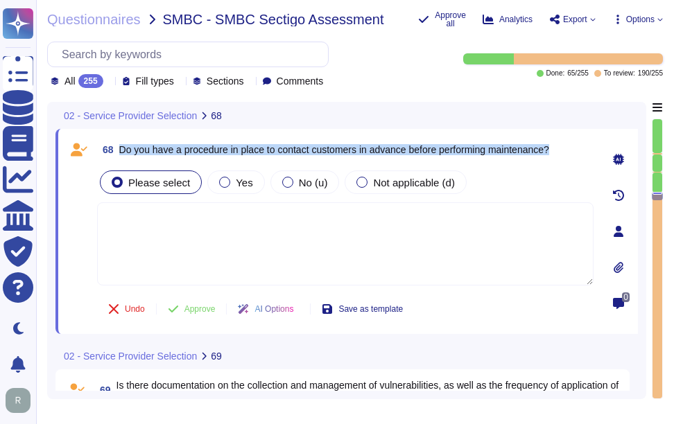
drag, startPoint x: 121, startPoint y: 149, endPoint x: 562, endPoint y: 146, distance: 440.8
click at [562, 146] on div "68 Do you have a procedure in place to contact customers in advance before perf…" at bounding box center [345, 149] width 496 height 25
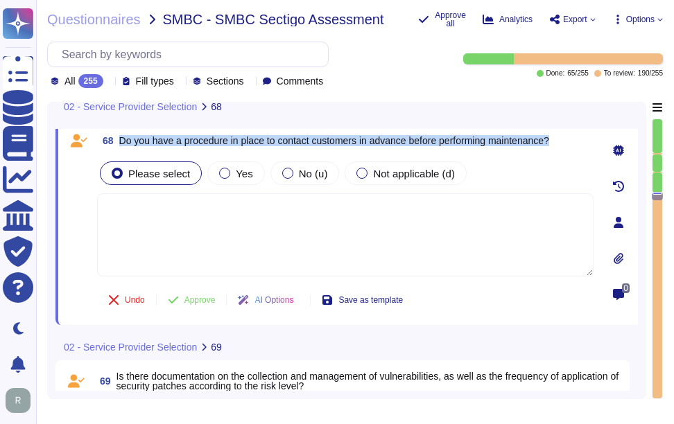
type textarea "Yes, we have established verification procedures to detect unintended changes, …"
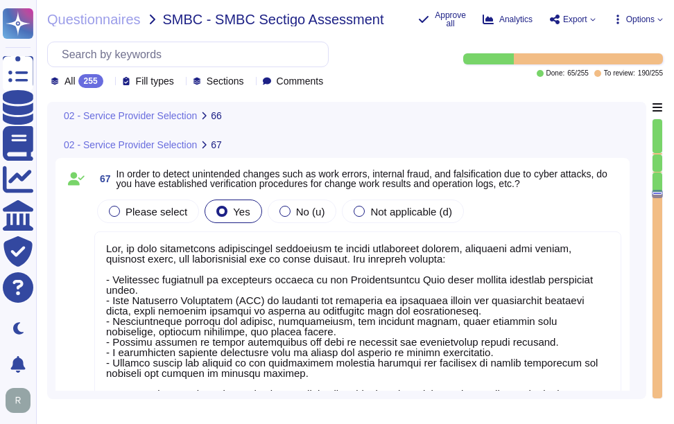
type textarea "It is not explicitly stated that multiple people must be present at the time of…"
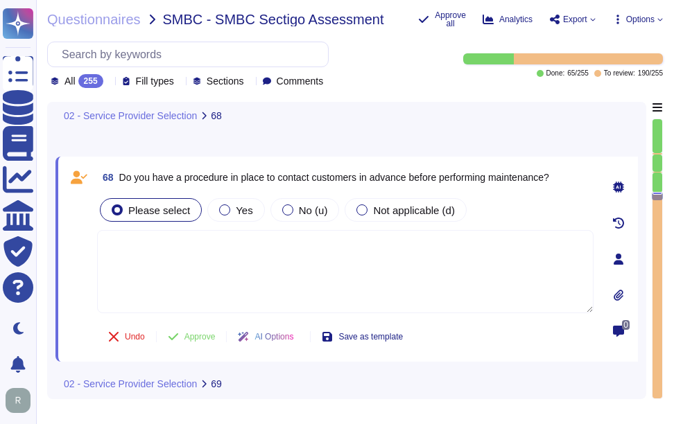
scroll to position [13502, 0]
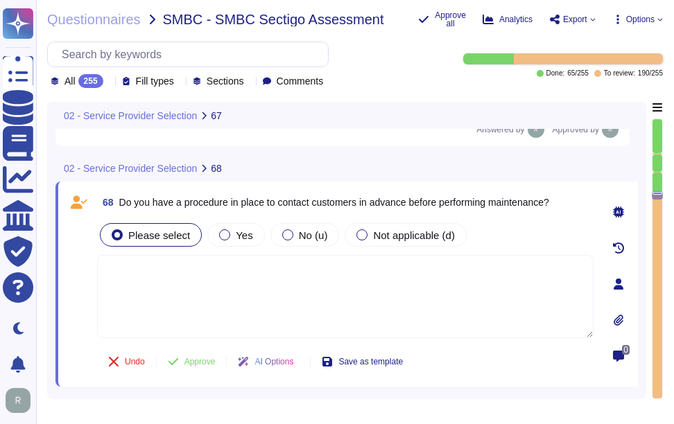
type textarea "Yes, we have established verification procedures to detect unintended changes, …"
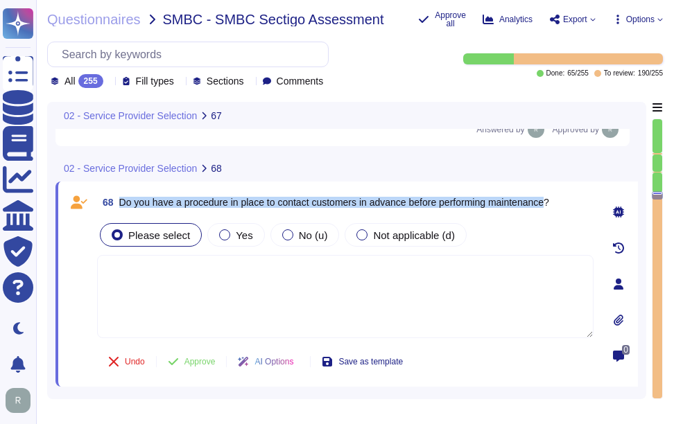
drag, startPoint x: 121, startPoint y: 200, endPoint x: 557, endPoint y: 195, distance: 435.9
click at [549, 195] on span "68 Do you have a procedure in place to contact customers in advance before perf…" at bounding box center [323, 202] width 452 height 25
click at [179, 200] on span "Do you have a procedure in place to contact customers in advance before perform…" at bounding box center [334, 202] width 430 height 11
drag, startPoint x: 119, startPoint y: 202, endPoint x: 565, endPoint y: 204, distance: 446.3
click at [565, 204] on div "68 Do you have a procedure in place to contact customers in advance before perf…" at bounding box center [345, 202] width 496 height 25
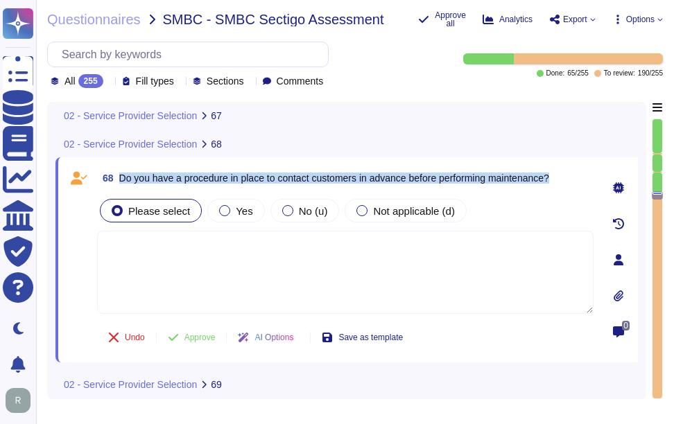
type textarea "Yes, we have established verification procedures to detect unintended changes, …"
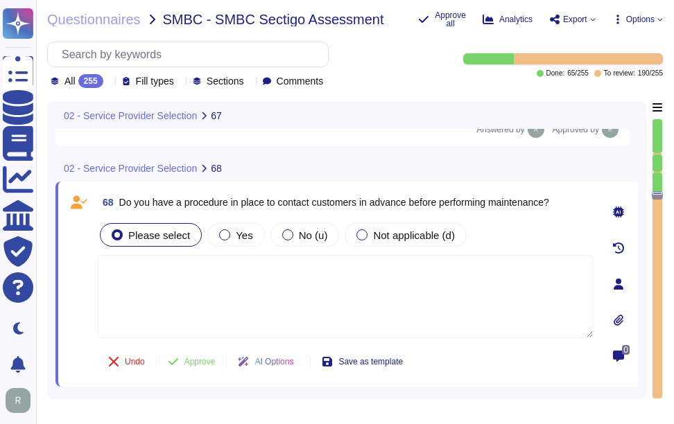
click at [325, 277] on textarea at bounding box center [345, 296] width 496 height 83
paste textarea "Yes, we provide notification to the appropriate customer contact(s) in the even…"
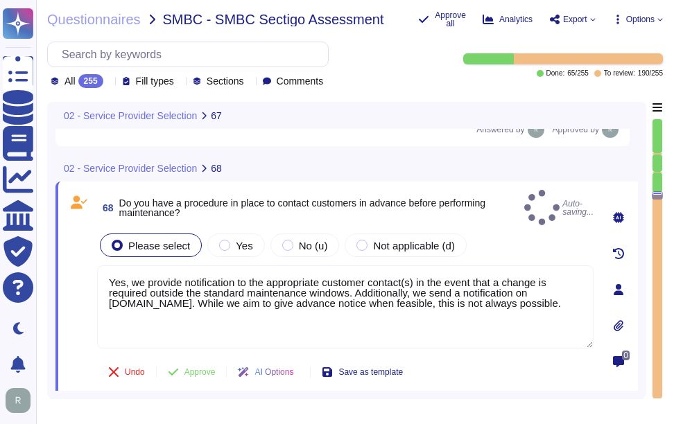
type textarea "Yes, we provide notification to the appropriate customer contact(s) in the even…"
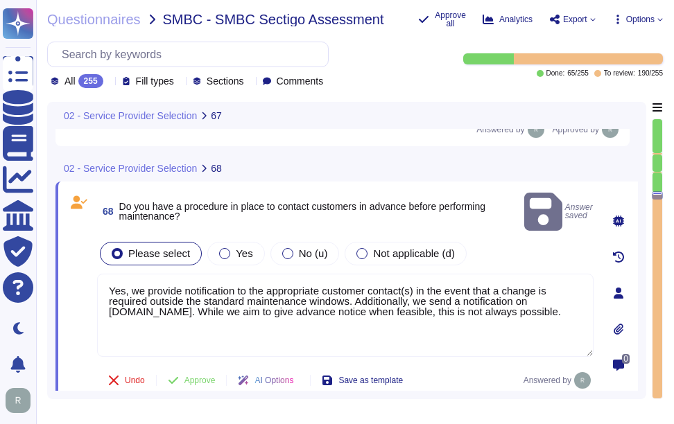
click at [240, 313] on textarea "Yes, we provide notification to the appropriate customer contact(s) in the even…" at bounding box center [345, 315] width 496 height 83
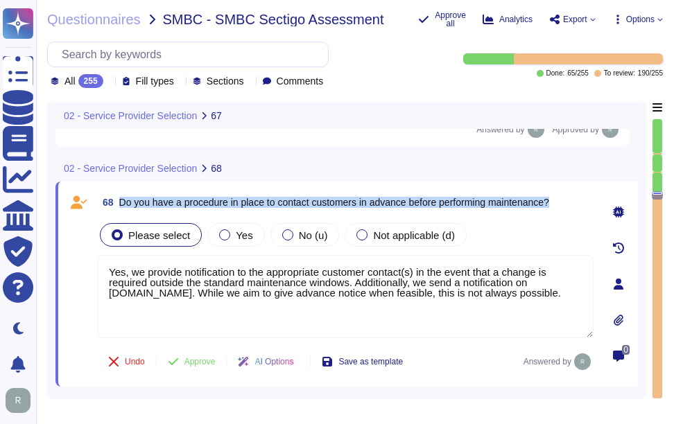
drag, startPoint x: 120, startPoint y: 200, endPoint x: 561, endPoint y: 199, distance: 440.8
click at [561, 199] on div "68 Do you have a procedure in place to contact customers in advance before perf…" at bounding box center [345, 202] width 496 height 25
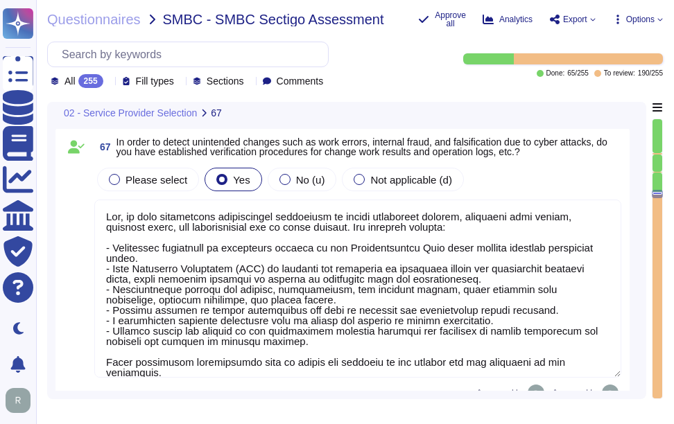
scroll to position [13224, 0]
type textarea "It is not explicitly stated that multiple people must be present at the time of…"
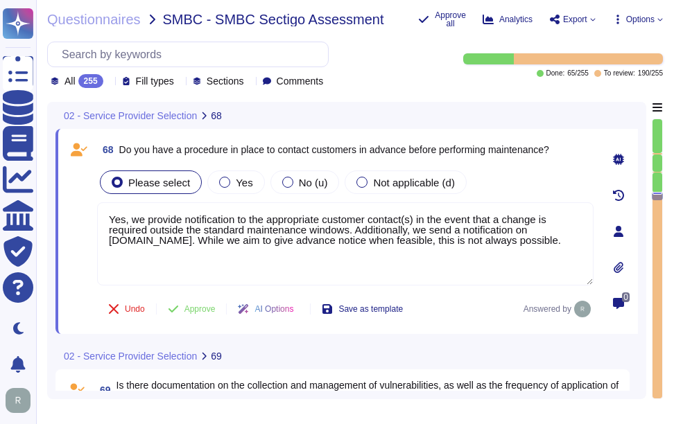
scroll to position [13466, 0]
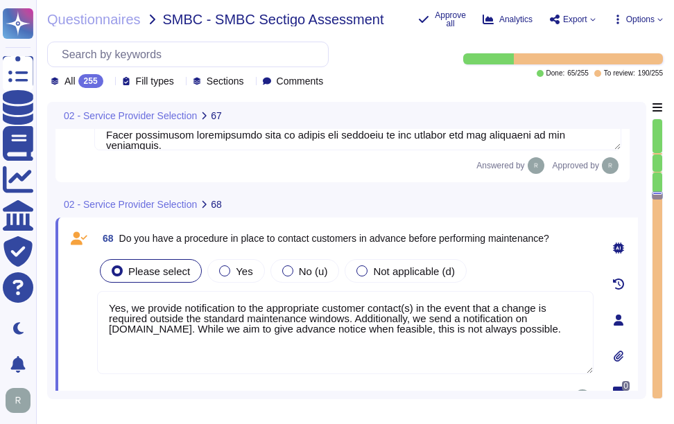
type textarea "Yes, we have established verification procedures to detect unintended changes, …"
